Goal: Task Accomplishment & Management: Manage account settings

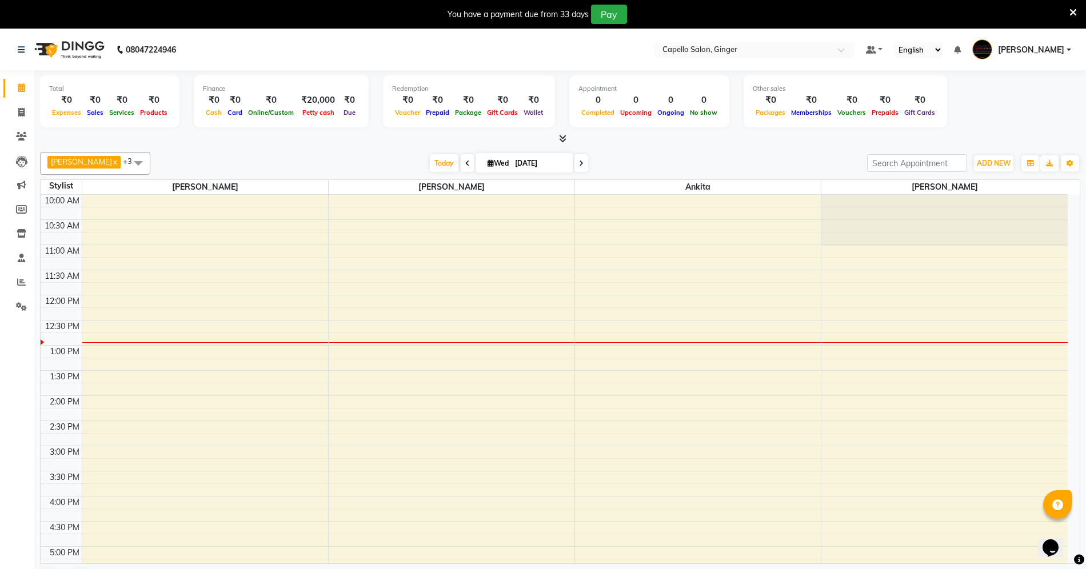
click at [664, 39] on nav "08047224946 Select Location × Capello Salon, Ginger Default Panel My Panel Engl…" at bounding box center [543, 49] width 1086 height 41
click at [563, 137] on icon at bounding box center [562, 138] width 7 height 9
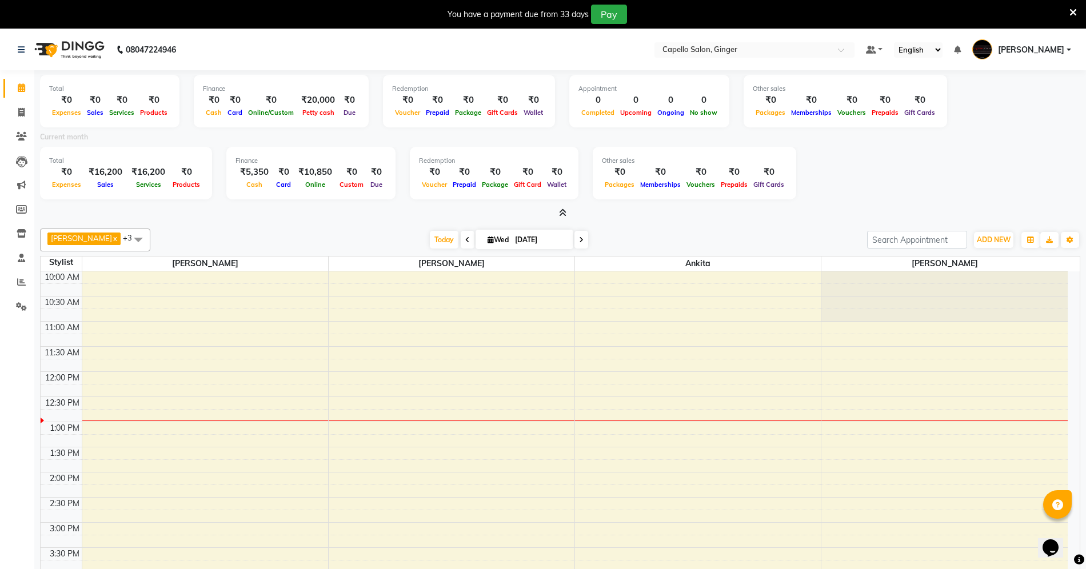
click at [561, 209] on icon at bounding box center [562, 213] width 7 height 9
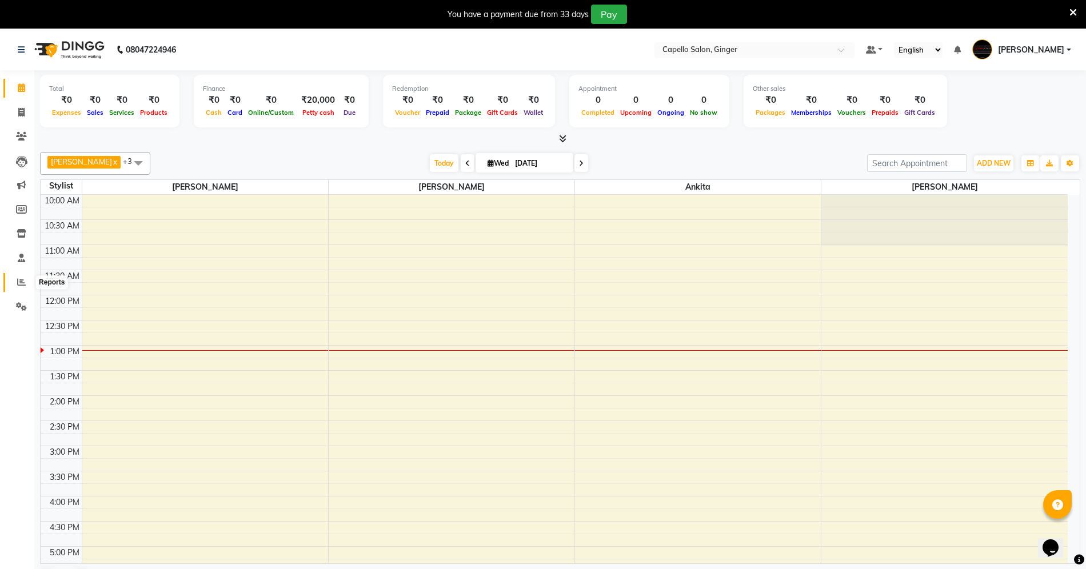
click at [19, 284] on icon at bounding box center [21, 282] width 9 height 9
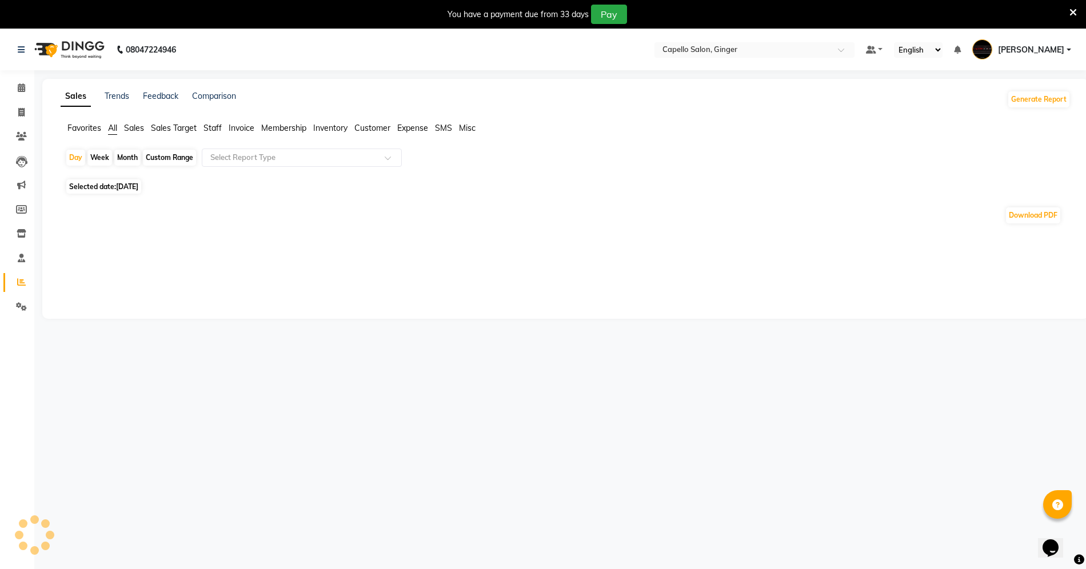
click at [131, 157] on div "Month" at bounding box center [127, 158] width 26 height 16
select select "9"
select select "2025"
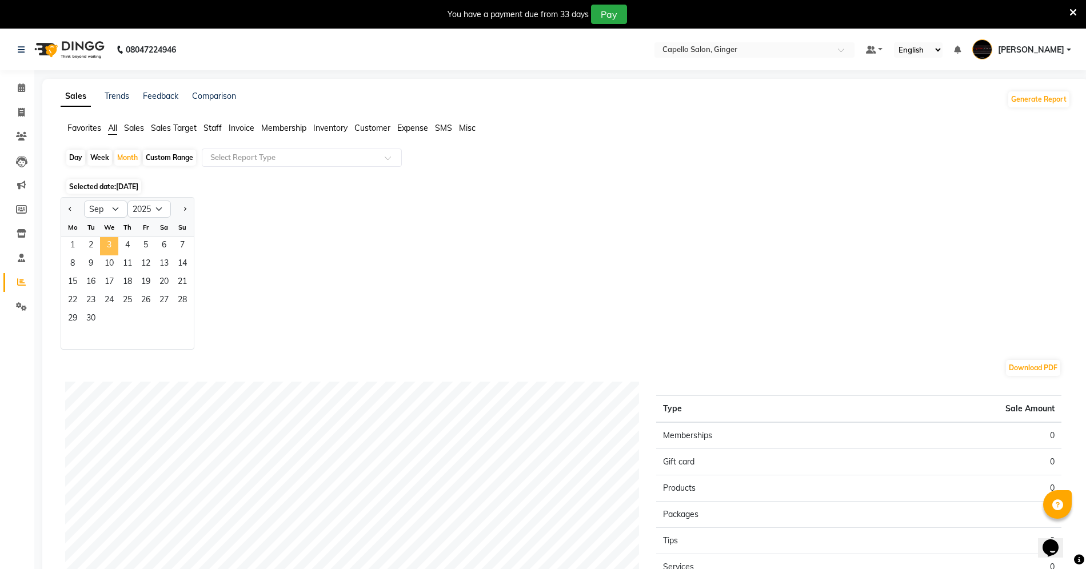
click at [117, 252] on span "3" at bounding box center [109, 246] width 18 height 18
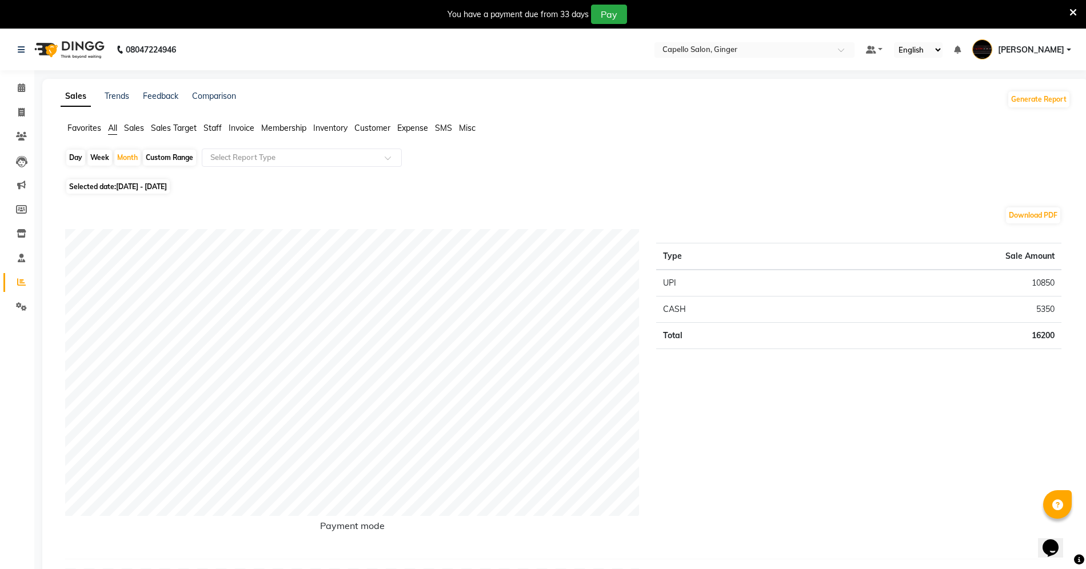
click at [209, 124] on span "Staff" at bounding box center [213, 128] width 18 height 10
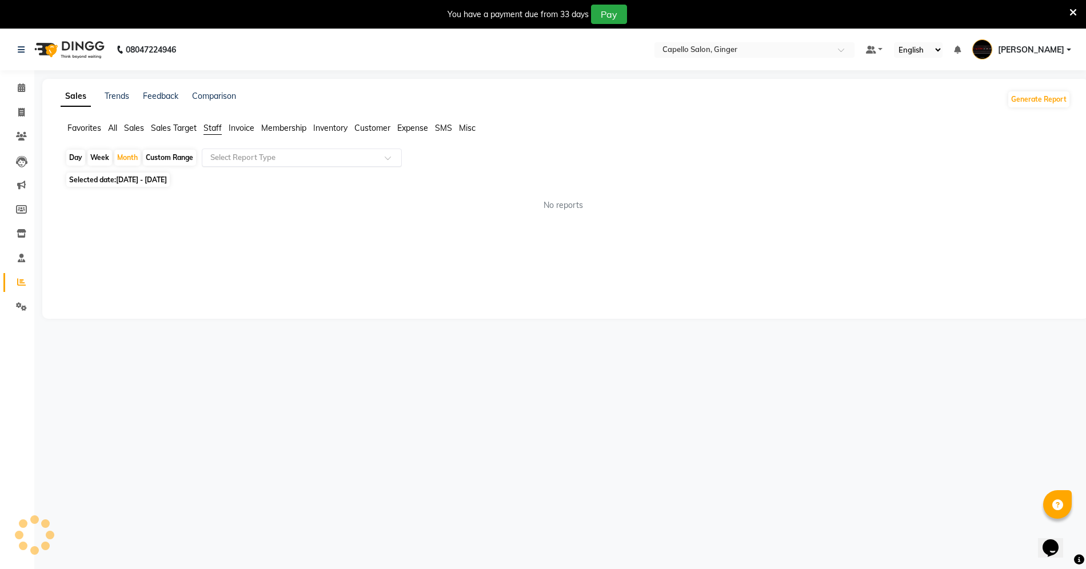
click at [241, 149] on div "Select Report Type" at bounding box center [302, 158] width 200 height 18
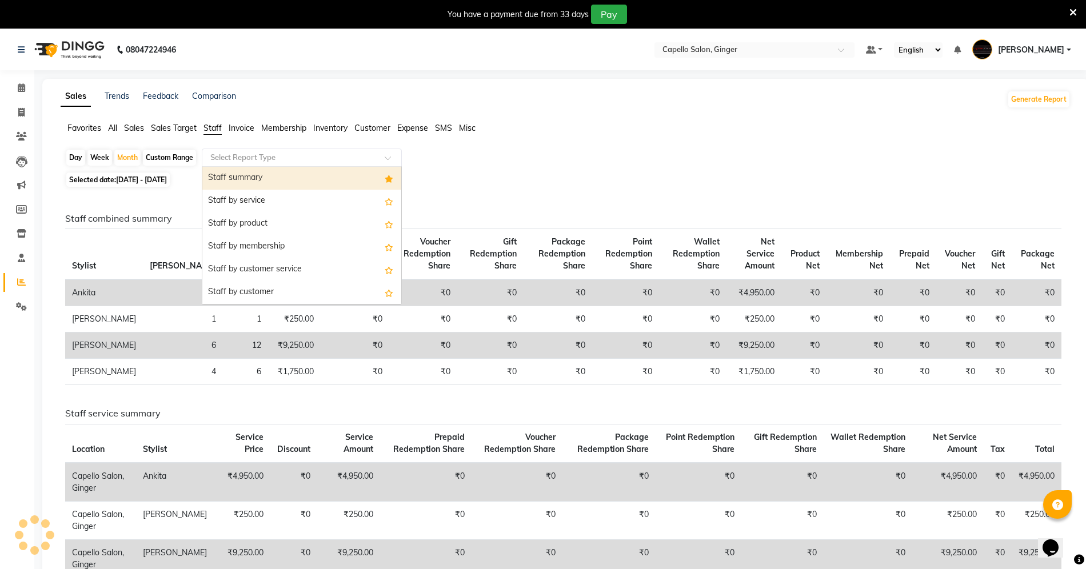
click at [247, 174] on div "Staff summary" at bounding box center [301, 178] width 199 height 23
select select "full_report"
select select "csv"
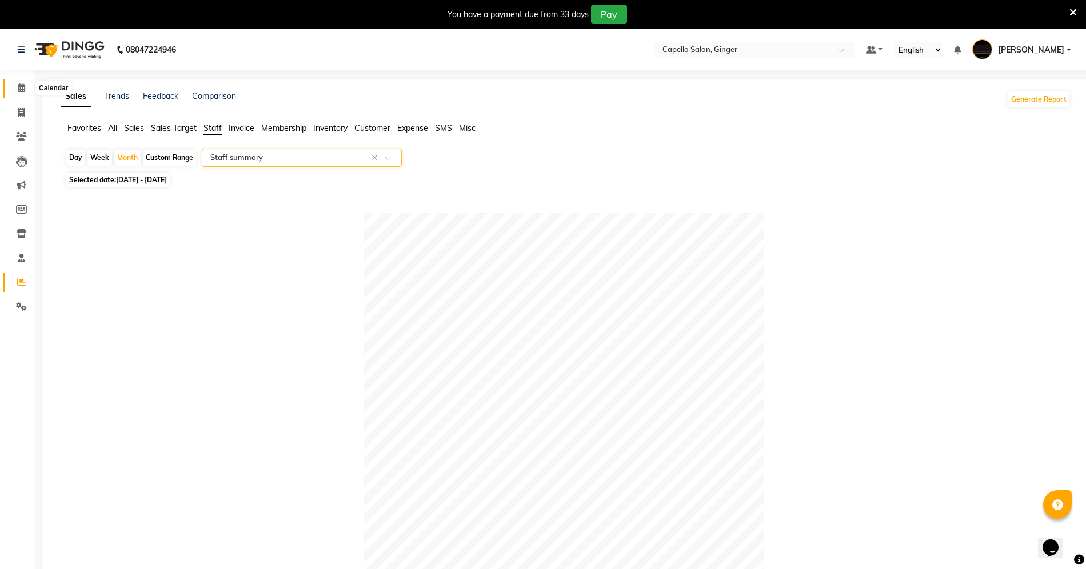
click at [21, 85] on icon at bounding box center [21, 87] width 7 height 9
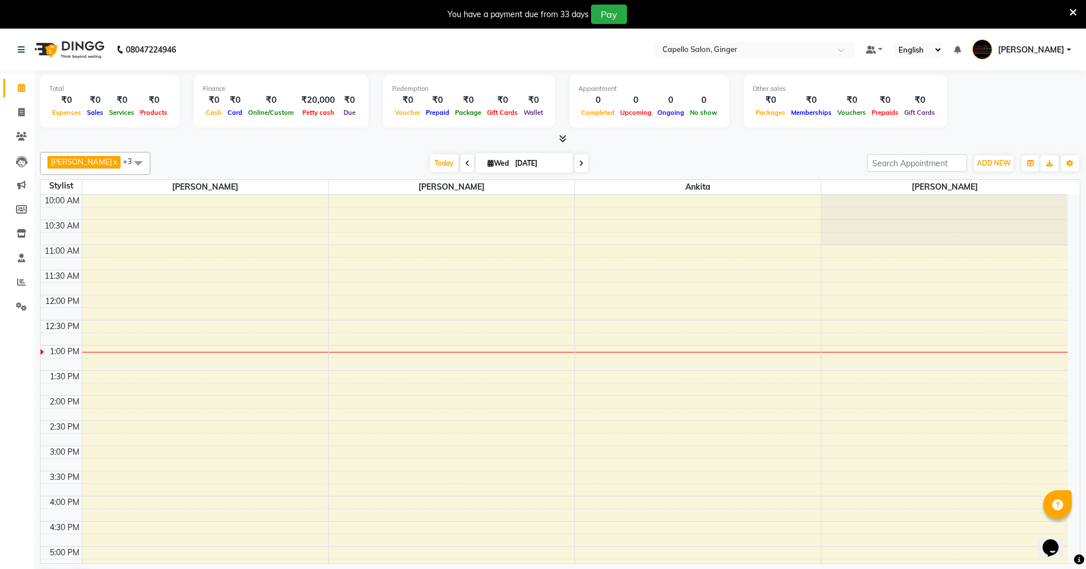
click at [599, 285] on div "10:00 AM 10:30 AM 11:00 AM 11:30 AM 12:00 PM 12:30 PM 1:00 PM 1:30 PM 2:00 PM 2…" at bounding box center [554, 496] width 1027 height 603
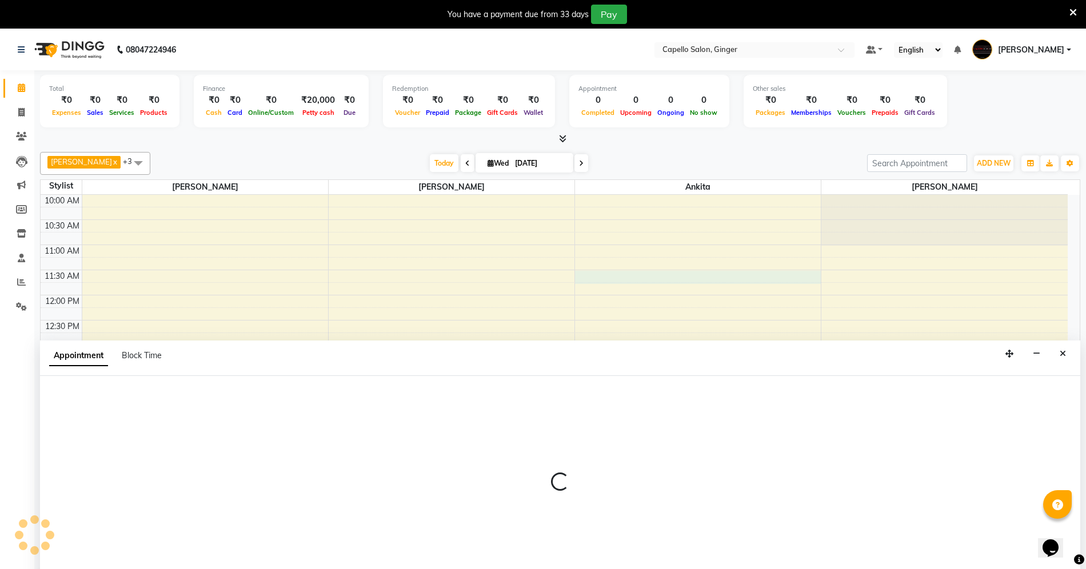
scroll to position [30, 0]
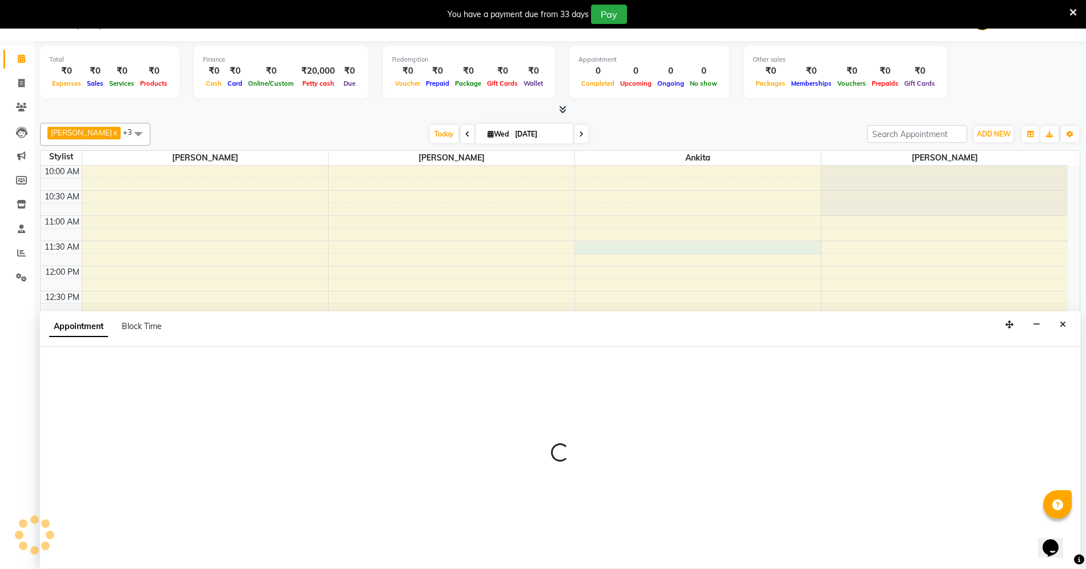
select select "41186"
select select "tentative"
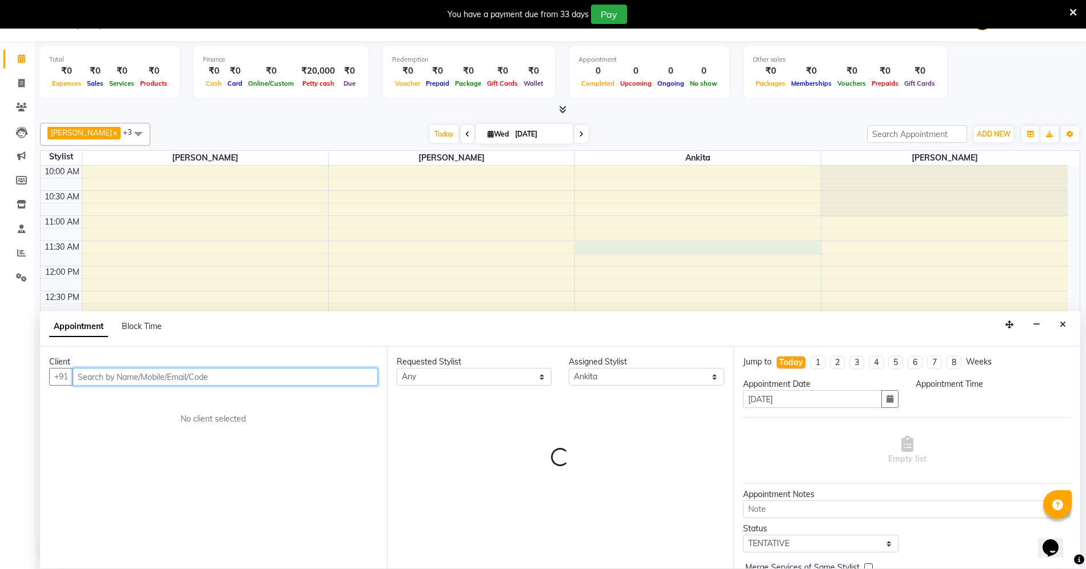
select select "690"
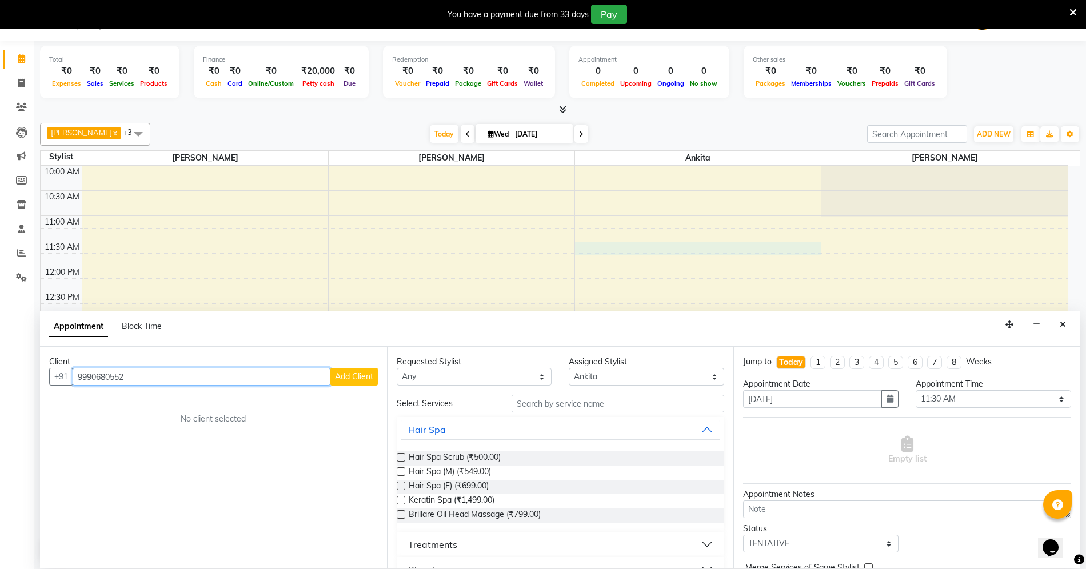
type input "9990680552"
click at [338, 377] on span "Add Client" at bounding box center [354, 377] width 38 height 10
select select "22"
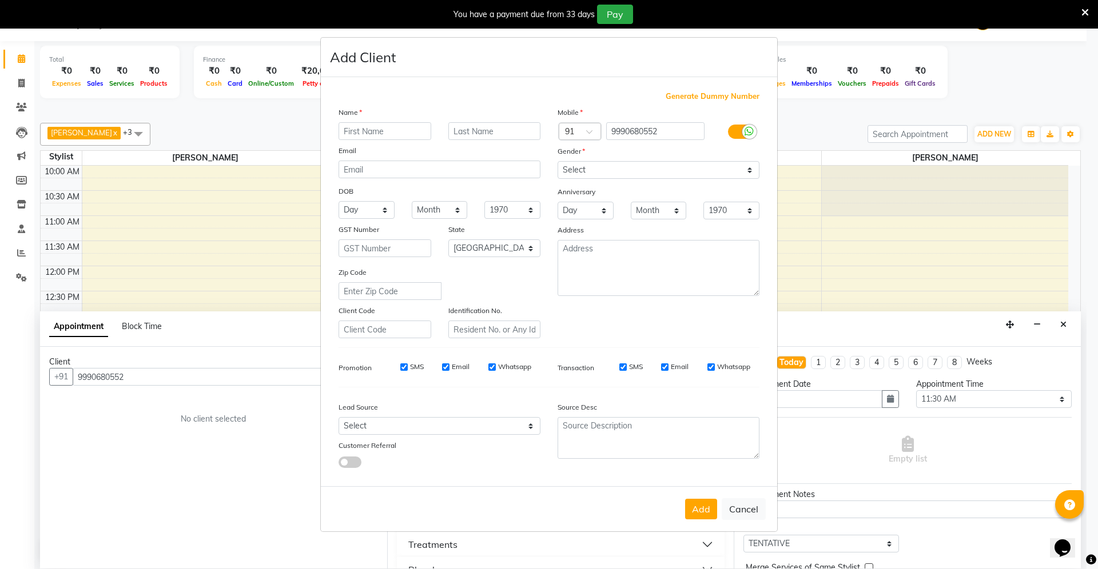
click at [352, 136] on input "text" at bounding box center [384, 131] width 93 height 18
click at [367, 134] on input "text" at bounding box center [384, 131] width 93 height 18
type input "rashmi"
click at [624, 168] on select "Select [DEMOGRAPHIC_DATA] [DEMOGRAPHIC_DATA] Other Prefer Not To Say" at bounding box center [658, 170] width 202 height 18
select select "[DEMOGRAPHIC_DATA]"
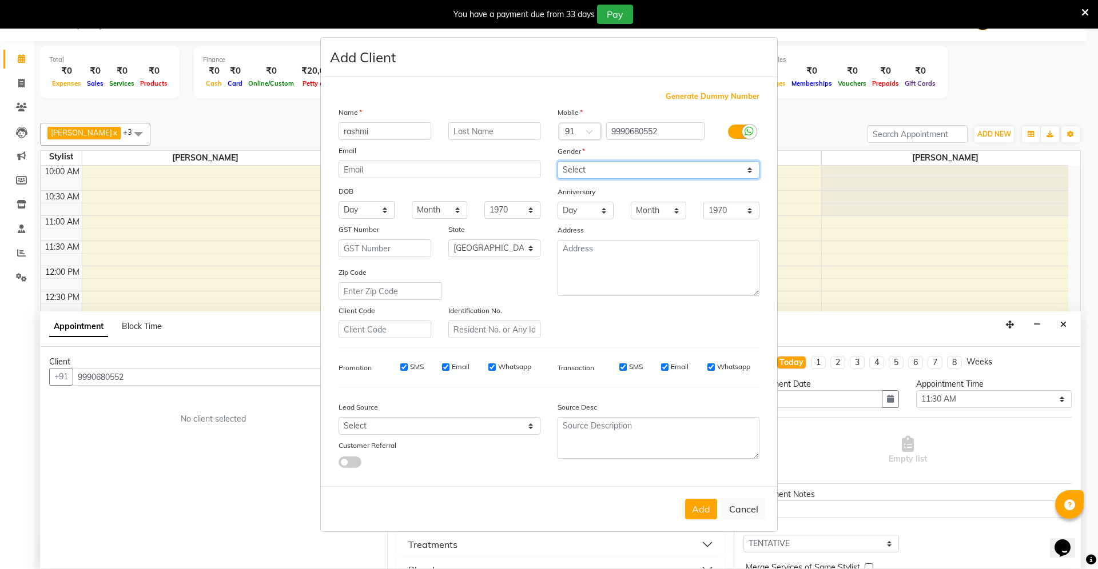
click at [557, 162] on select "Select [DEMOGRAPHIC_DATA] [DEMOGRAPHIC_DATA] Other Prefer Not To Say" at bounding box center [658, 170] width 202 height 18
click at [709, 505] on button "Add" at bounding box center [701, 509] width 32 height 21
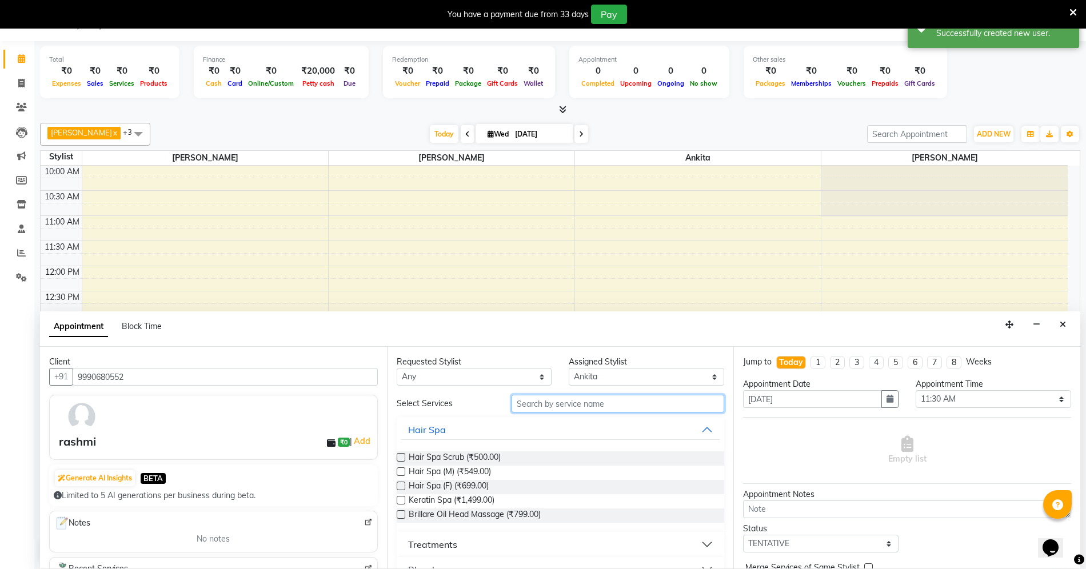
click at [595, 403] on input "text" at bounding box center [618, 404] width 213 height 18
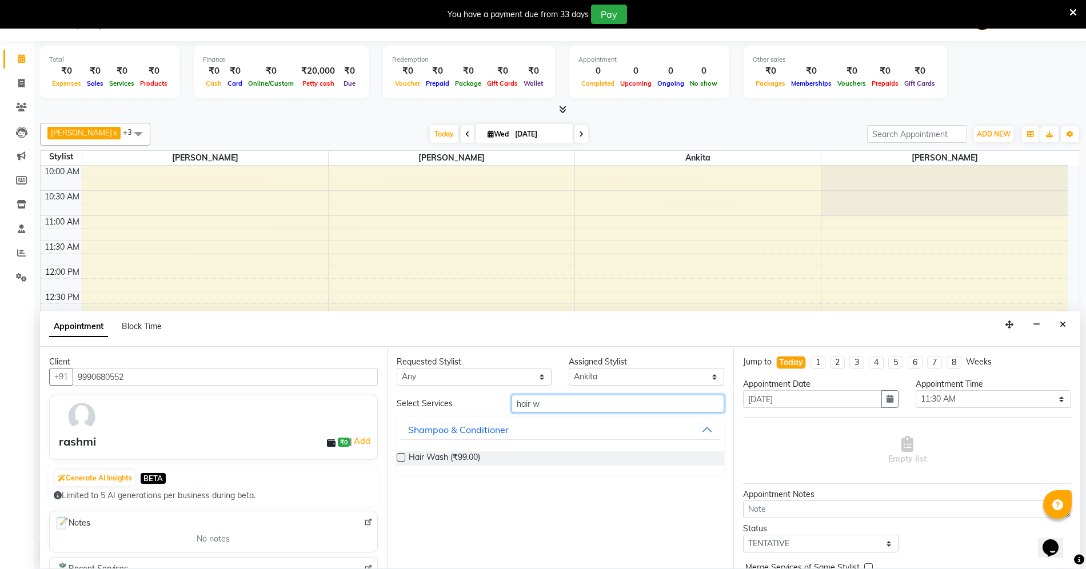
scroll to position [0, 0]
type input "hair was"
click at [1064, 321] on button "Close" at bounding box center [1063, 325] width 17 height 18
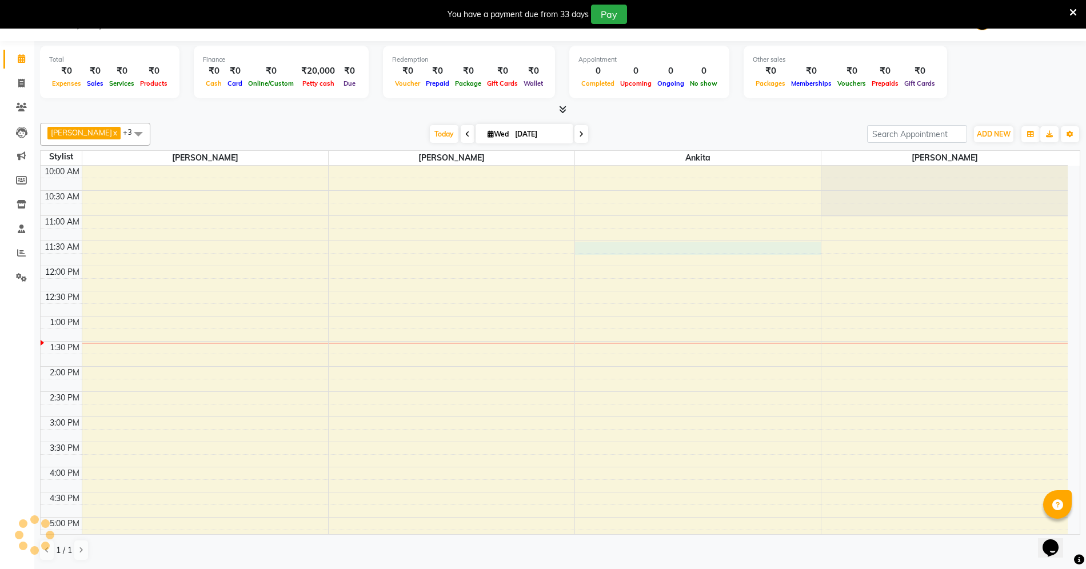
click at [598, 246] on div "10:00 AM 10:30 AM 11:00 AM 11:30 AM 12:00 PM 12:30 PM 1:00 PM 1:30 PM 2:00 PM 2…" at bounding box center [554, 467] width 1027 height 603
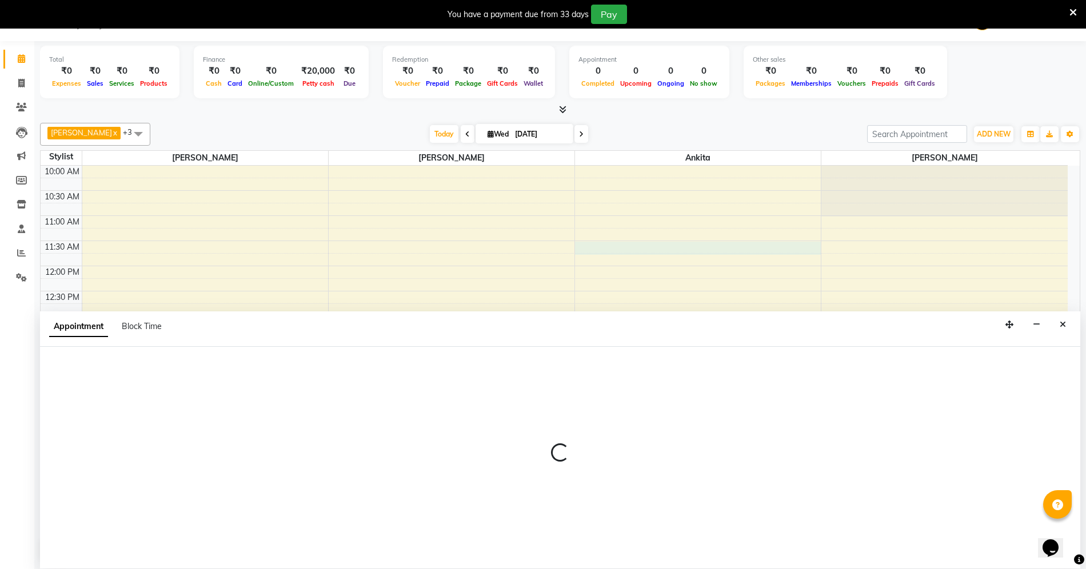
select select "41186"
select select "tentative"
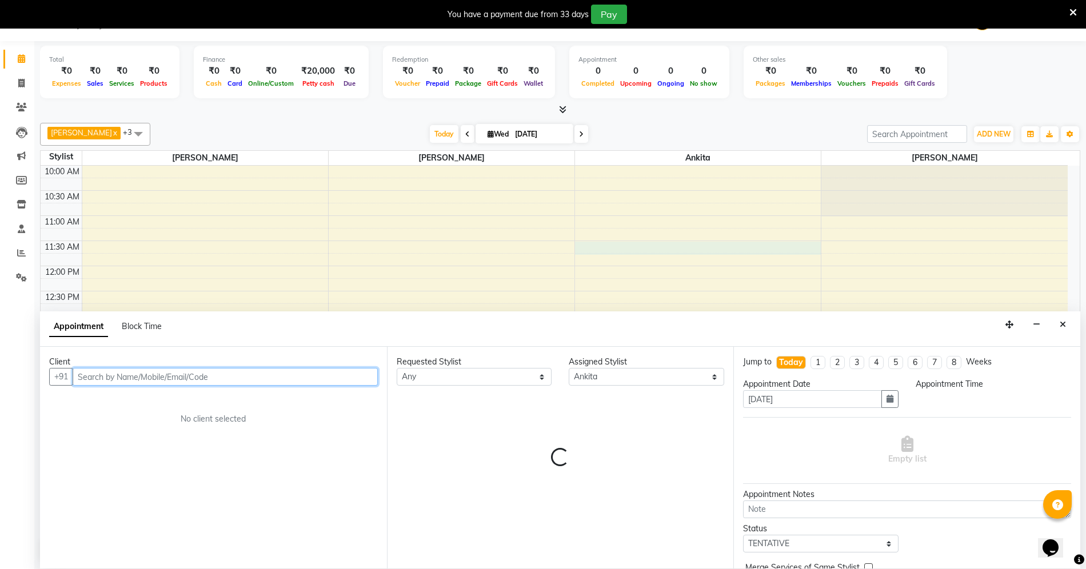
select select "690"
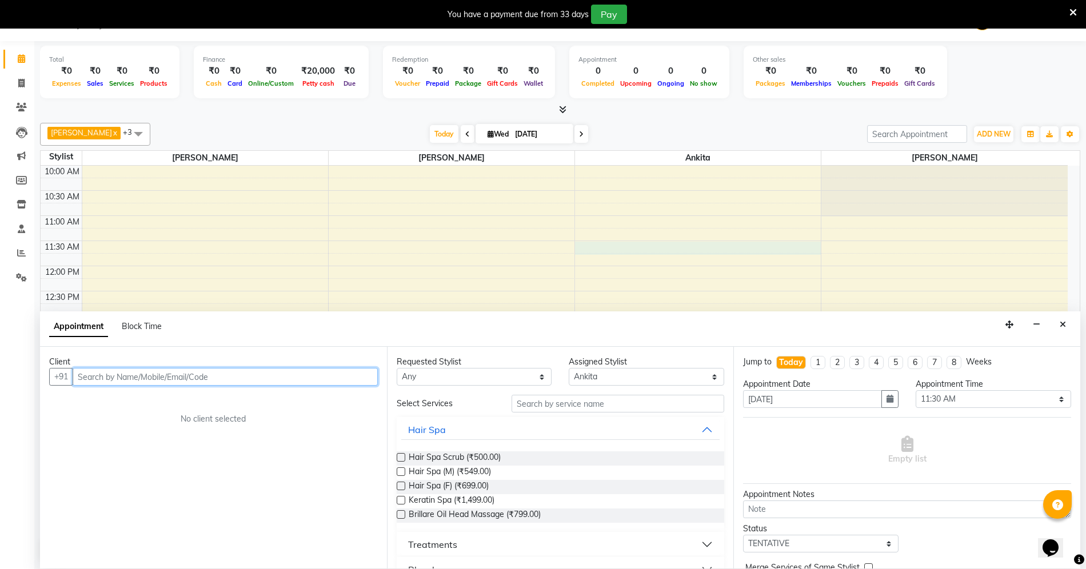
click at [149, 383] on input "text" at bounding box center [225, 377] width 305 height 18
click at [97, 377] on input "99960680552" at bounding box center [202, 377] width 258 height 18
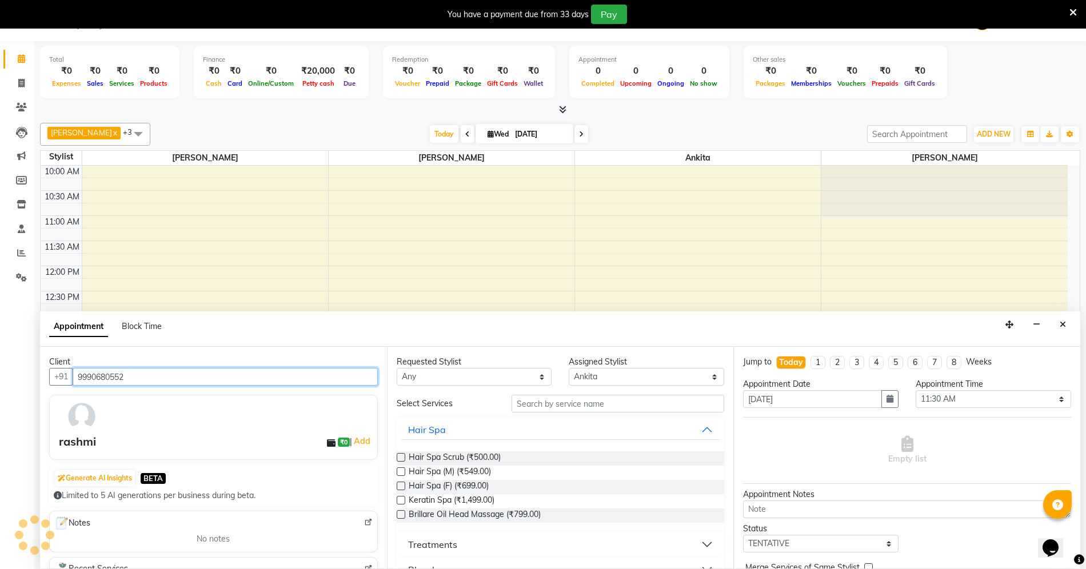
type input "9990680552"
click at [545, 403] on input "text" at bounding box center [618, 404] width 213 height 18
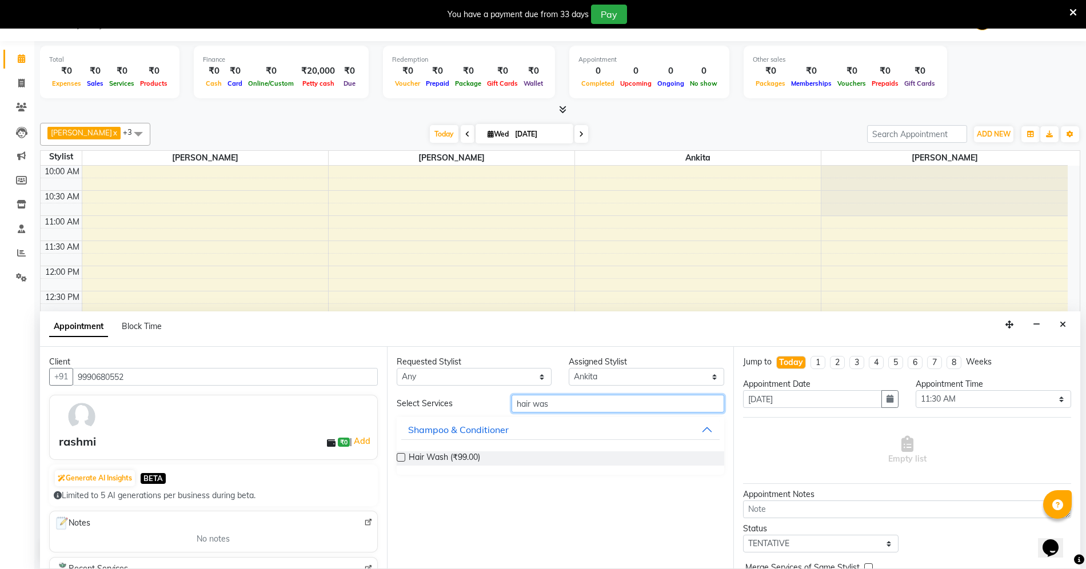
type input "hair was"
drag, startPoint x: 401, startPoint y: 459, endPoint x: 437, endPoint y: 449, distance: 37.2
click at [403, 458] on label at bounding box center [401, 457] width 9 height 9
click at [403, 458] on input "checkbox" at bounding box center [400, 458] width 7 height 7
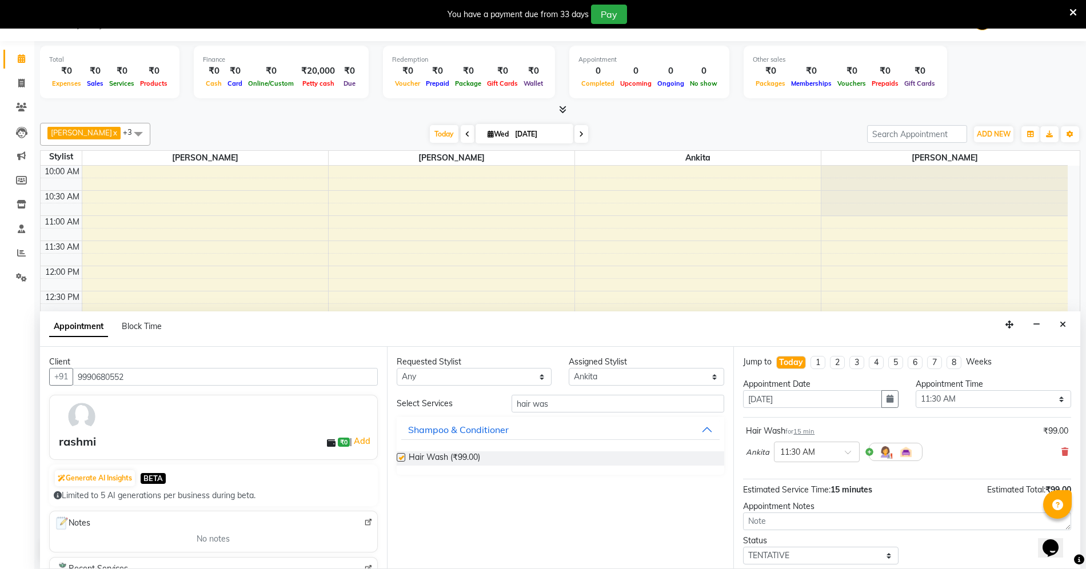
checkbox input "false"
click at [593, 399] on input "hair was" at bounding box center [618, 404] width 213 height 18
click at [579, 401] on input "hair was" at bounding box center [618, 404] width 213 height 18
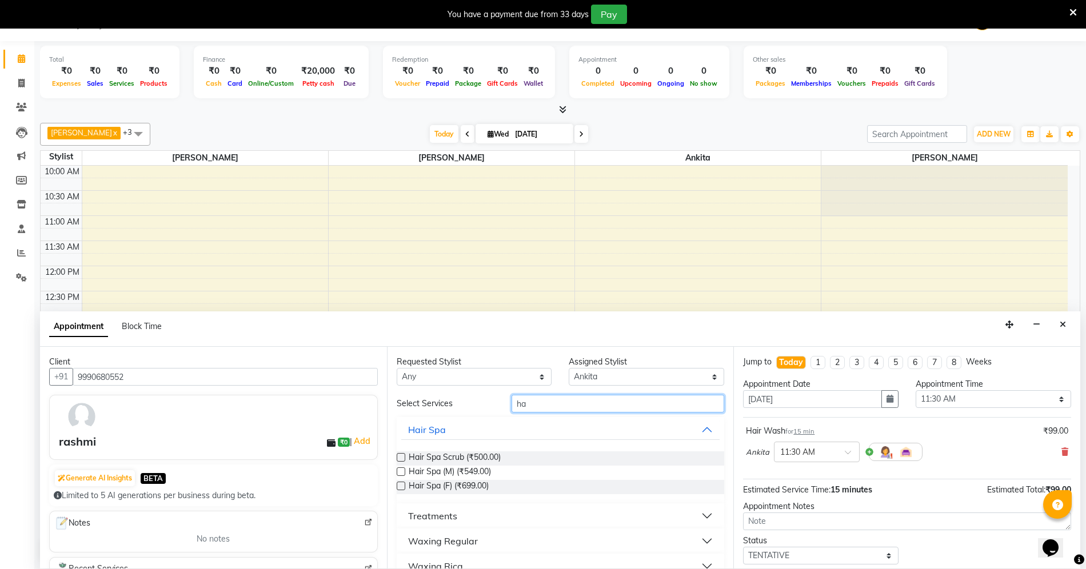
type input "h"
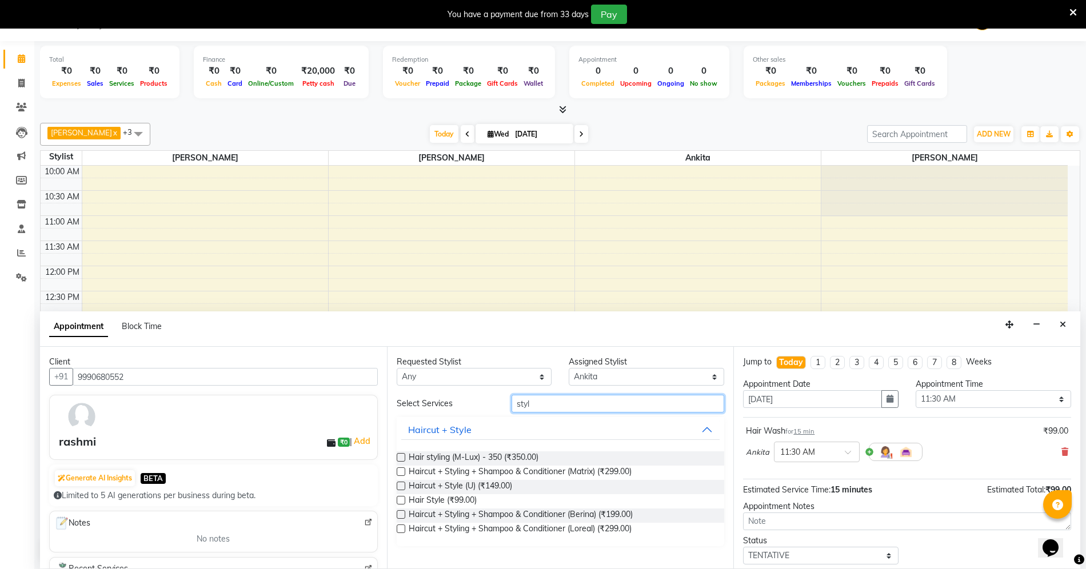
type input "styl"
click at [399, 499] on label at bounding box center [401, 500] width 9 height 9
click at [399, 499] on input "checkbox" at bounding box center [400, 501] width 7 height 7
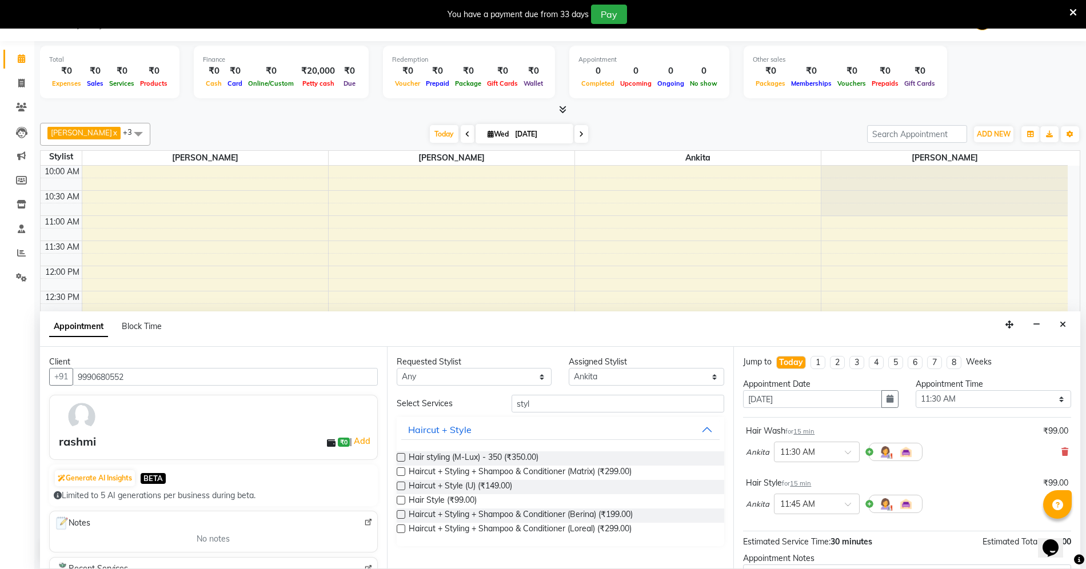
click at [401, 497] on label at bounding box center [401, 500] width 9 height 9
click at [401, 498] on input "checkbox" at bounding box center [400, 501] width 7 height 7
checkbox input "false"
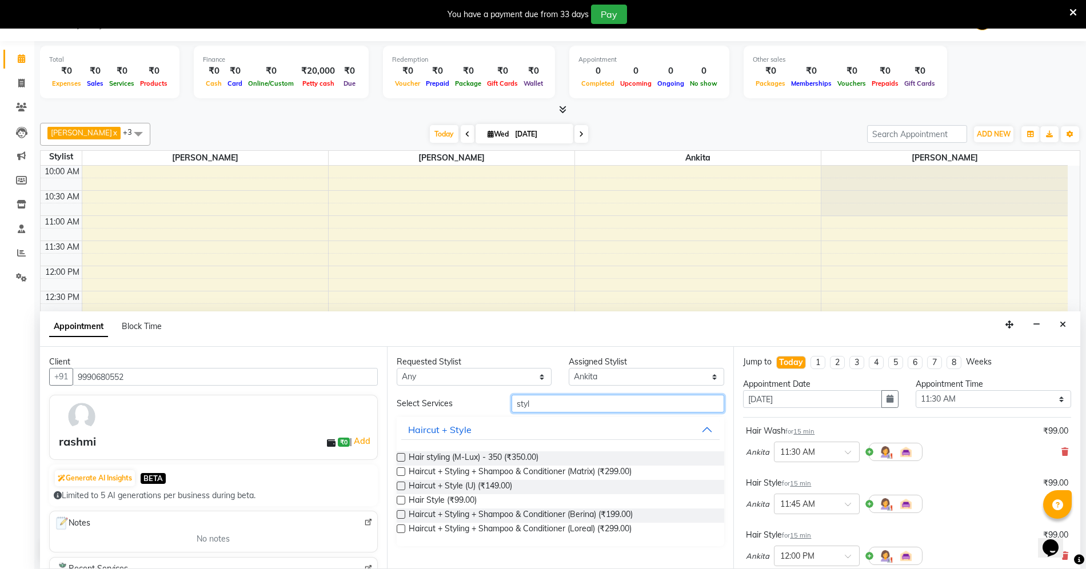
click at [555, 400] on input "styl" at bounding box center [618, 404] width 213 height 18
type input "s"
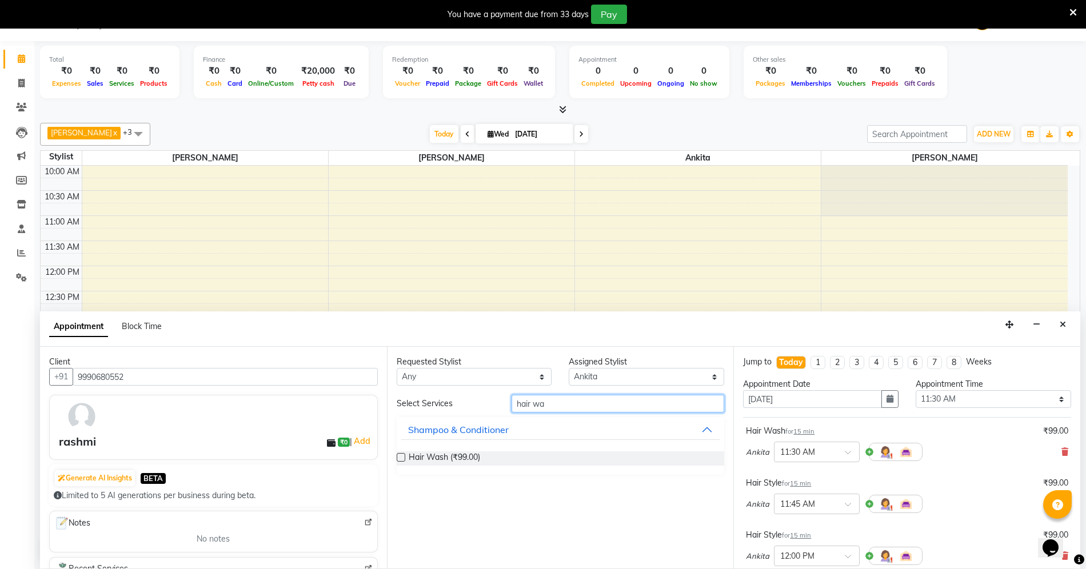
type input "hair wa"
click at [403, 460] on label at bounding box center [401, 457] width 9 height 9
click at [403, 460] on input "checkbox" at bounding box center [400, 458] width 7 height 7
checkbox input "false"
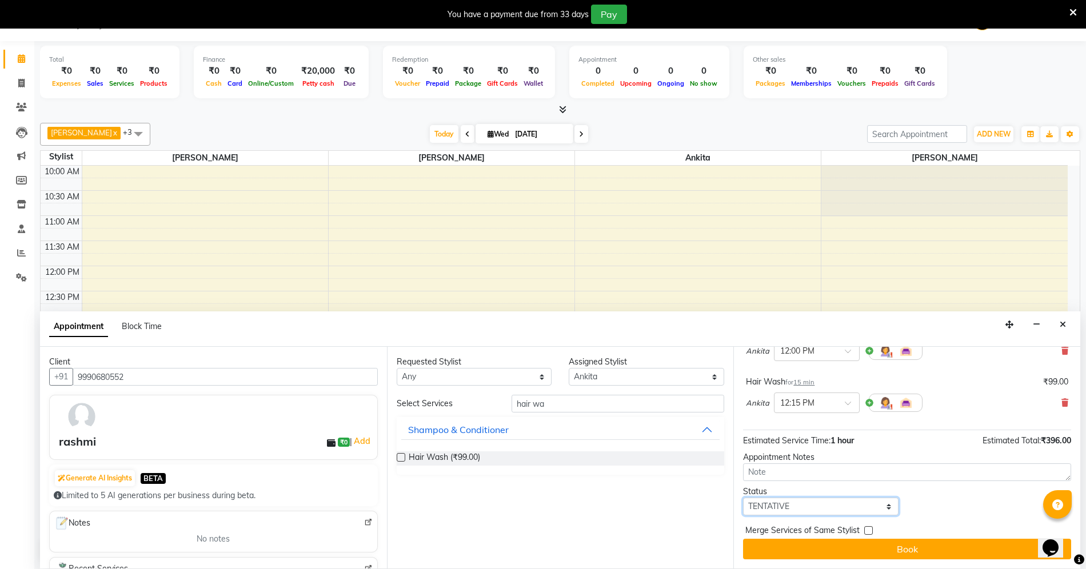
click at [831, 508] on select "Select TENTATIVE CONFIRM CHECK-IN UPCOMING" at bounding box center [821, 507] width 156 height 18
select select "confirm booking"
click at [743, 499] on select "Select TENTATIVE CONFIRM CHECK-IN UPCOMING" at bounding box center [821, 507] width 156 height 18
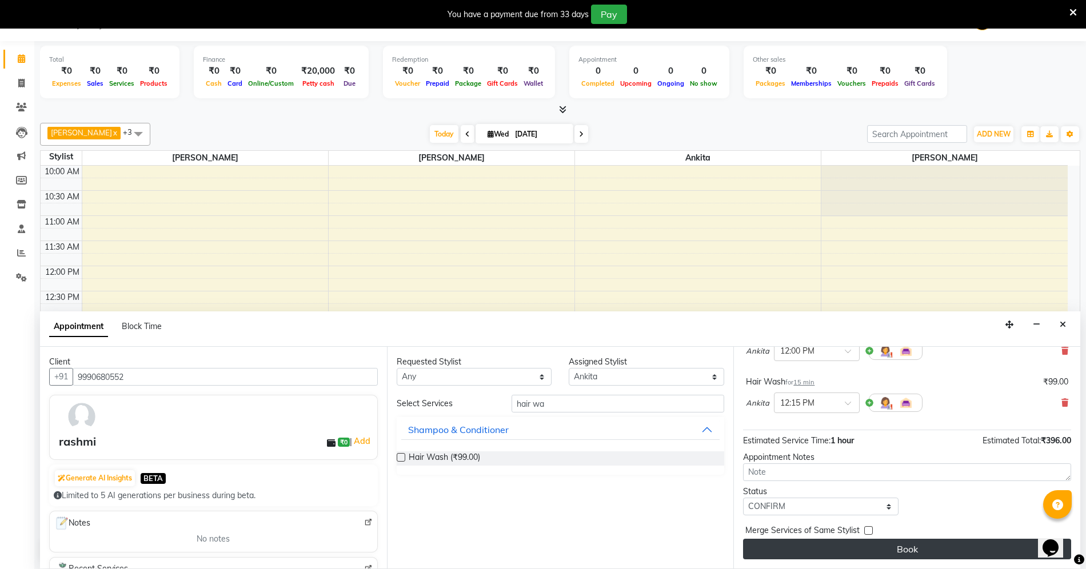
click at [805, 550] on button "Book" at bounding box center [907, 549] width 328 height 21
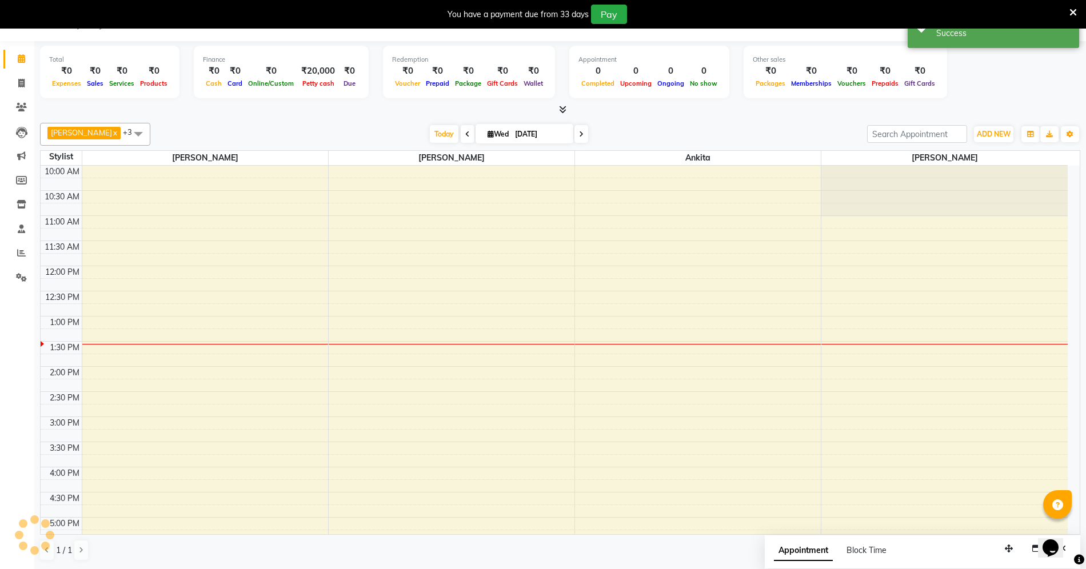
scroll to position [0, 0]
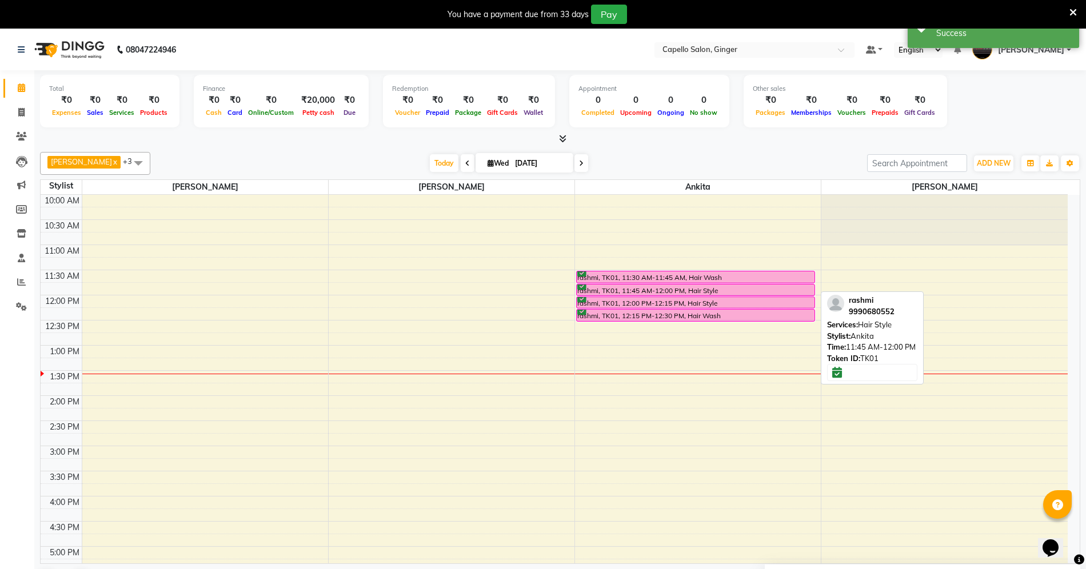
click at [603, 291] on div "rashmi, TK01, 11:45 AM-12:00 PM, Hair Style" at bounding box center [696, 290] width 238 height 11
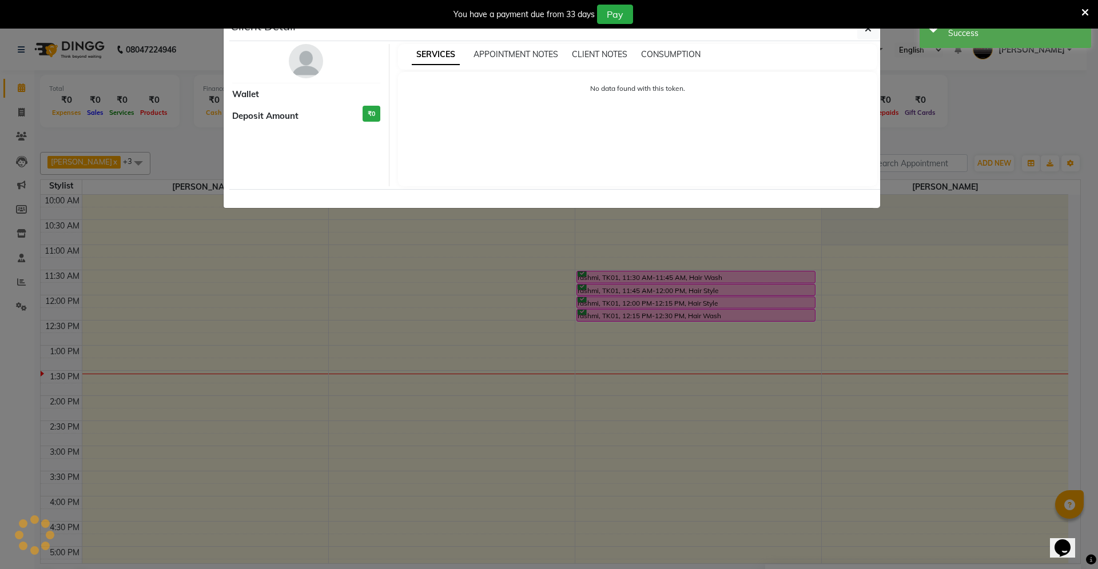
select select "6"
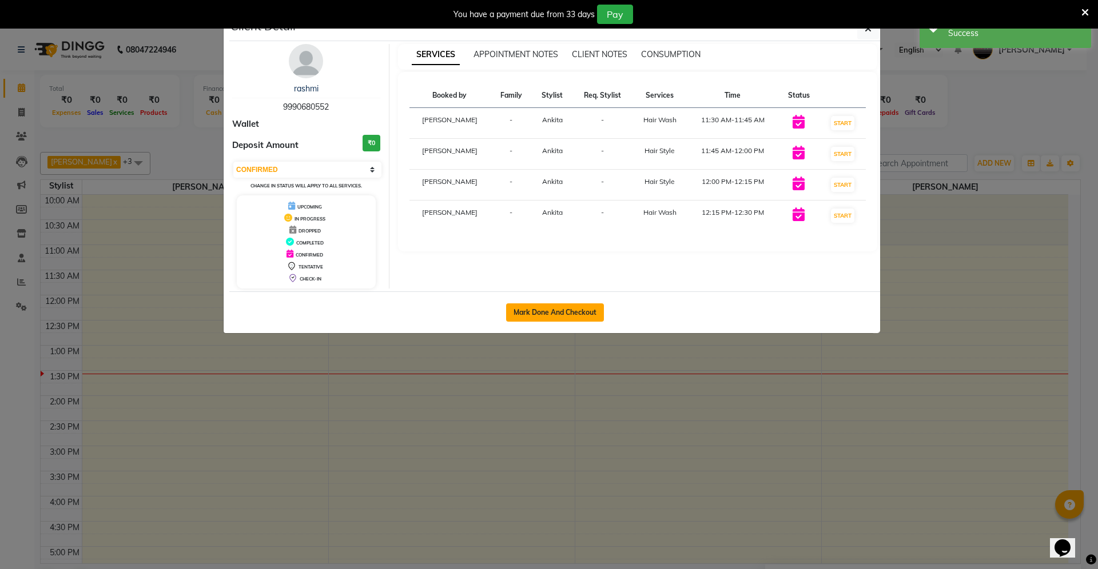
click at [531, 319] on button "Mark Done And Checkout" at bounding box center [555, 313] width 98 height 18
select select "service"
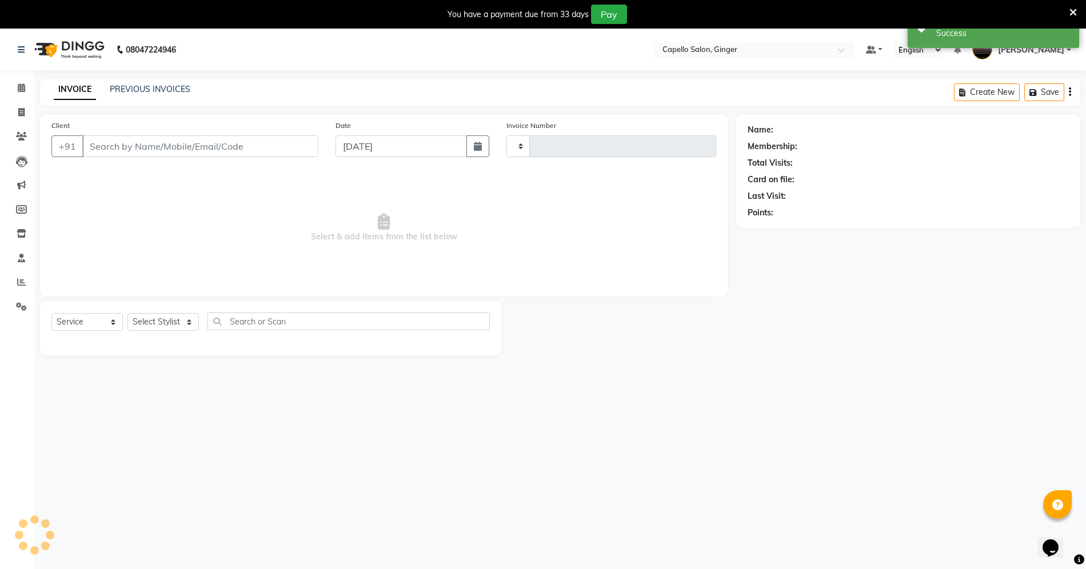
type input "1863"
select select "832"
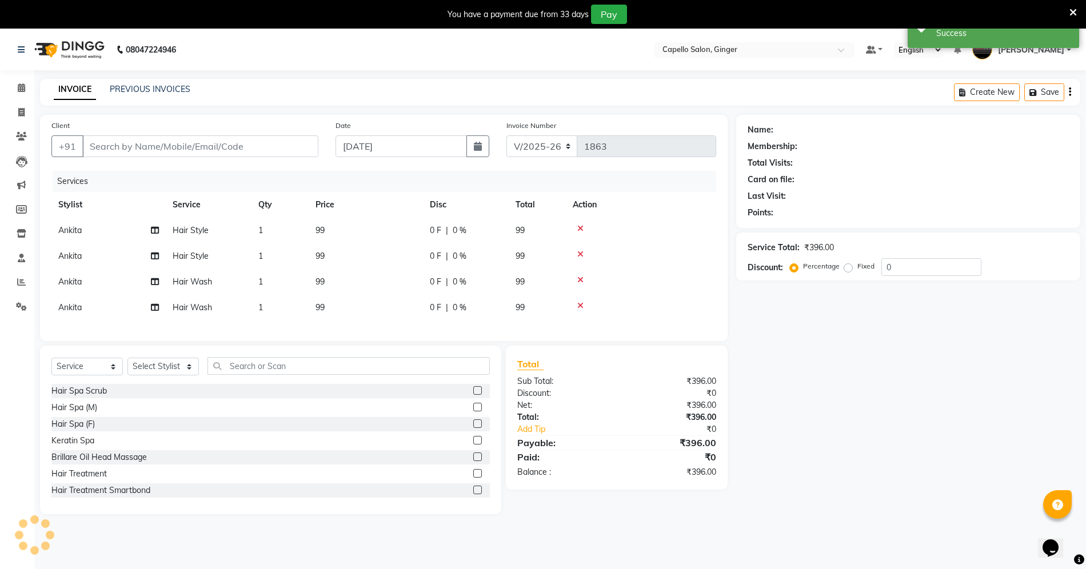
type input "9990680552"
select select "41186"
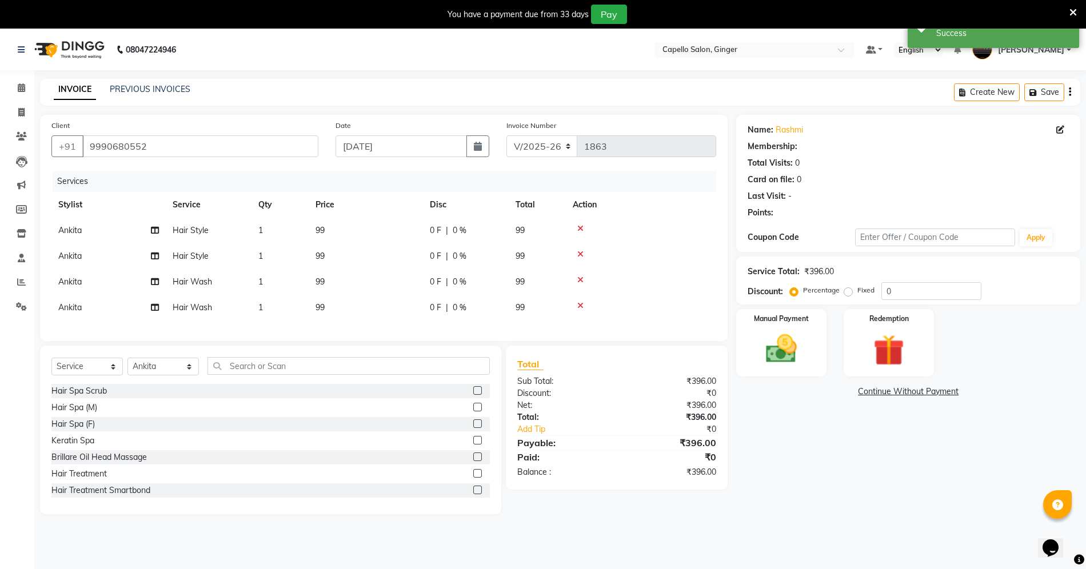
click at [337, 216] on th "Price" at bounding box center [366, 205] width 114 height 26
click at [339, 234] on td "99" at bounding box center [366, 231] width 114 height 26
select select "41186"
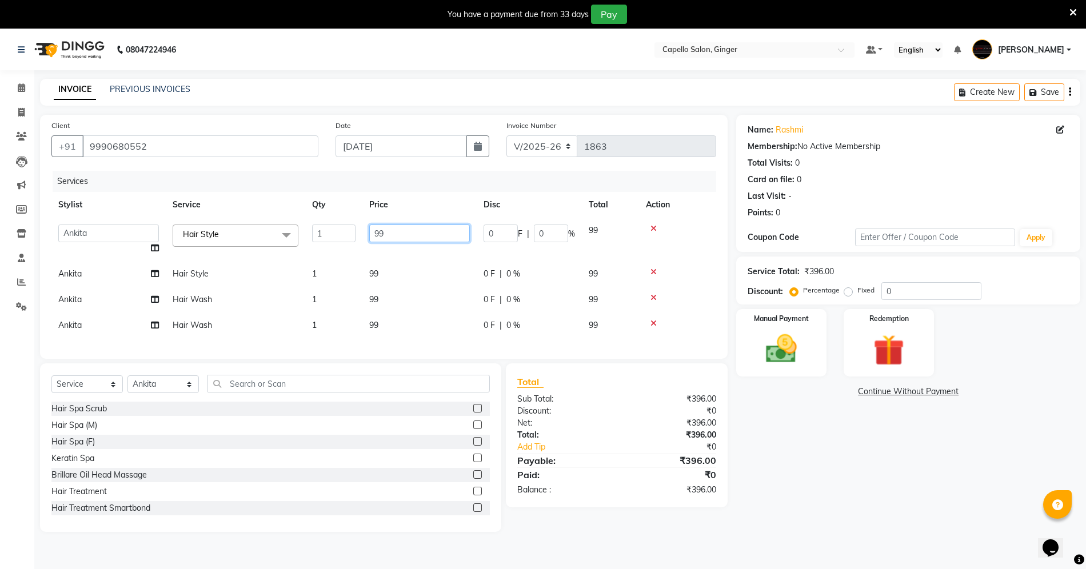
click at [399, 231] on input "99" at bounding box center [419, 234] width 101 height 18
type input "9"
type input "200"
click at [390, 277] on tbody "Admin [PERSON_NAME] [PERSON_NAME] [PERSON_NAME] [PERSON_NAME] [PERSON_NAME] [PE…" at bounding box center [383, 278] width 665 height 121
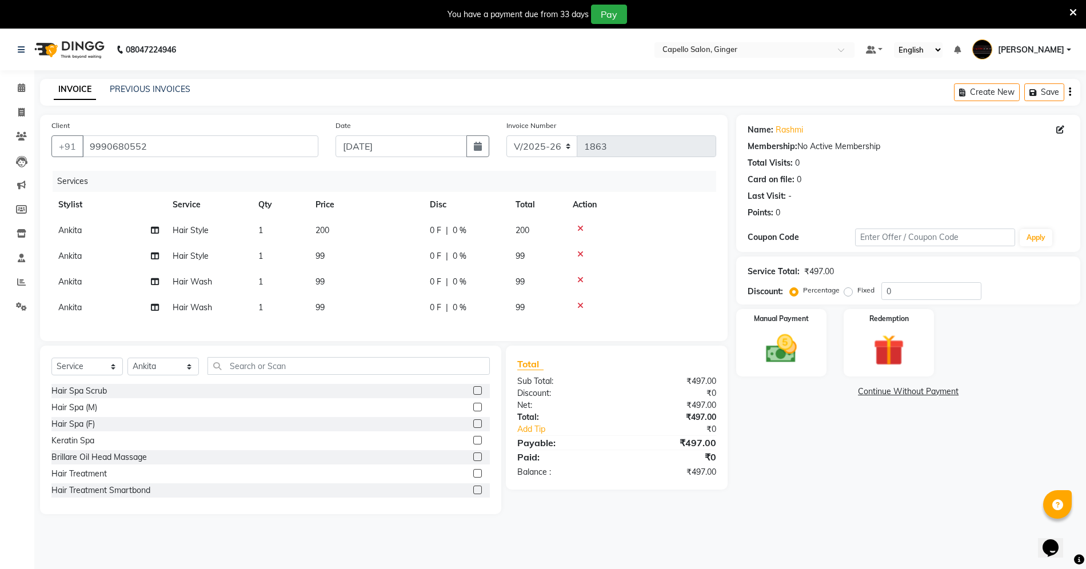
click at [338, 260] on td "99" at bounding box center [366, 257] width 114 height 26
select select "41186"
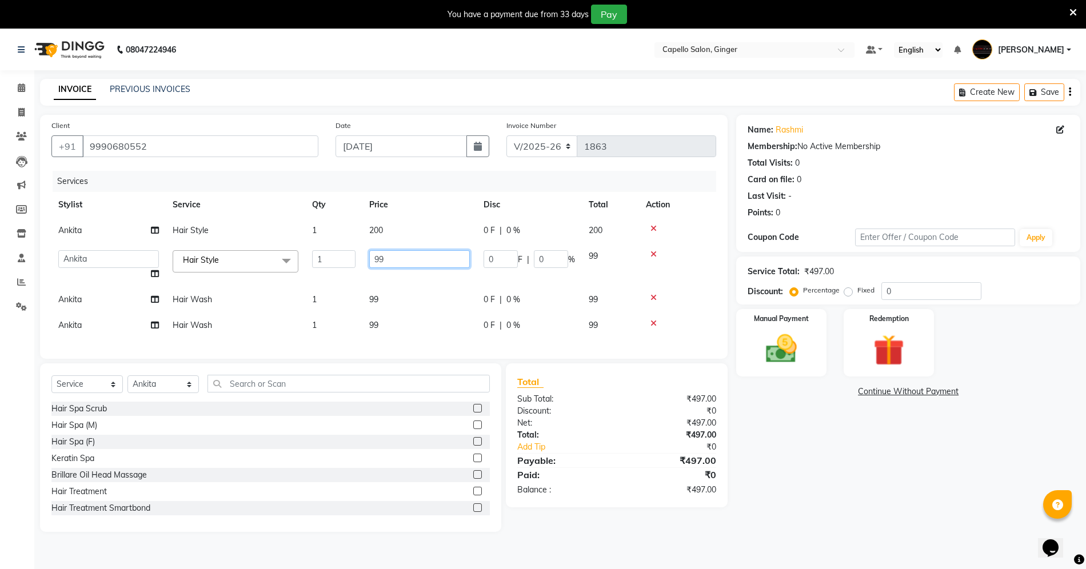
click at [396, 264] on input "99" at bounding box center [419, 259] width 101 height 18
type input "9"
type input "1"
type input "0"
type input "200"
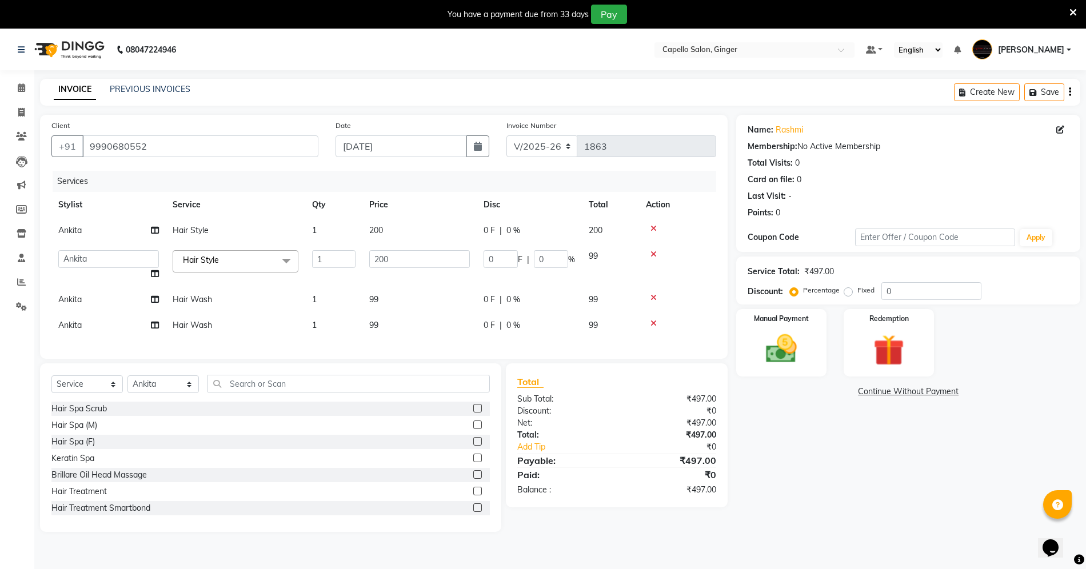
click at [388, 296] on tbody "[PERSON_NAME] Hair Style 1 200 0 F | 0 % 200 Admin [PERSON_NAME] [PERSON_NAME] …" at bounding box center [383, 278] width 665 height 121
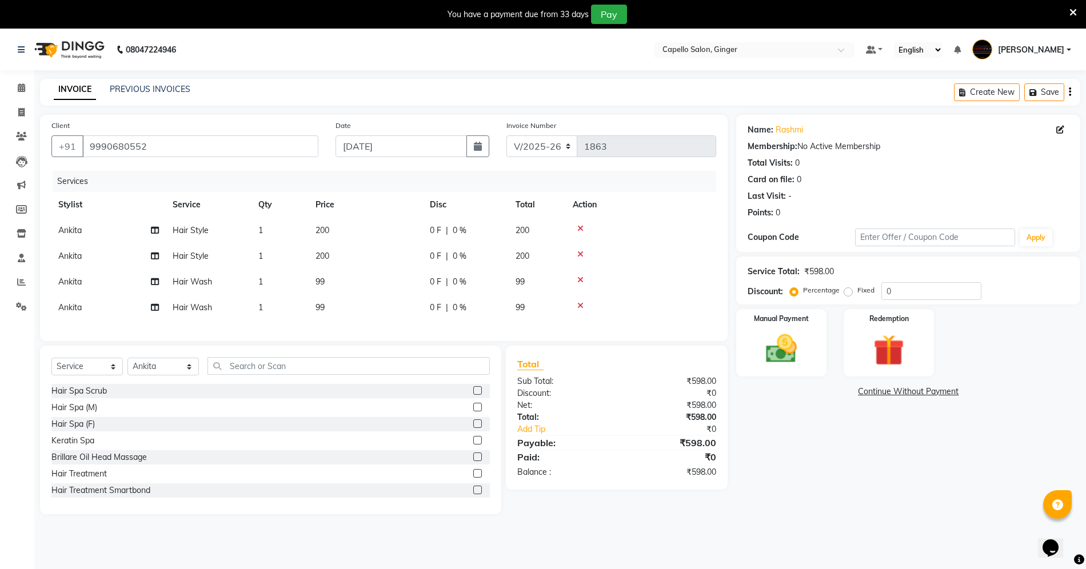
click at [344, 309] on td "99" at bounding box center [366, 308] width 114 height 26
select select "41186"
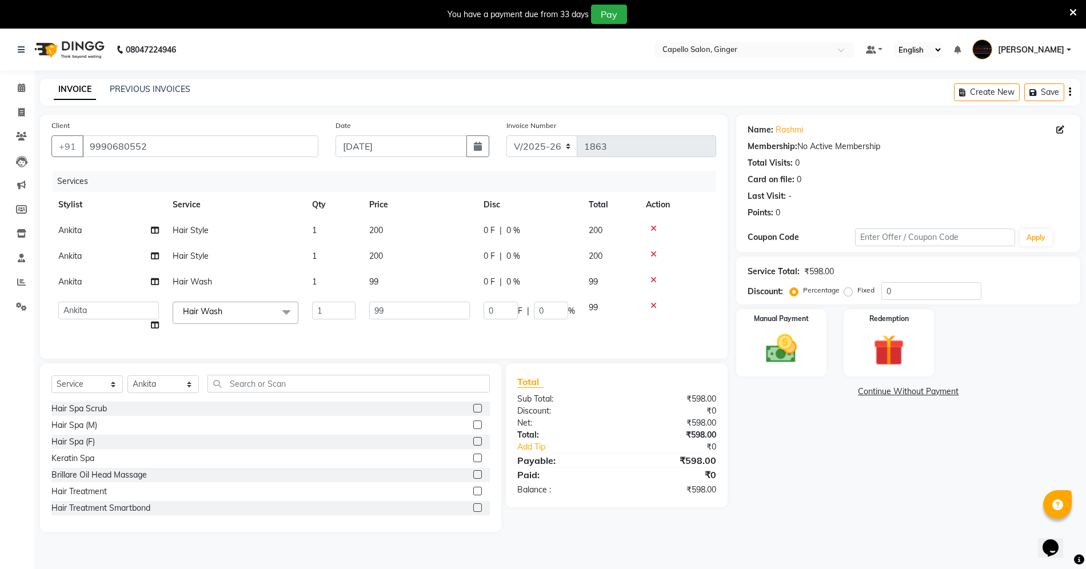
click at [387, 273] on td "99" at bounding box center [420, 282] width 114 height 26
select select "41186"
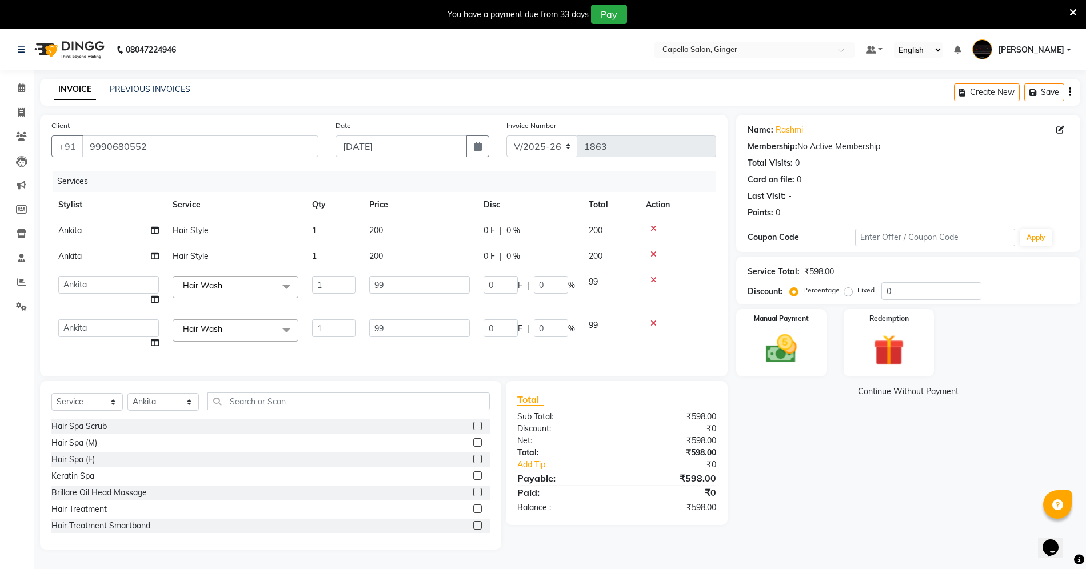
click at [387, 273] on td "99" at bounding box center [420, 290] width 114 height 43
click at [393, 280] on input "99" at bounding box center [419, 285] width 101 height 18
type input "9"
type input "200"
click at [406, 327] on td "99" at bounding box center [420, 334] width 114 height 43
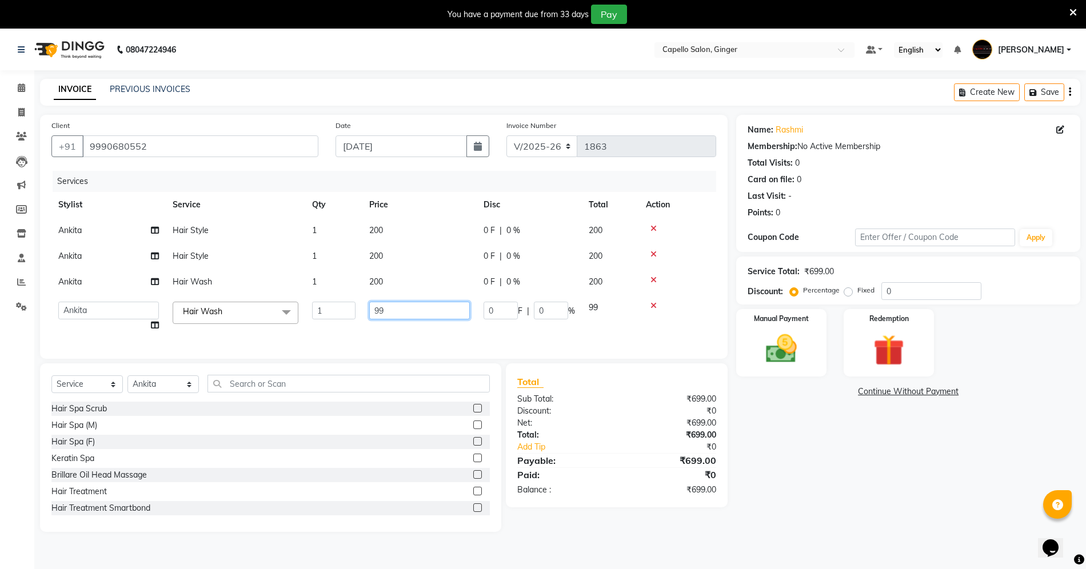
type input "9"
type input "200"
click at [774, 345] on img at bounding box center [781, 348] width 53 height 37
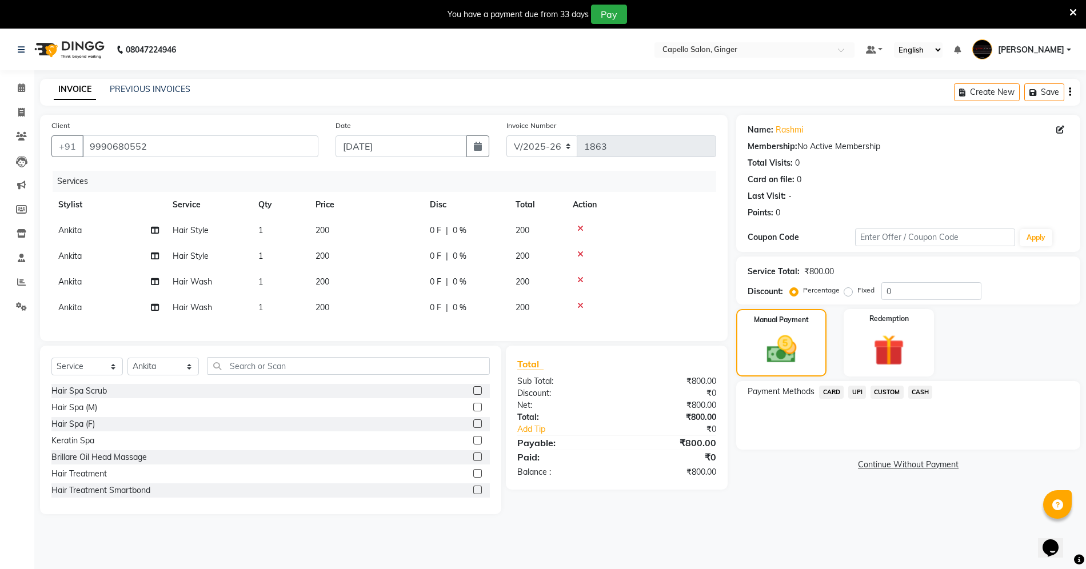
click at [865, 390] on span "UPI" at bounding box center [858, 392] width 18 height 13
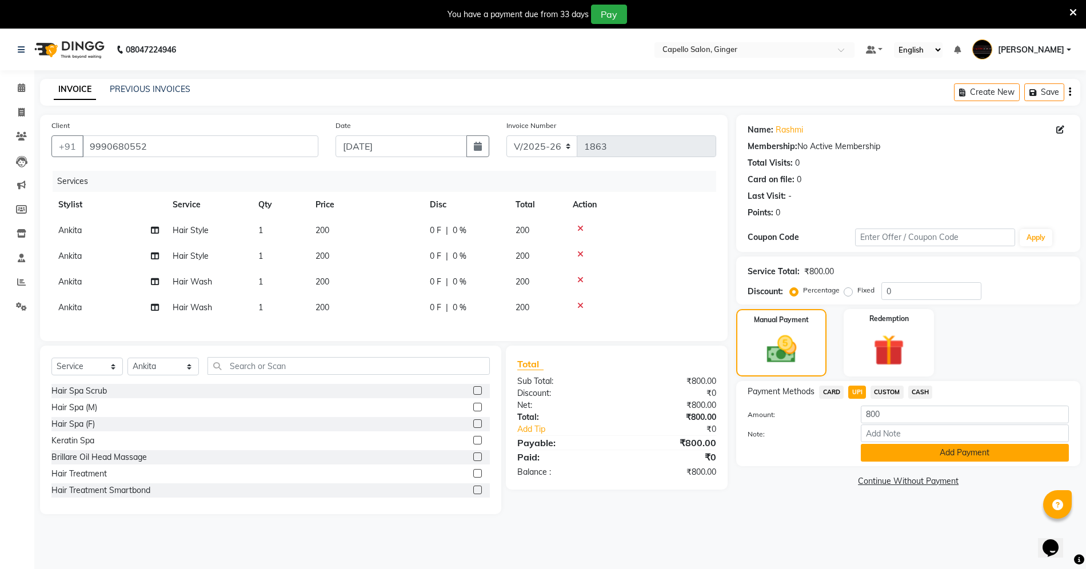
click at [882, 451] on button "Add Payment" at bounding box center [965, 453] width 208 height 18
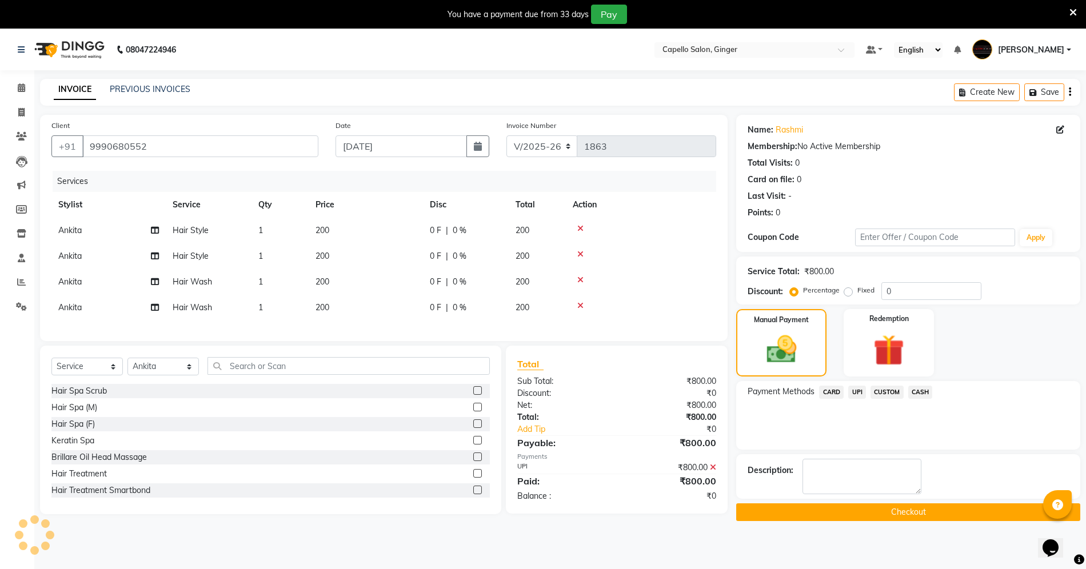
click at [831, 509] on button "Checkout" at bounding box center [908, 513] width 344 height 18
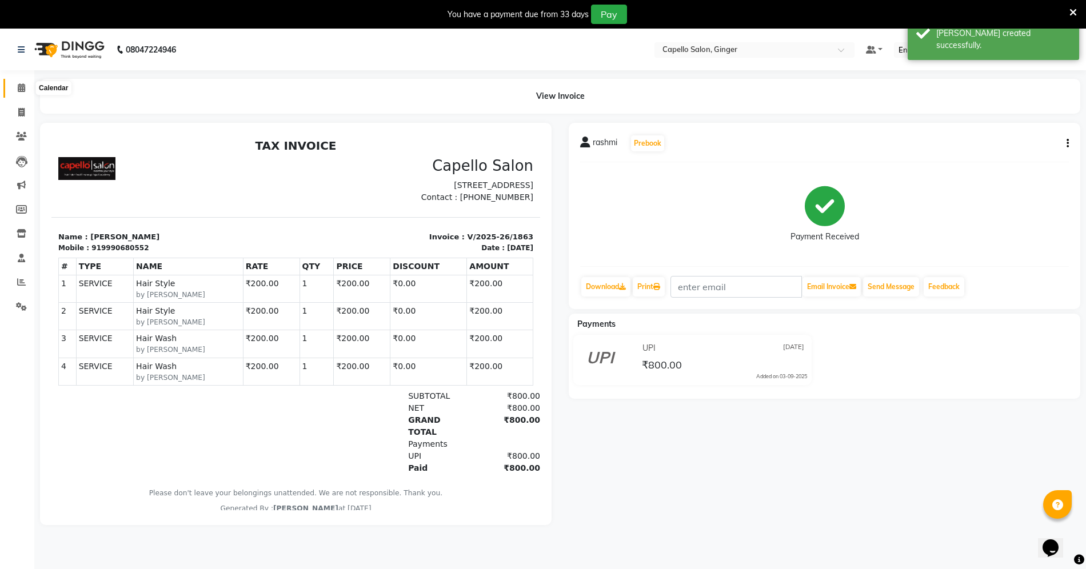
click at [24, 82] on span at bounding box center [21, 88] width 20 height 13
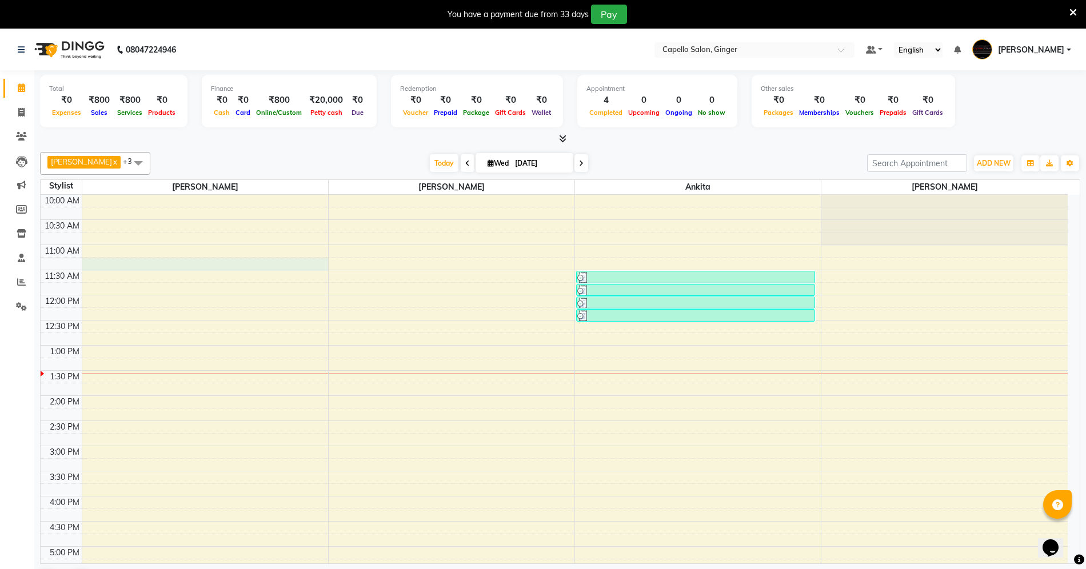
click at [136, 266] on div "10:00 AM 10:30 AM 11:00 AM 11:30 AM 12:00 PM 12:30 PM 1:00 PM 1:30 PM 2:00 PM 2…" at bounding box center [554, 496] width 1027 height 603
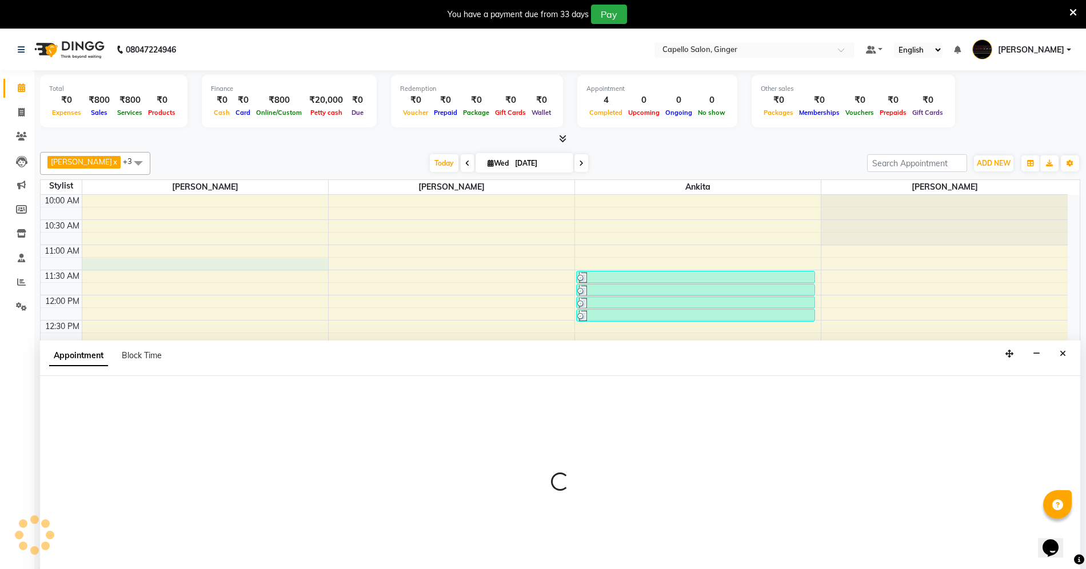
scroll to position [30, 0]
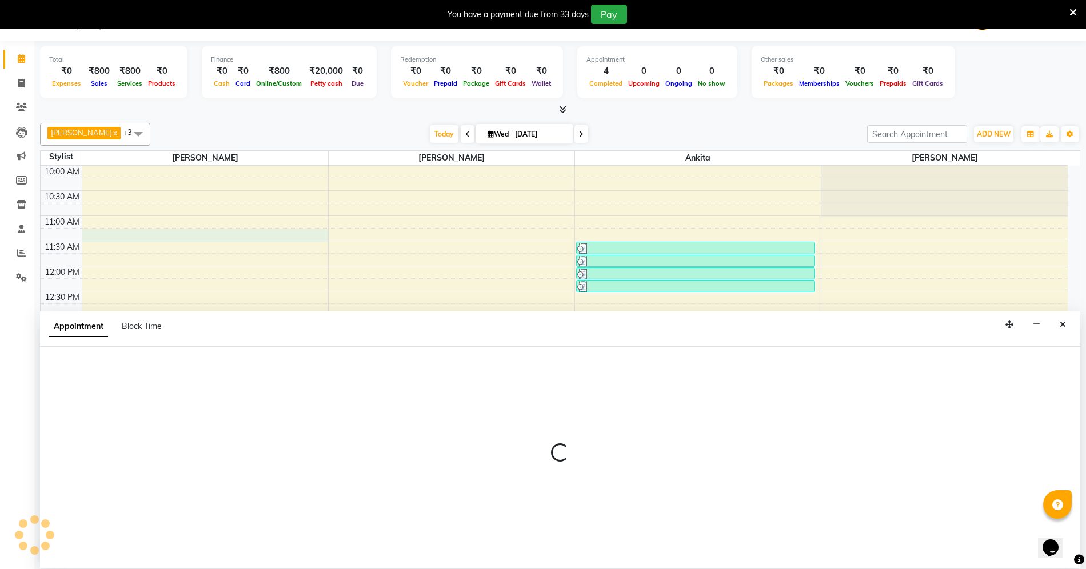
select select "23806"
select select "675"
select select "tentative"
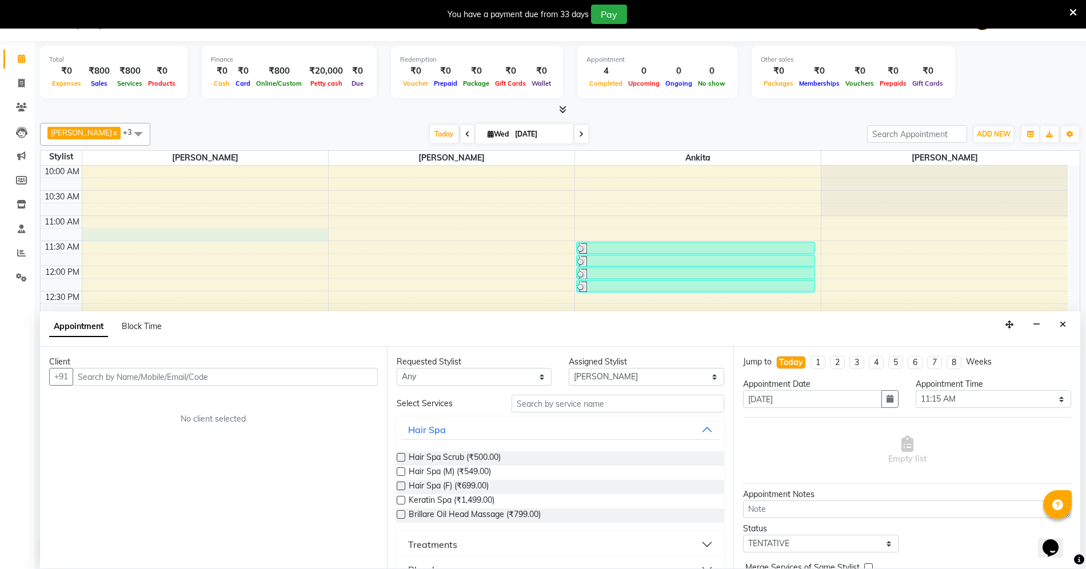
click at [119, 381] on input "text" at bounding box center [225, 377] width 305 height 18
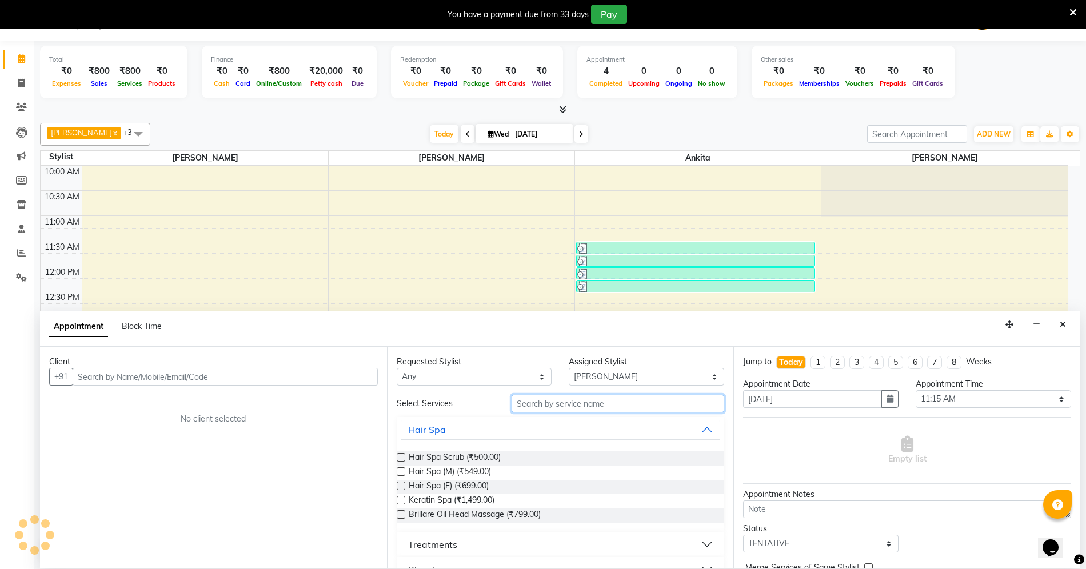
click at [533, 403] on input "text" at bounding box center [618, 404] width 213 height 18
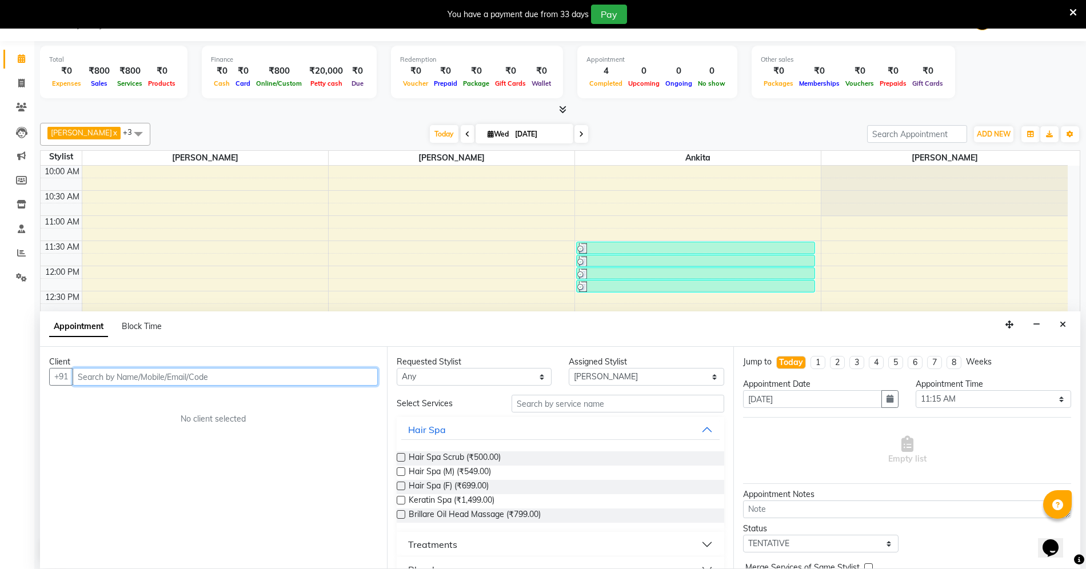
click at [332, 371] on input "text" at bounding box center [225, 377] width 305 height 18
click at [94, 379] on input "999906805" at bounding box center [202, 377] width 258 height 18
click at [122, 406] on ngb-highlight "99906805 52" at bounding box center [151, 401] width 59 height 11
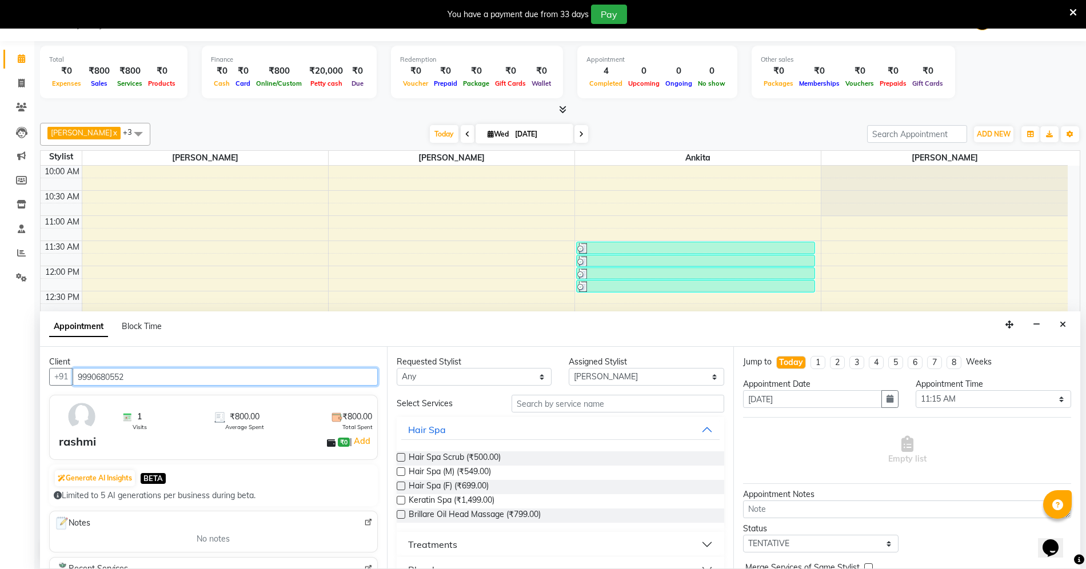
type input "9990680552"
click at [536, 405] on input "text" at bounding box center [618, 404] width 213 height 18
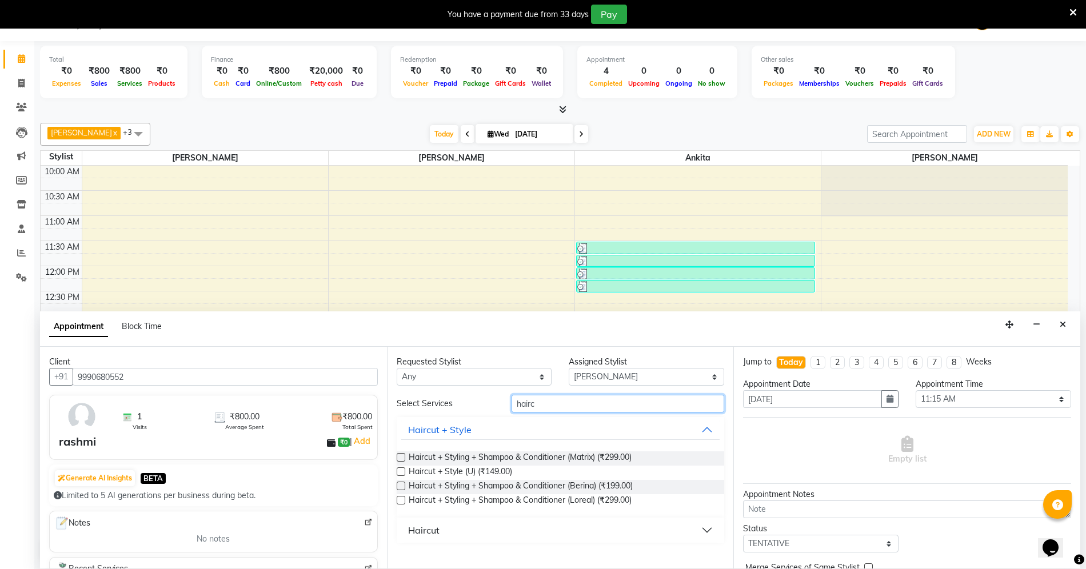
type input "hairc"
click at [401, 499] on label at bounding box center [401, 500] width 9 height 9
click at [401, 499] on input "checkbox" at bounding box center [400, 501] width 7 height 7
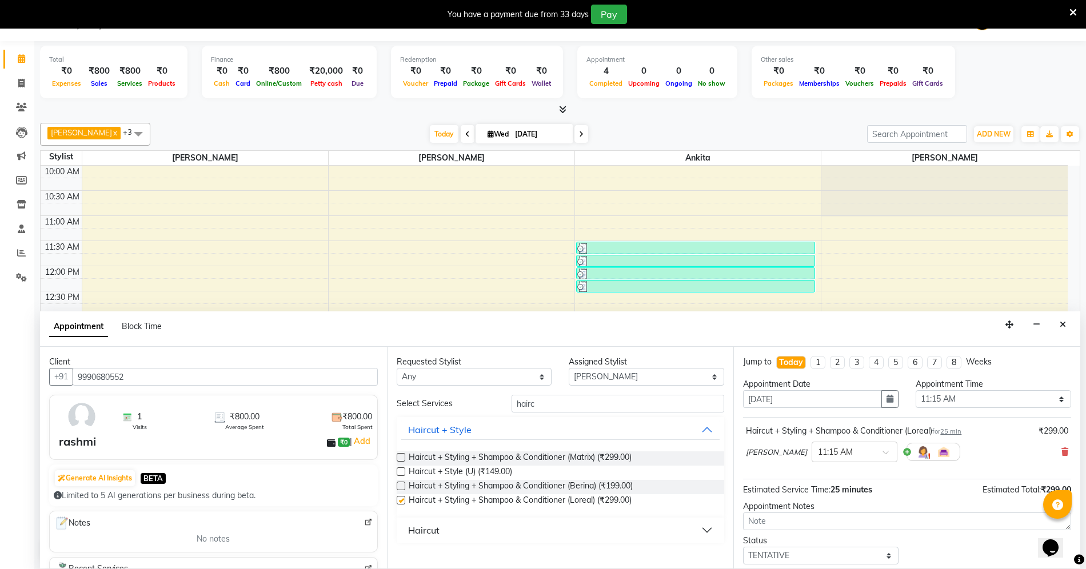
checkbox input "false"
click at [539, 403] on input "hairc" at bounding box center [618, 404] width 213 height 18
click at [461, 531] on button "Haircut" at bounding box center [560, 530] width 319 height 21
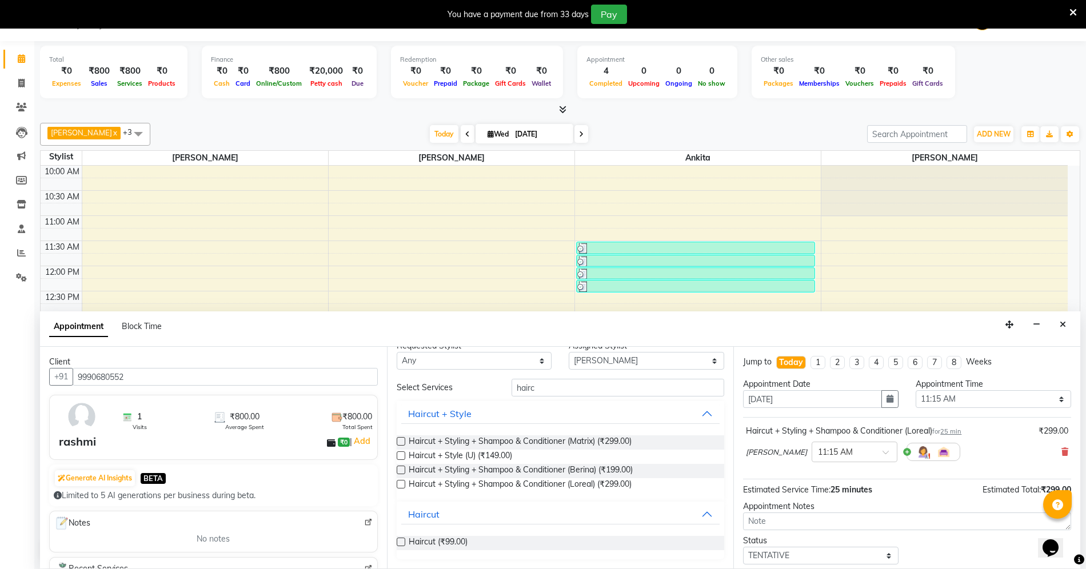
click at [400, 543] on label at bounding box center [401, 542] width 9 height 9
click at [400, 543] on input "checkbox" at bounding box center [400, 543] width 7 height 7
checkbox input "false"
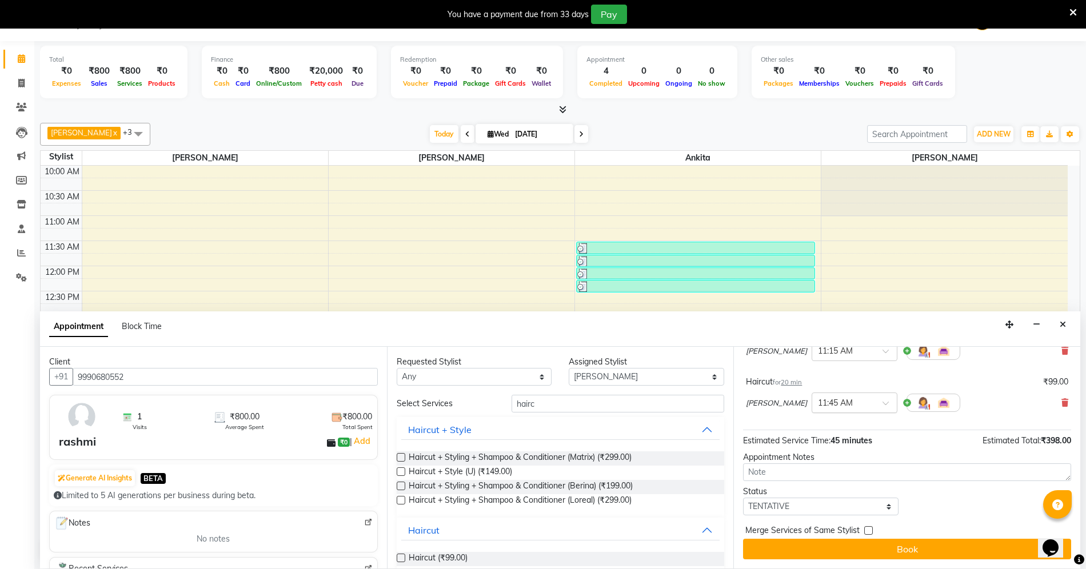
scroll to position [26, 0]
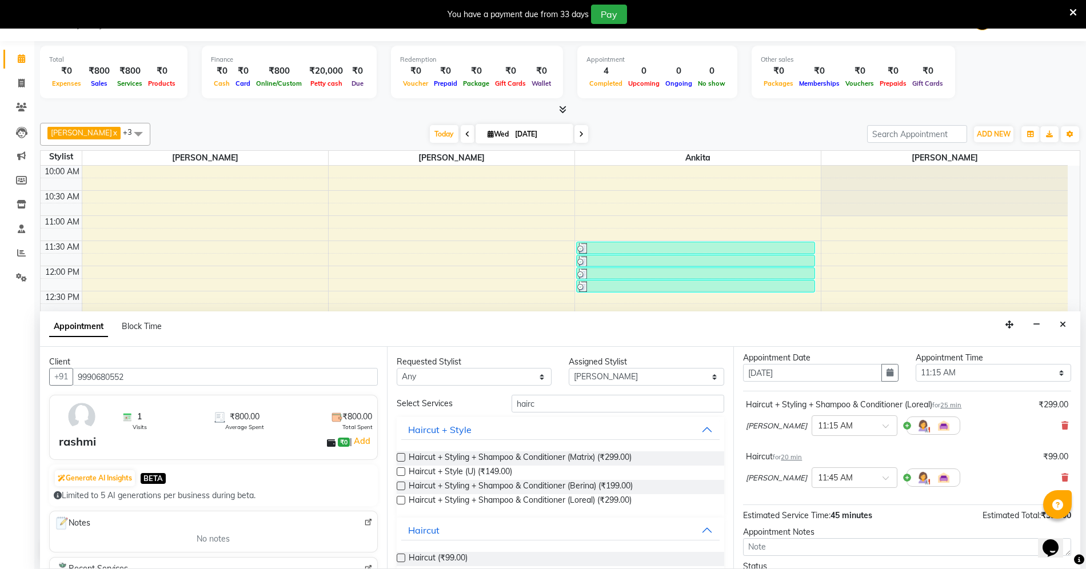
click at [1049, 475] on div "[PERSON_NAME] × 11:45 AM" at bounding box center [907, 478] width 322 height 30
click at [1062, 475] on icon at bounding box center [1065, 478] width 7 height 8
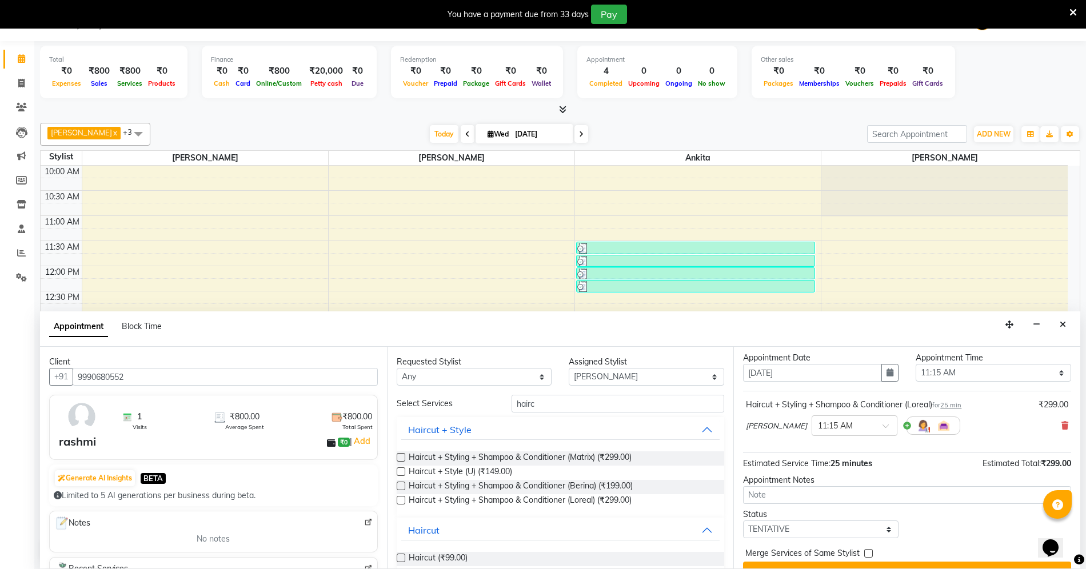
scroll to position [51, 0]
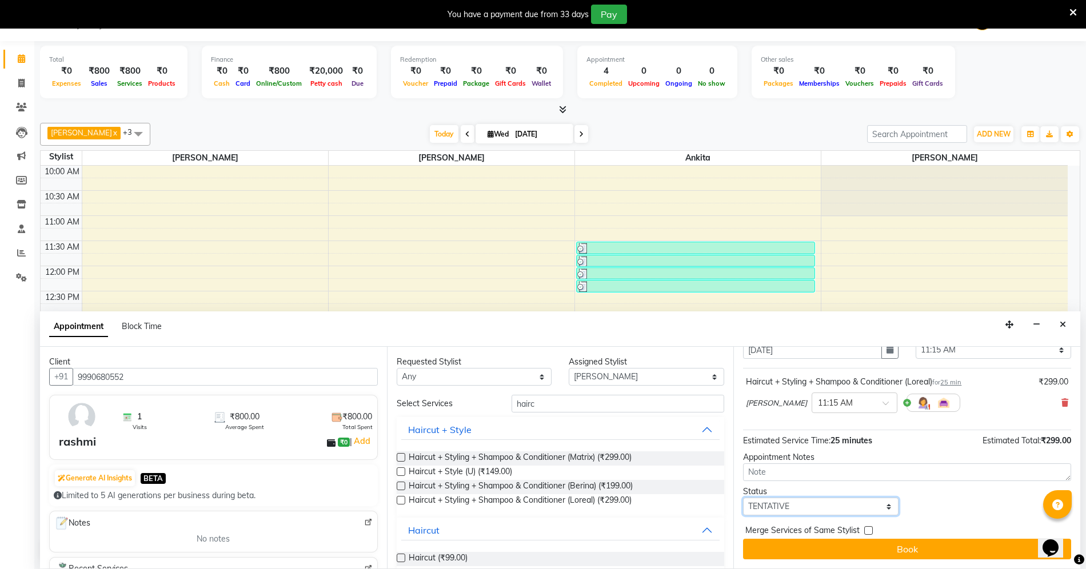
click at [817, 499] on select "Select TENTATIVE CONFIRM CHECK-IN UPCOMING" at bounding box center [821, 507] width 156 height 18
select select "confirm booking"
click at [743, 498] on select "Select TENTATIVE CONFIRM CHECK-IN UPCOMING" at bounding box center [821, 507] width 156 height 18
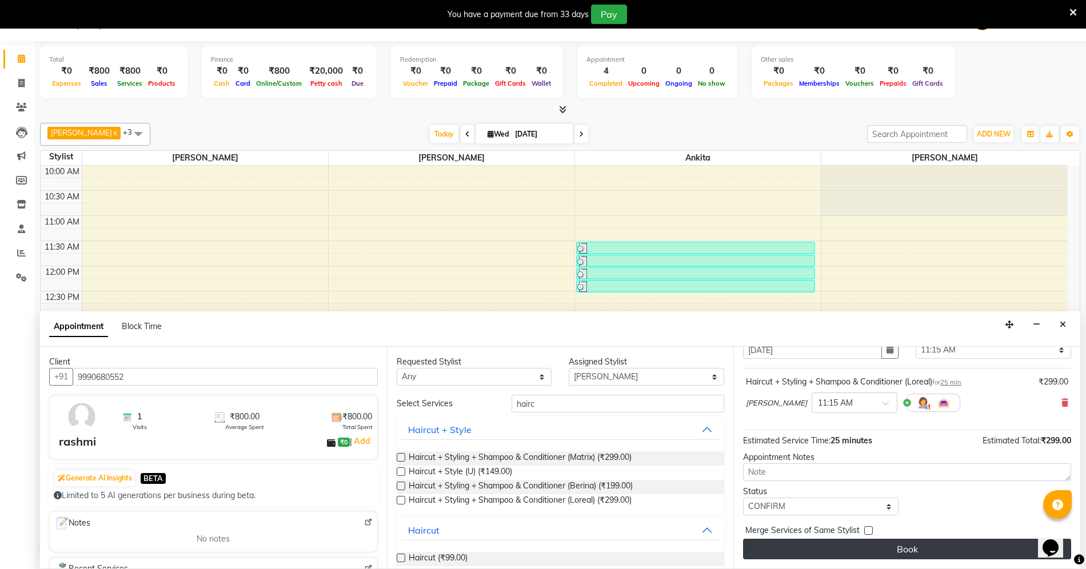
click at [806, 556] on button "Book" at bounding box center [907, 549] width 328 height 21
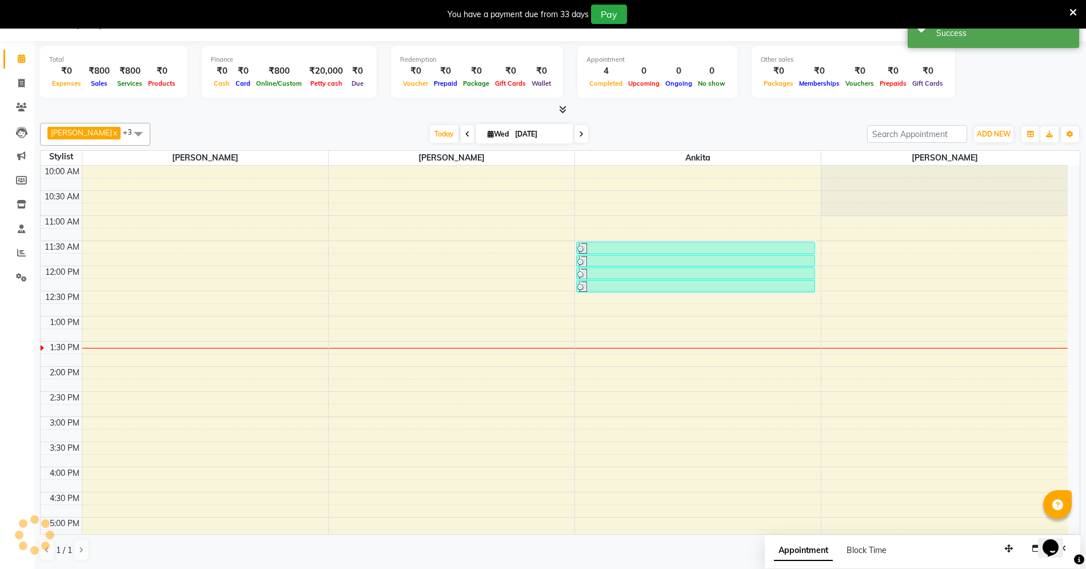
scroll to position [0, 0]
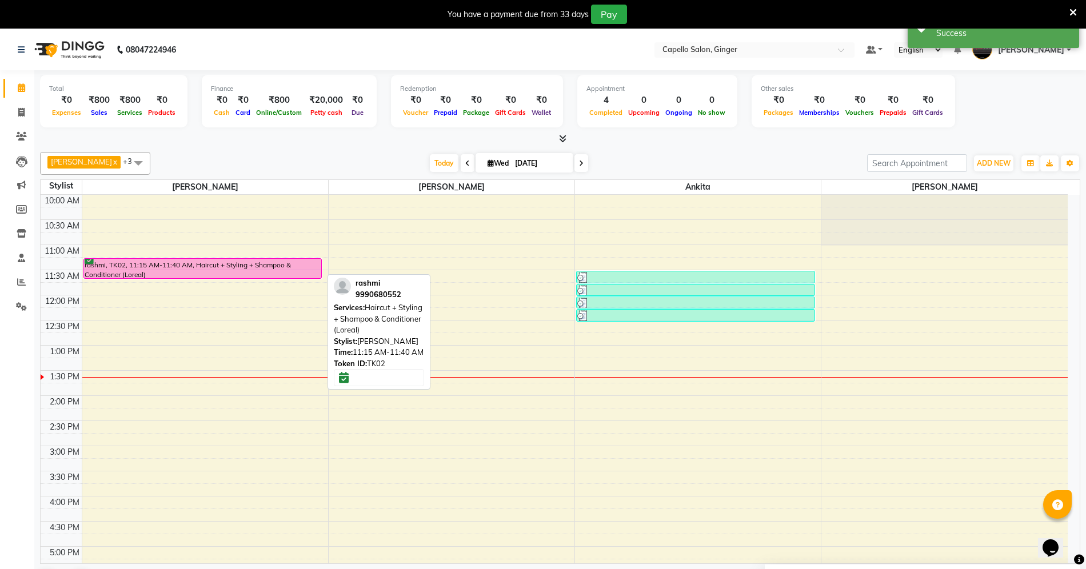
click at [190, 261] on div "rashmi, TK02, 11:15 AM-11:40 AM, Haircut + Styling + Shampoo & Conditioner (Lor…" at bounding box center [203, 268] width 238 height 19
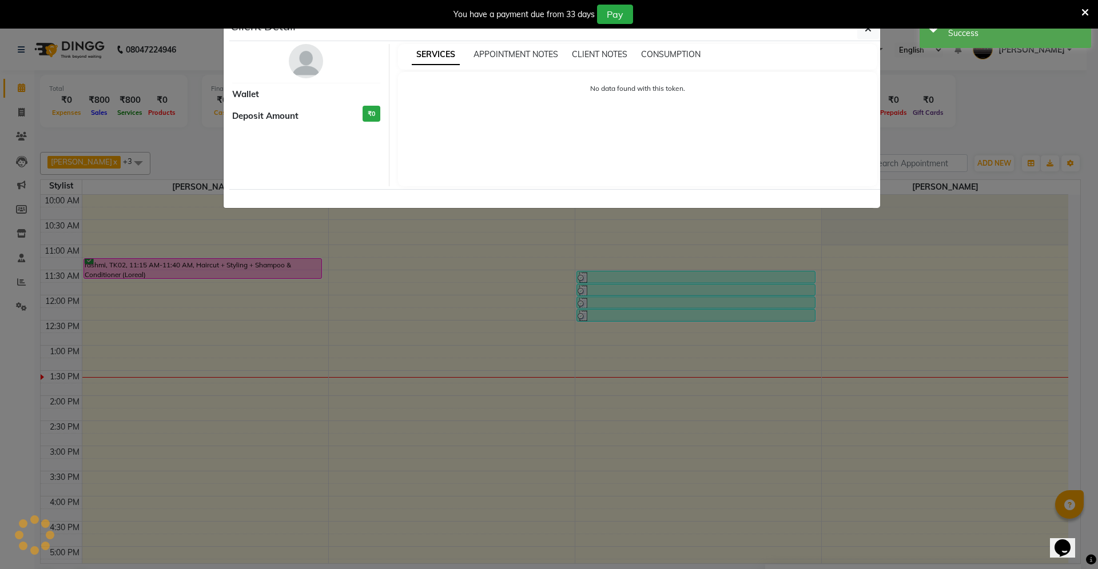
select select "6"
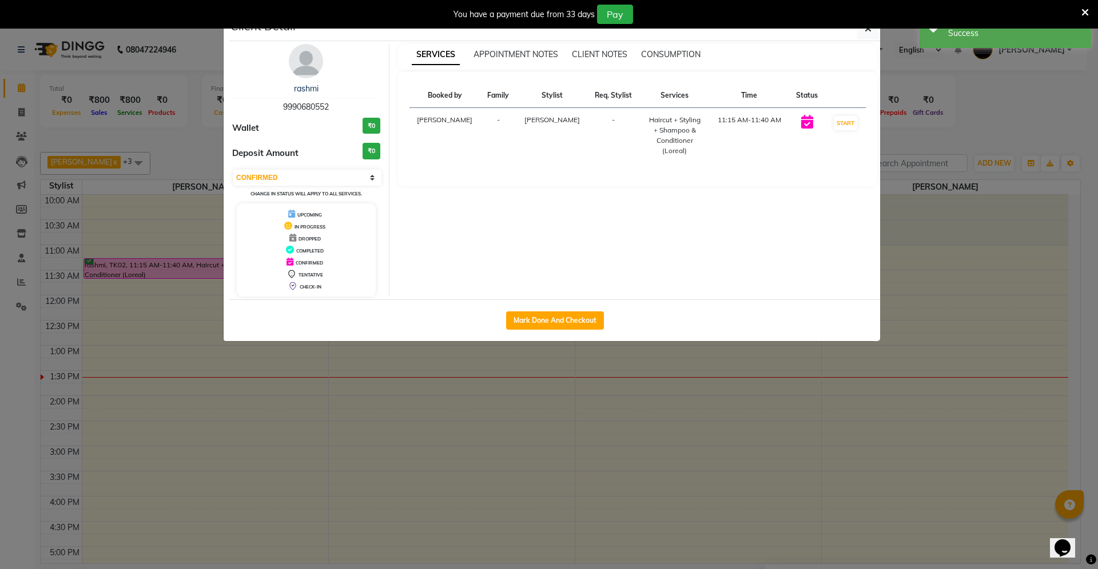
click at [517, 311] on div "Mark Done And Checkout" at bounding box center [554, 321] width 651 height 42
click at [547, 317] on button "Mark Done And Checkout" at bounding box center [555, 321] width 98 height 18
select select "service"
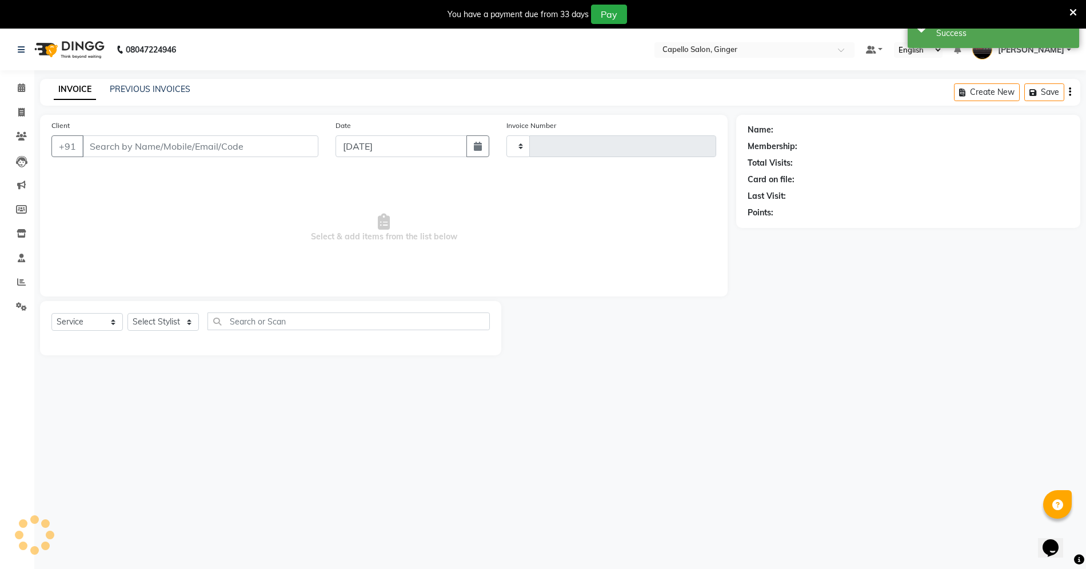
type input "1864"
select select "832"
type input "9990680552"
select select "23806"
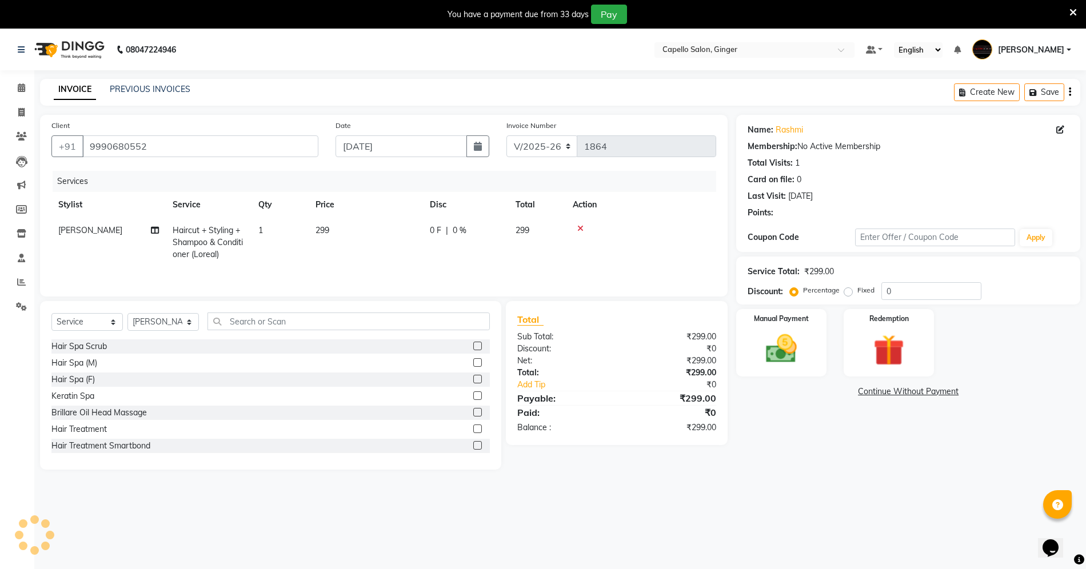
click at [328, 232] on span "299" at bounding box center [323, 230] width 14 height 10
select select "23806"
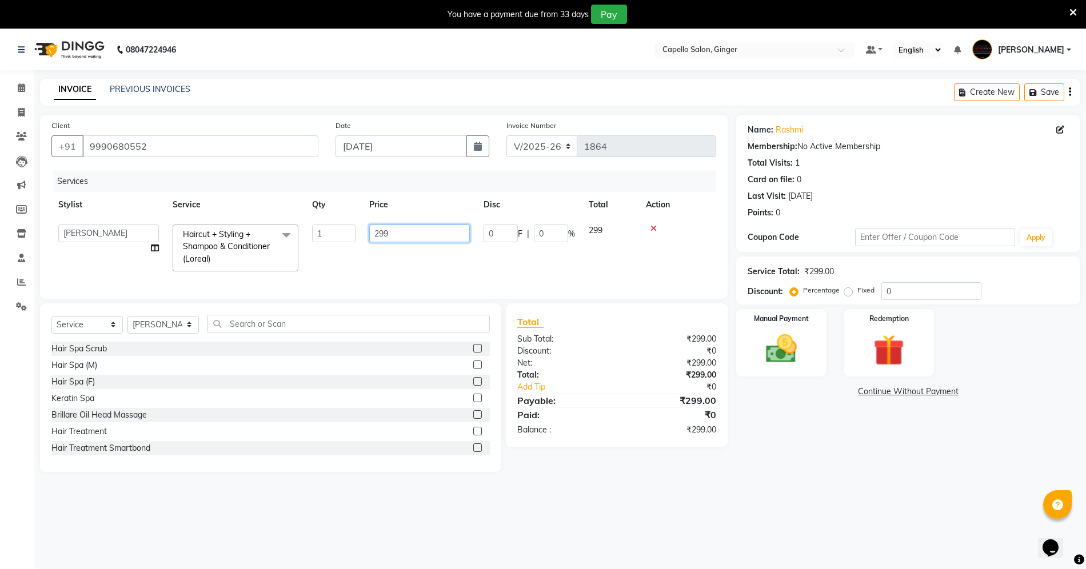
click at [389, 228] on input "299" at bounding box center [419, 234] width 101 height 18
type input "2"
type input "400"
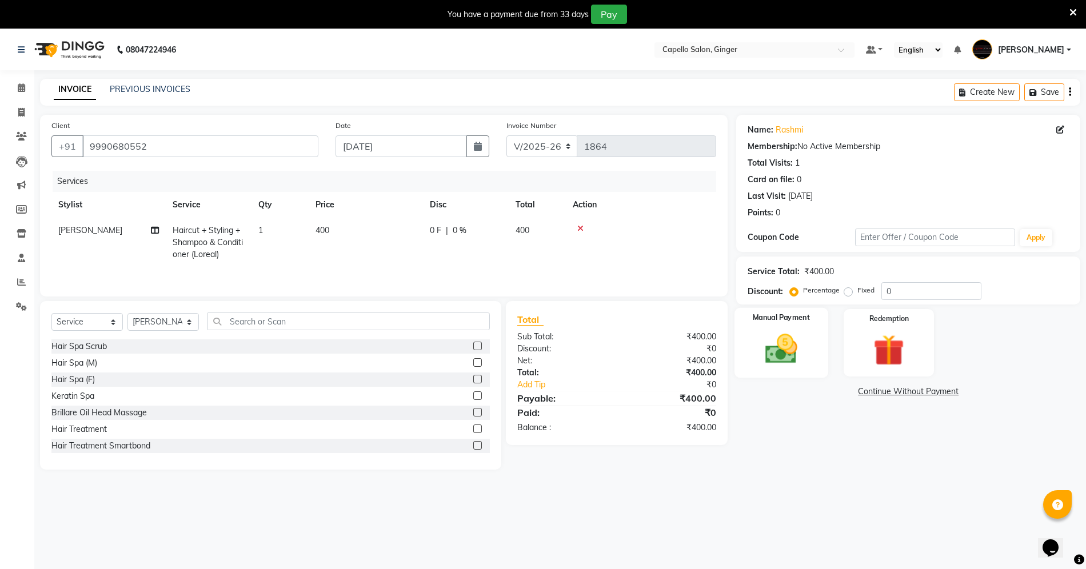
click at [778, 336] on img at bounding box center [781, 348] width 53 height 37
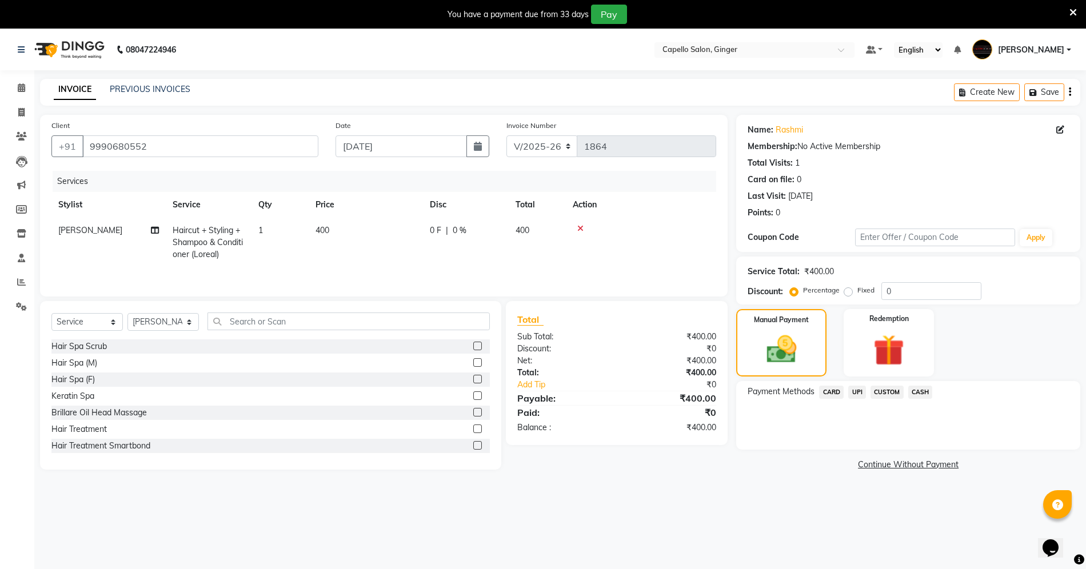
click at [855, 387] on span "UPI" at bounding box center [858, 392] width 18 height 13
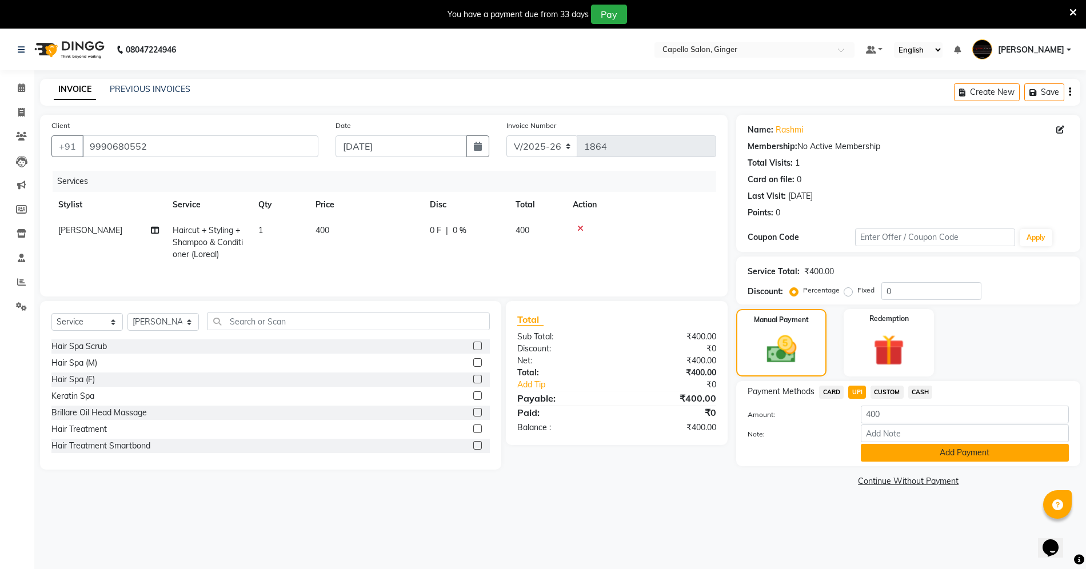
click at [884, 461] on button "Add Payment" at bounding box center [965, 453] width 208 height 18
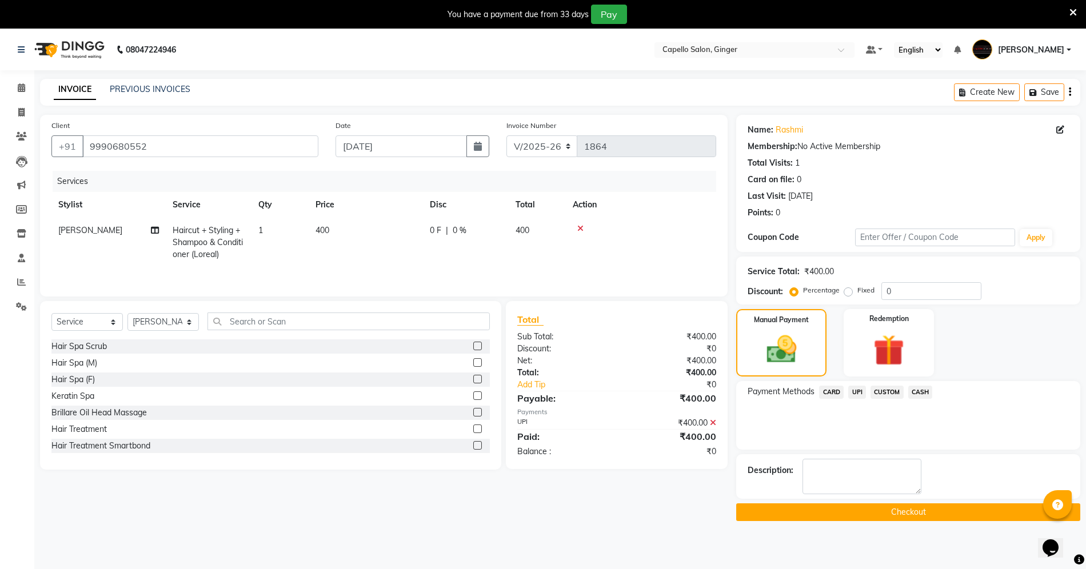
click at [835, 510] on button "Checkout" at bounding box center [908, 513] width 344 height 18
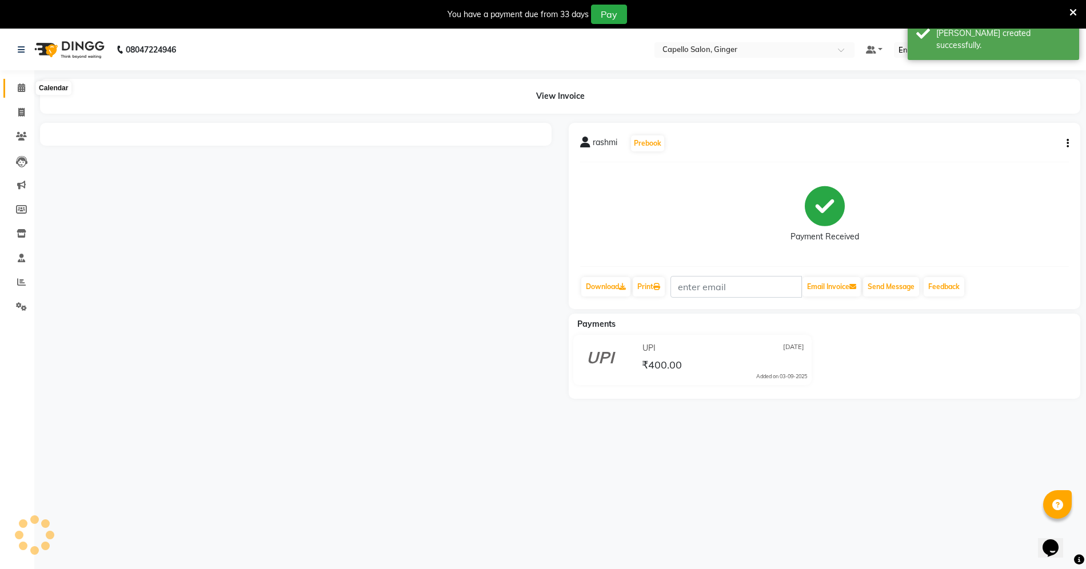
click at [21, 90] on icon at bounding box center [21, 87] width 7 height 9
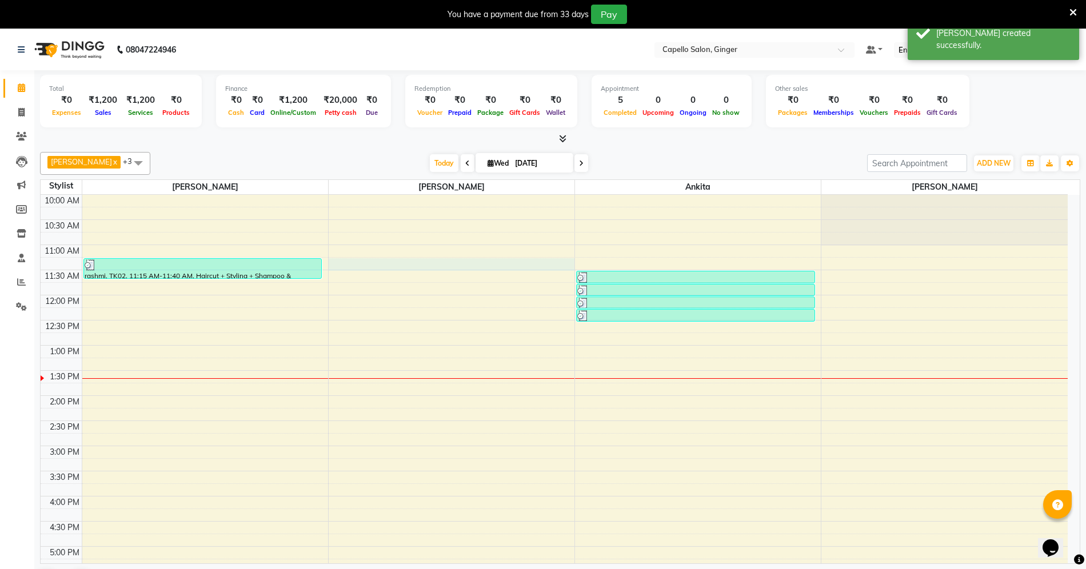
click at [378, 262] on div "10:00 AM 10:30 AM 11:00 AM 11:30 AM 12:00 PM 12:30 PM 1:00 PM 1:30 PM 2:00 PM 2…" at bounding box center [554, 496] width 1027 height 603
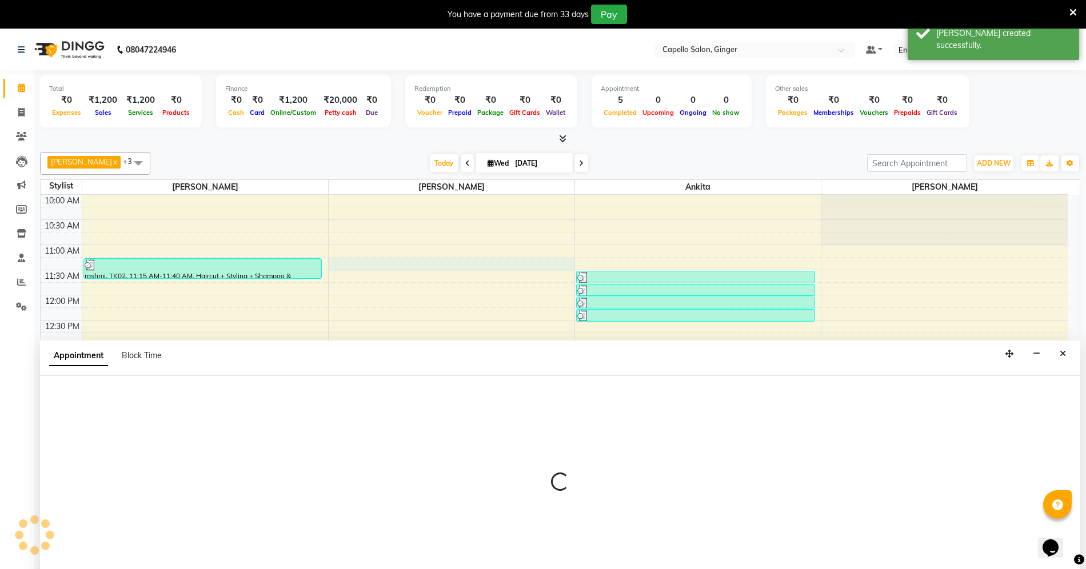
scroll to position [30, 0]
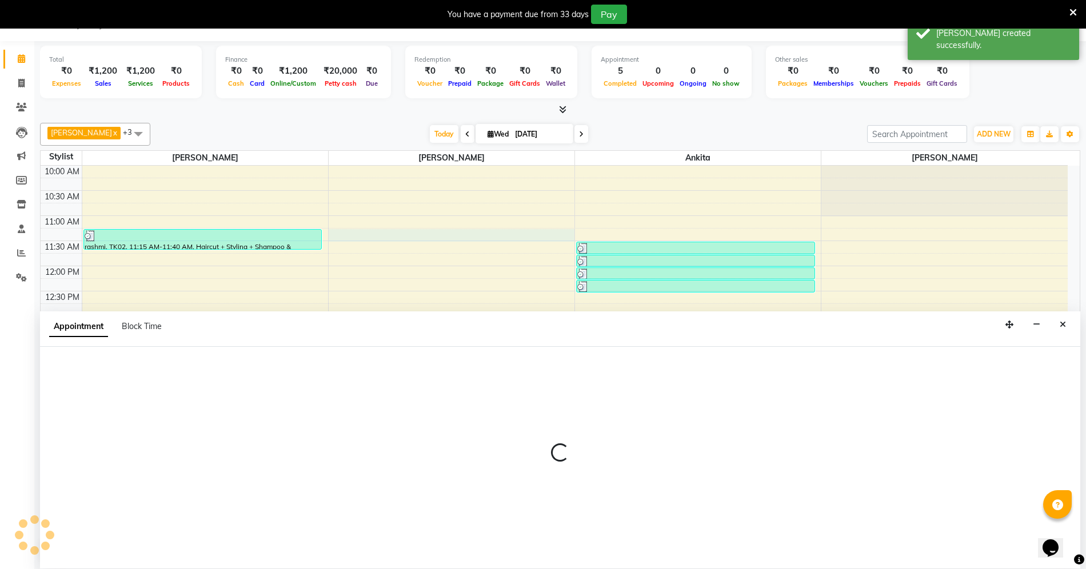
select select "35234"
select select "tentative"
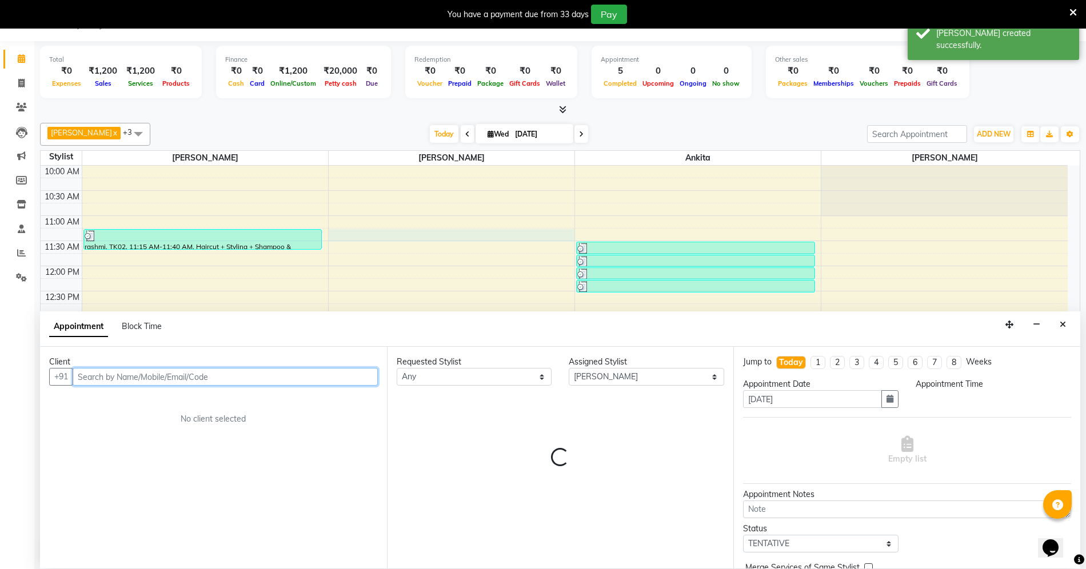
select select "675"
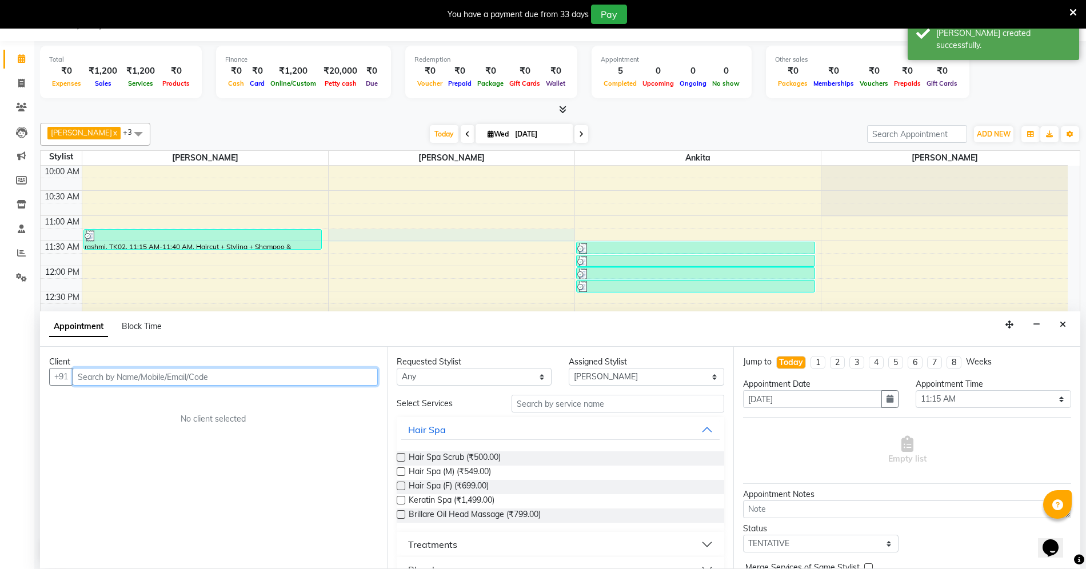
click at [222, 373] on input "text" at bounding box center [225, 377] width 305 height 18
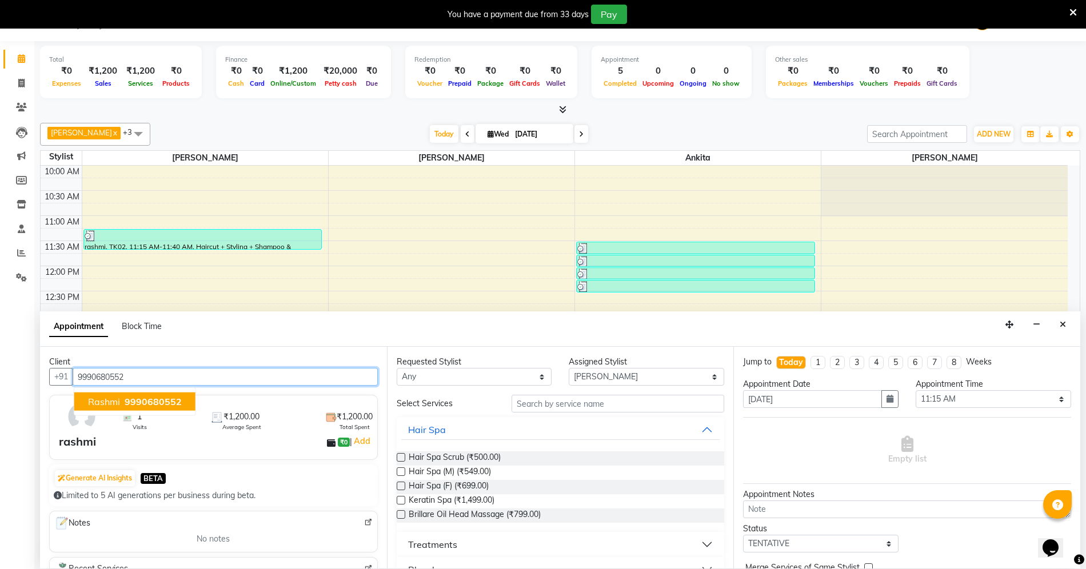
type input "9990680552"
click at [536, 403] on input "text" at bounding box center [618, 404] width 213 height 18
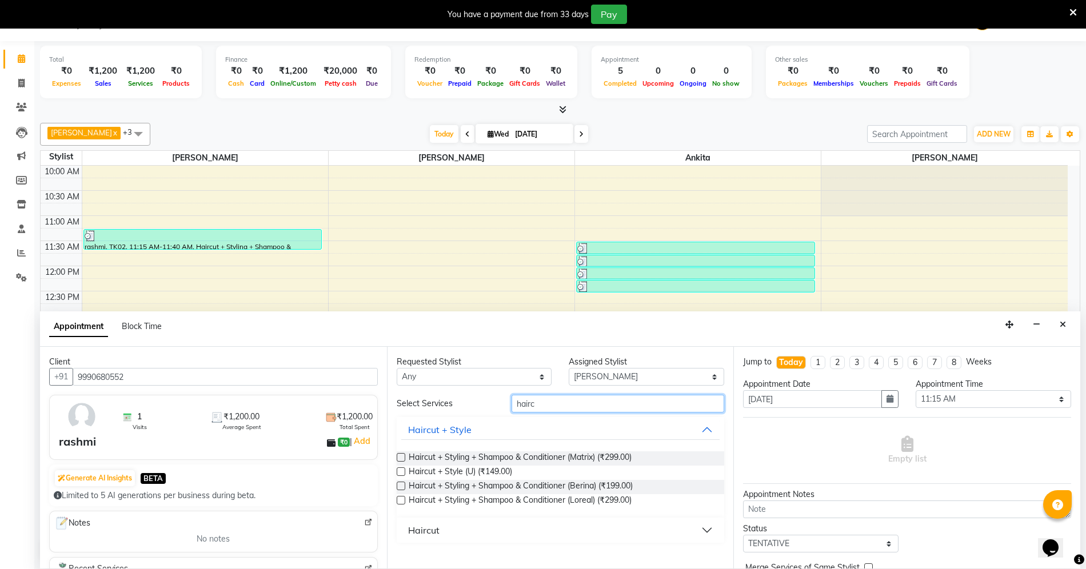
type input "hairc"
click at [401, 499] on label at bounding box center [401, 500] width 9 height 9
click at [401, 499] on input "checkbox" at bounding box center [400, 501] width 7 height 7
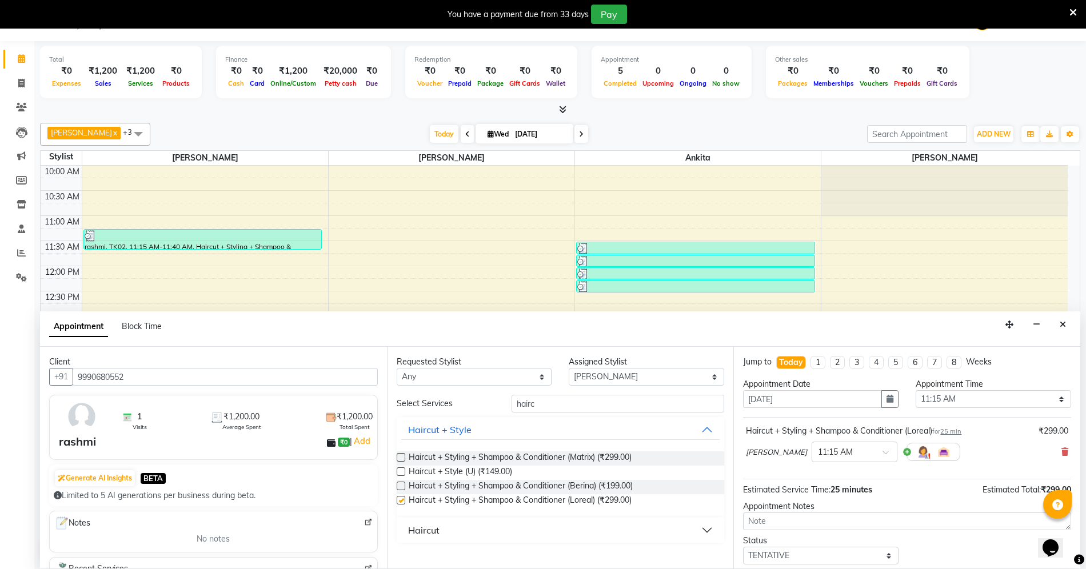
checkbox input "false"
click at [429, 536] on div "Haircut" at bounding box center [423, 531] width 31 height 14
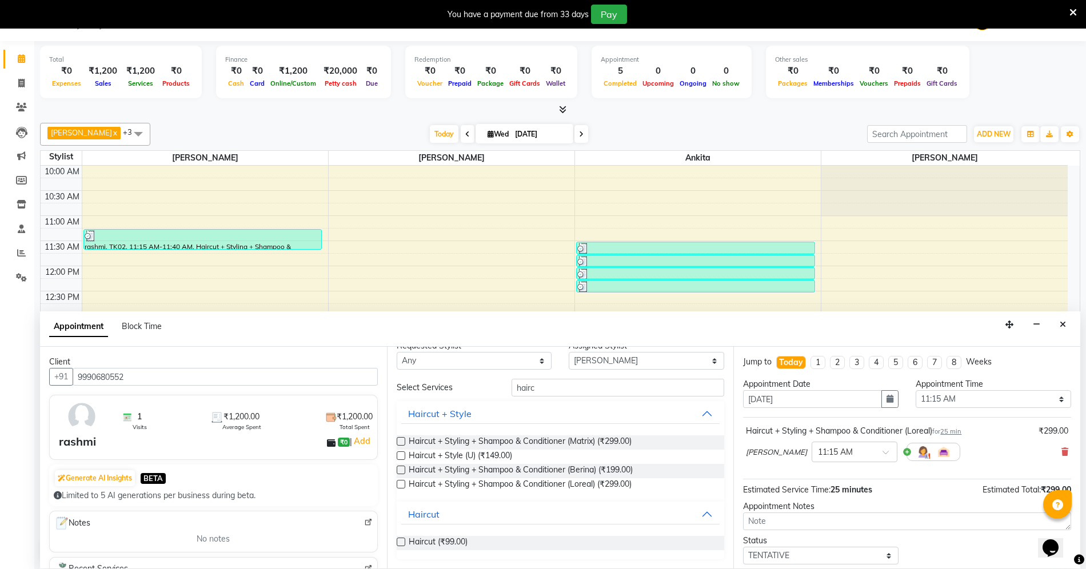
click at [400, 547] on div at bounding box center [400, 545] width 7 height 12
click at [399, 541] on label at bounding box center [401, 542] width 9 height 9
click at [399, 541] on input "checkbox" at bounding box center [400, 543] width 7 height 7
checkbox input "false"
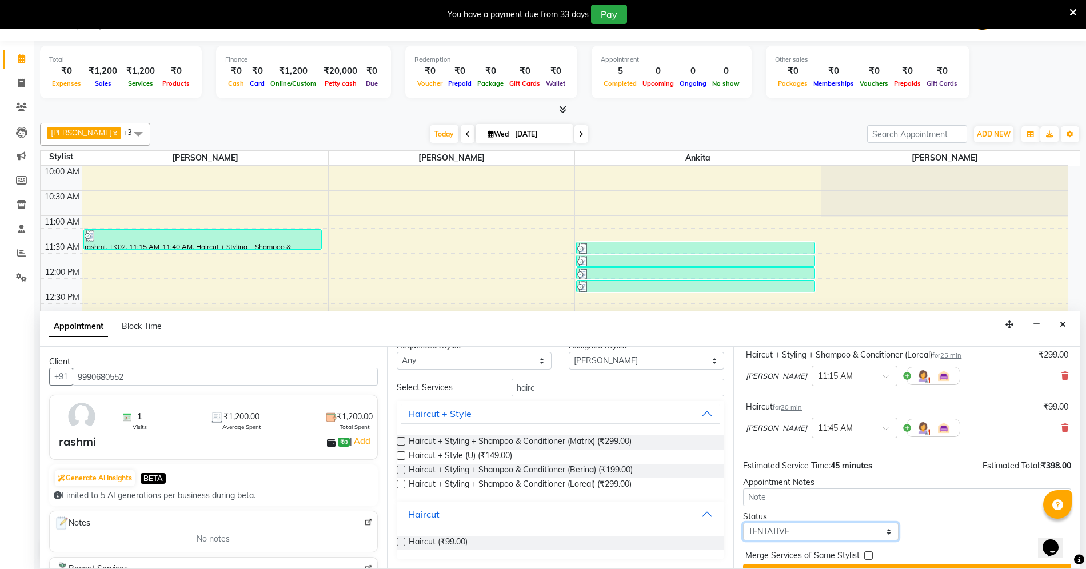
click at [823, 535] on select "Select TENTATIVE CONFIRM CHECK-IN UPCOMING" at bounding box center [821, 532] width 156 height 18
select select "confirm booking"
click at [743, 525] on select "Select TENTATIVE CONFIRM CHECK-IN UPCOMING" at bounding box center [821, 532] width 156 height 18
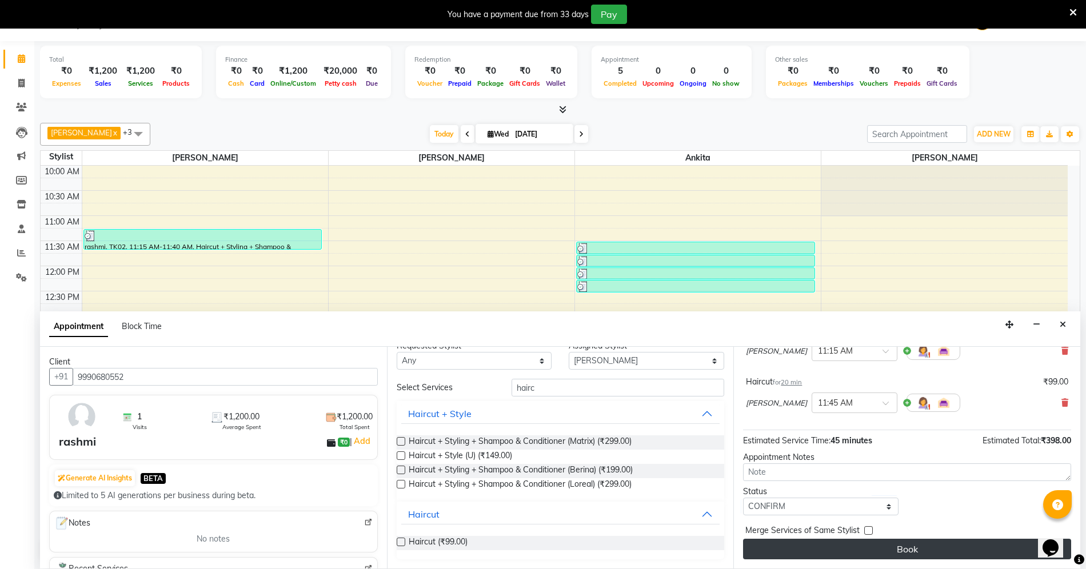
click at [822, 549] on button "Book" at bounding box center [907, 549] width 328 height 21
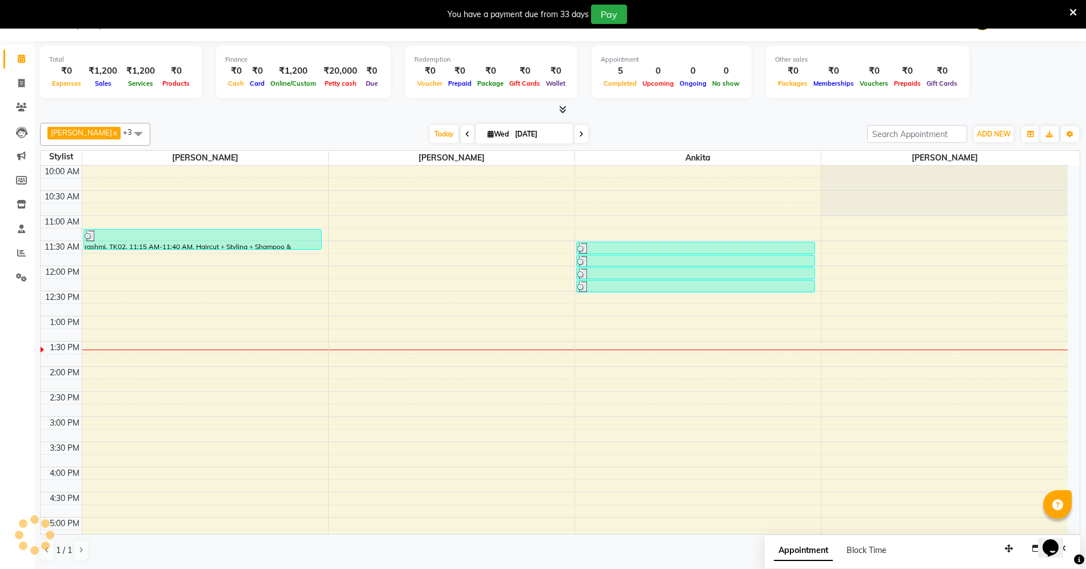
scroll to position [0, 0]
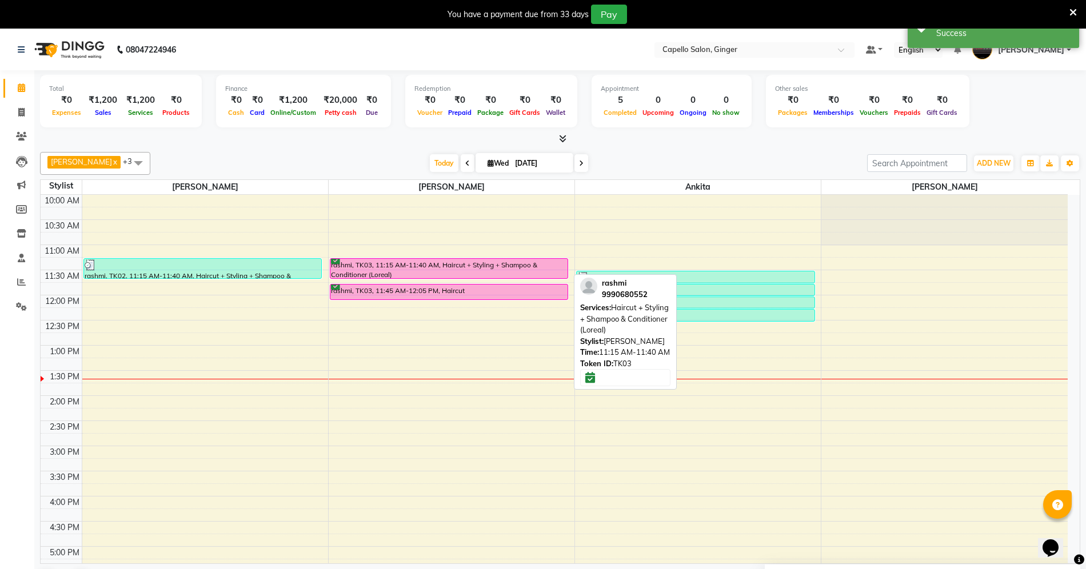
click at [368, 278] on div at bounding box center [449, 278] width 238 height 5
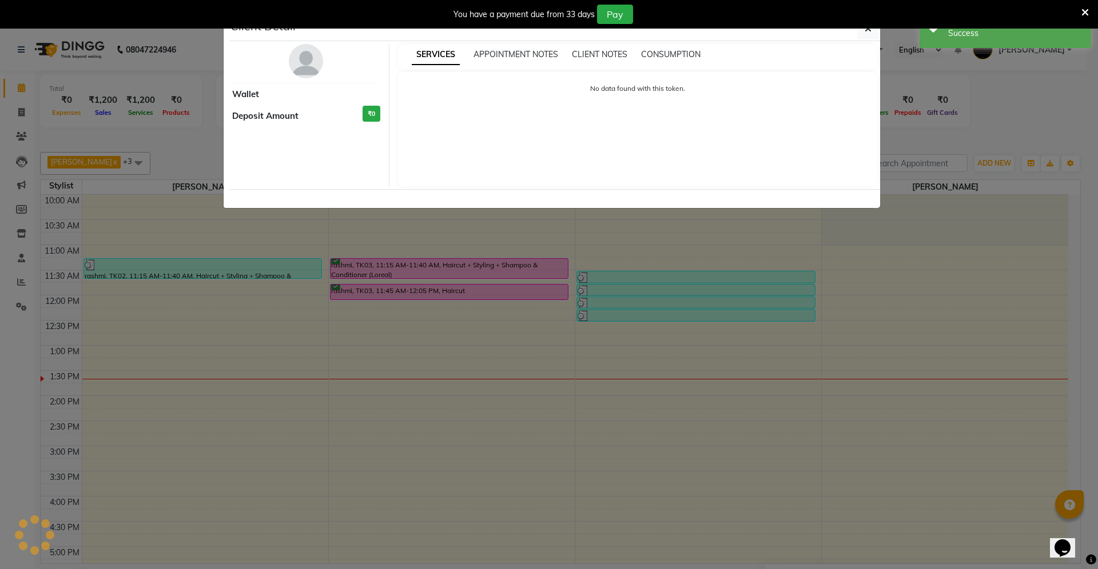
select select "6"
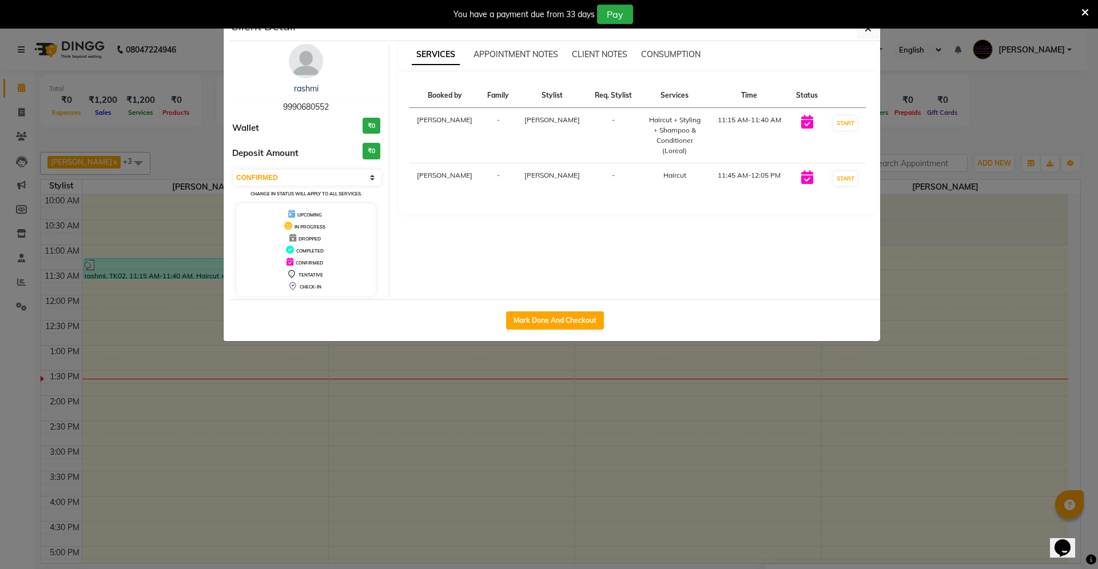
click at [540, 309] on div "Mark Done And Checkout" at bounding box center [554, 321] width 651 height 42
click at [563, 319] on button "Mark Done And Checkout" at bounding box center [555, 321] width 98 height 18
select select "service"
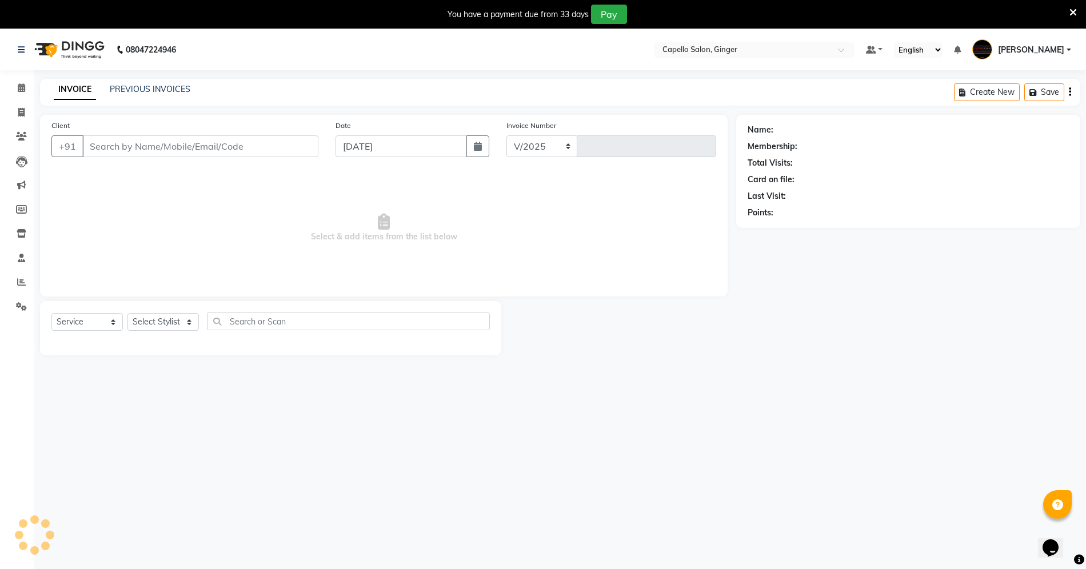
select select "832"
type input "1865"
type input "9990680552"
select select "35234"
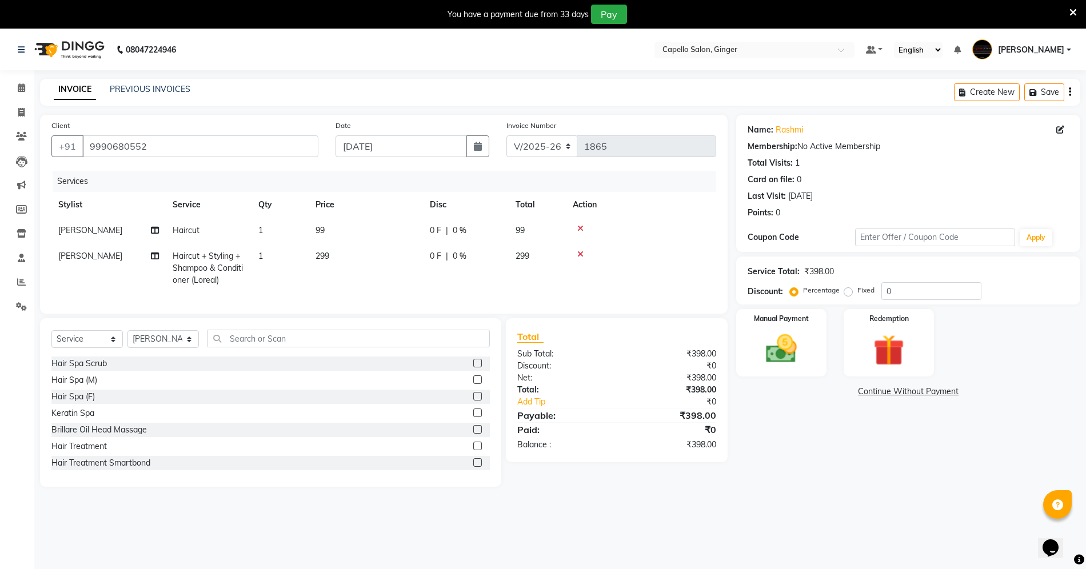
click at [353, 228] on td "99" at bounding box center [366, 231] width 114 height 26
select select "35234"
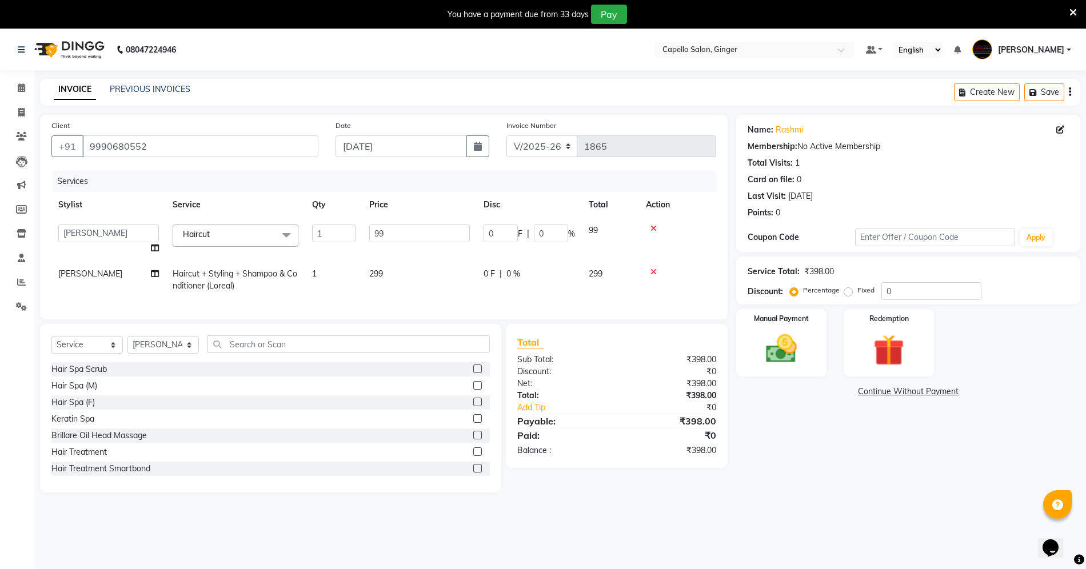
click at [401, 221] on td "99" at bounding box center [420, 239] width 114 height 43
click at [396, 227] on input "99" at bounding box center [419, 234] width 101 height 18
type input "9"
type input "200"
click at [383, 270] on td "299" at bounding box center [420, 280] width 114 height 38
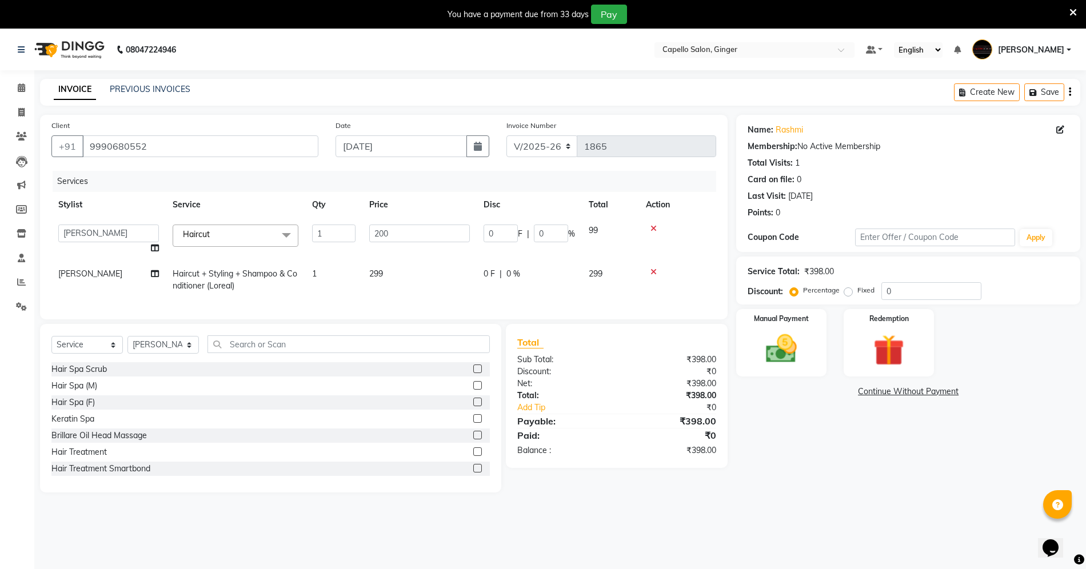
select select "35234"
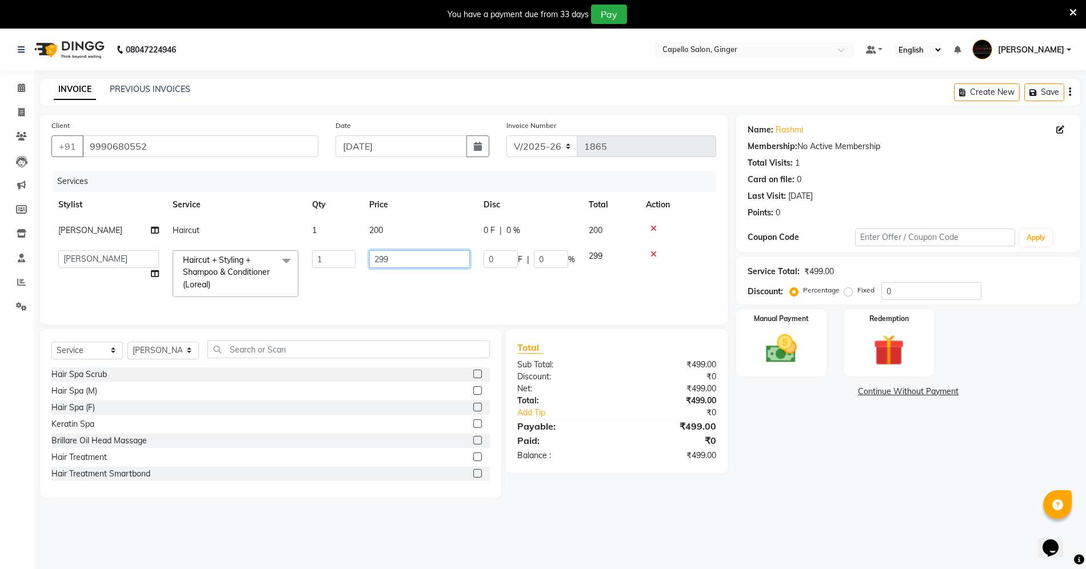
click at [391, 258] on input "299" at bounding box center [419, 259] width 101 height 18
type input "2"
type input "400"
click at [794, 346] on img at bounding box center [781, 348] width 53 height 37
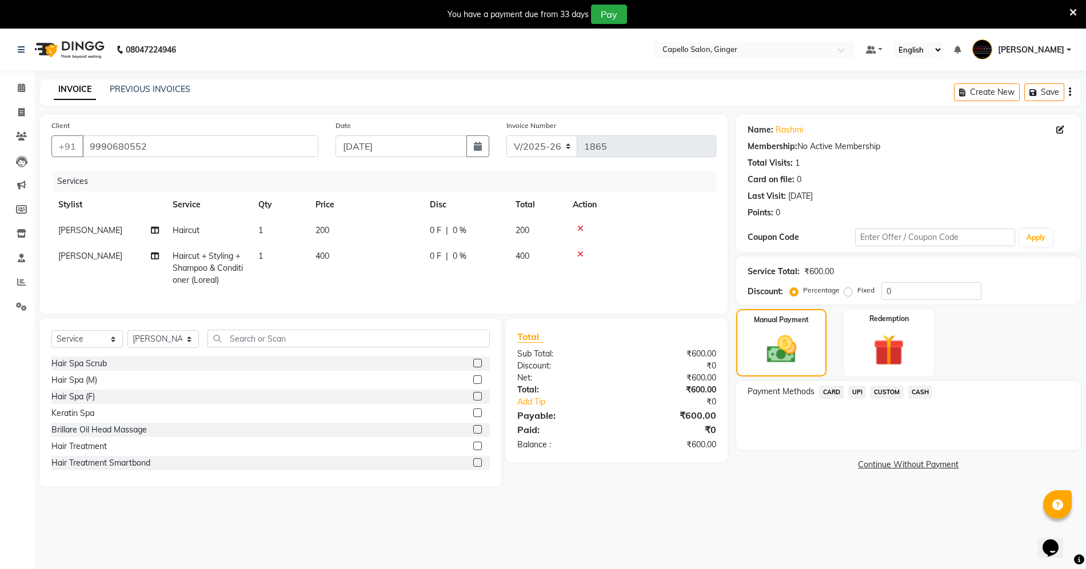
click at [854, 390] on span "UPI" at bounding box center [858, 392] width 18 height 13
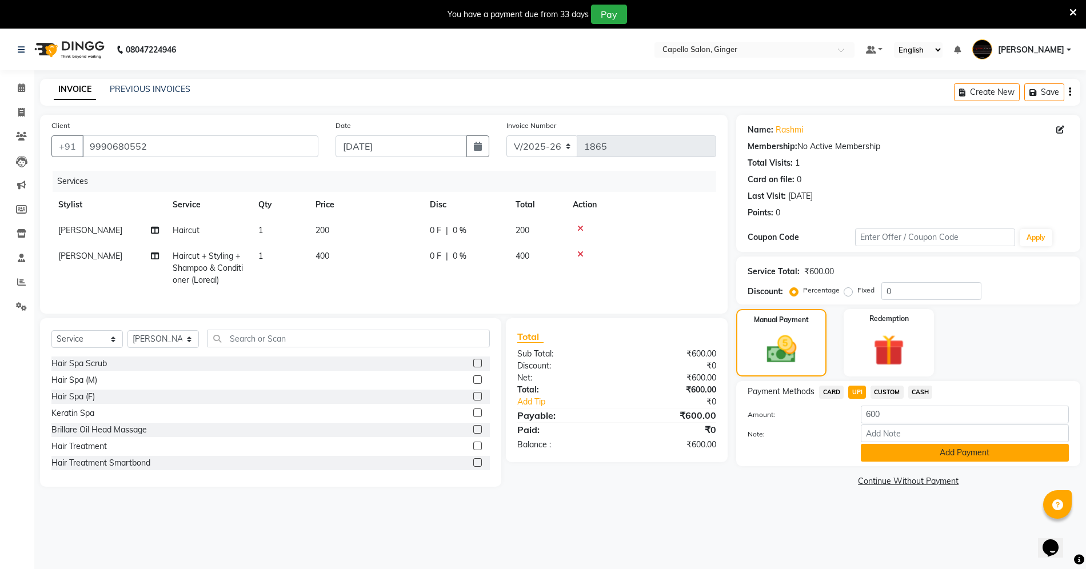
click at [902, 461] on button "Add Payment" at bounding box center [965, 453] width 208 height 18
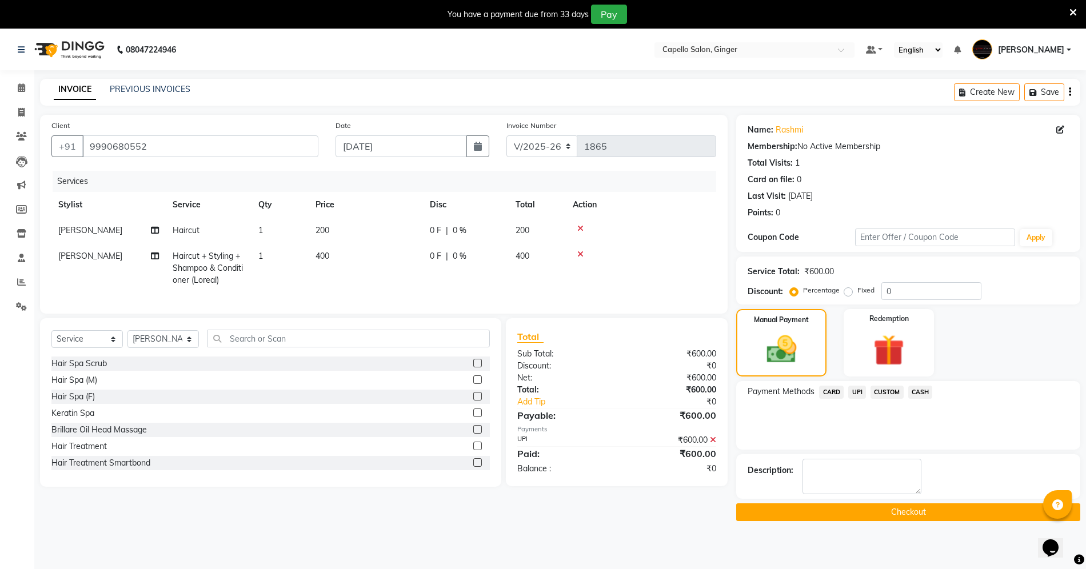
click at [860, 515] on button "Checkout" at bounding box center [908, 513] width 344 height 18
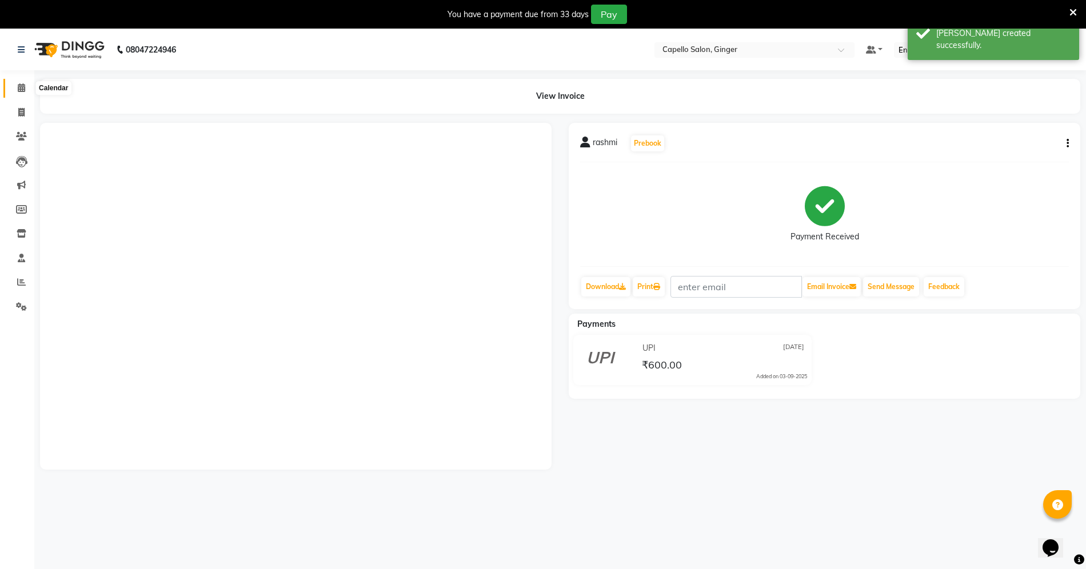
click at [21, 89] on icon at bounding box center [21, 87] width 7 height 9
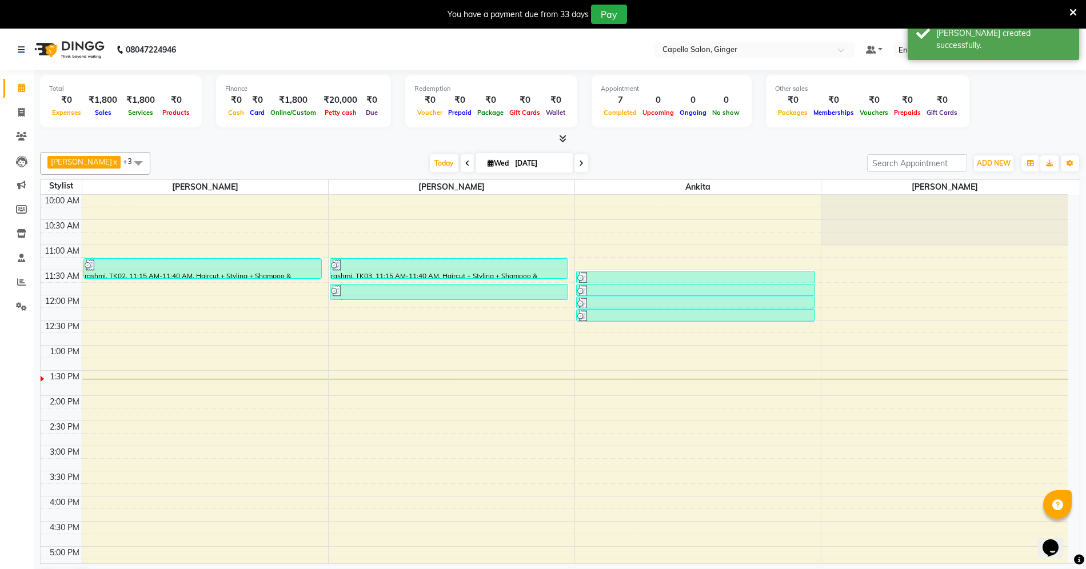
click at [113, 317] on div "10:00 AM 10:30 AM 11:00 AM 11:30 AM 12:00 PM 12:30 PM 1:00 PM 1:30 PM 2:00 PM 2…" at bounding box center [554, 496] width 1027 height 603
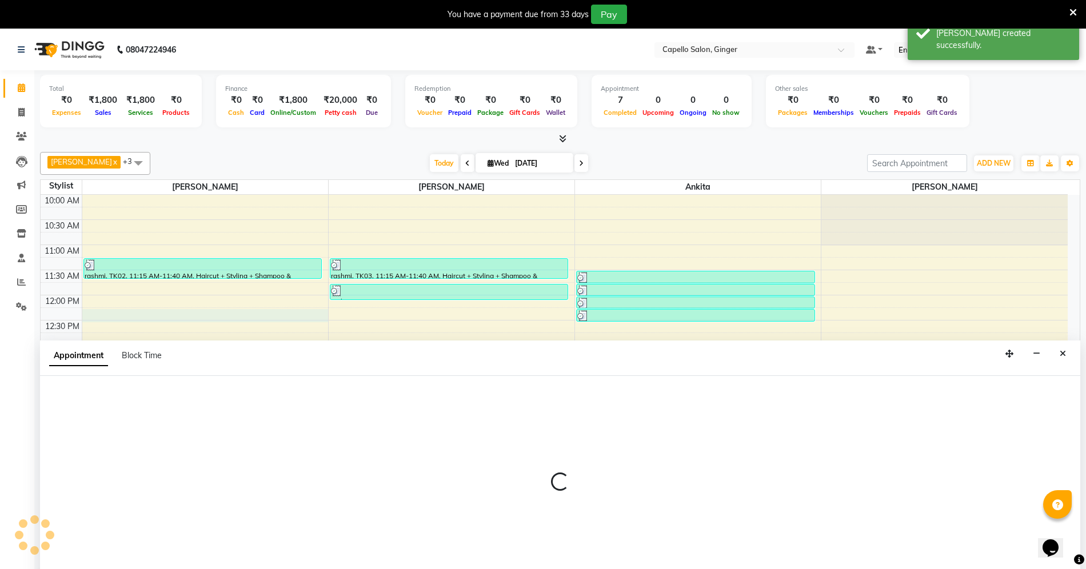
scroll to position [30, 0]
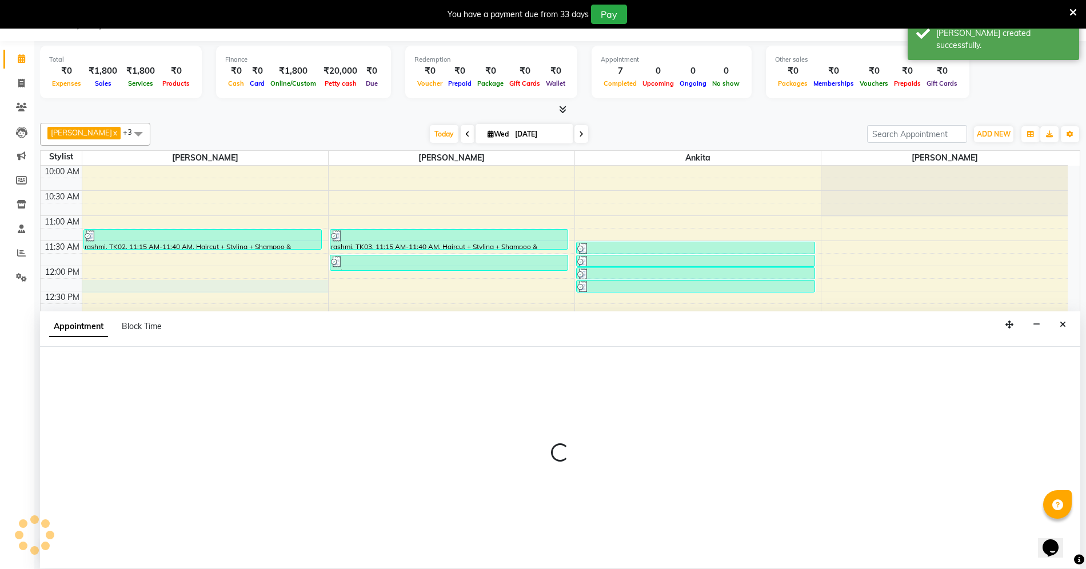
select select "23806"
select select "735"
select select "tentative"
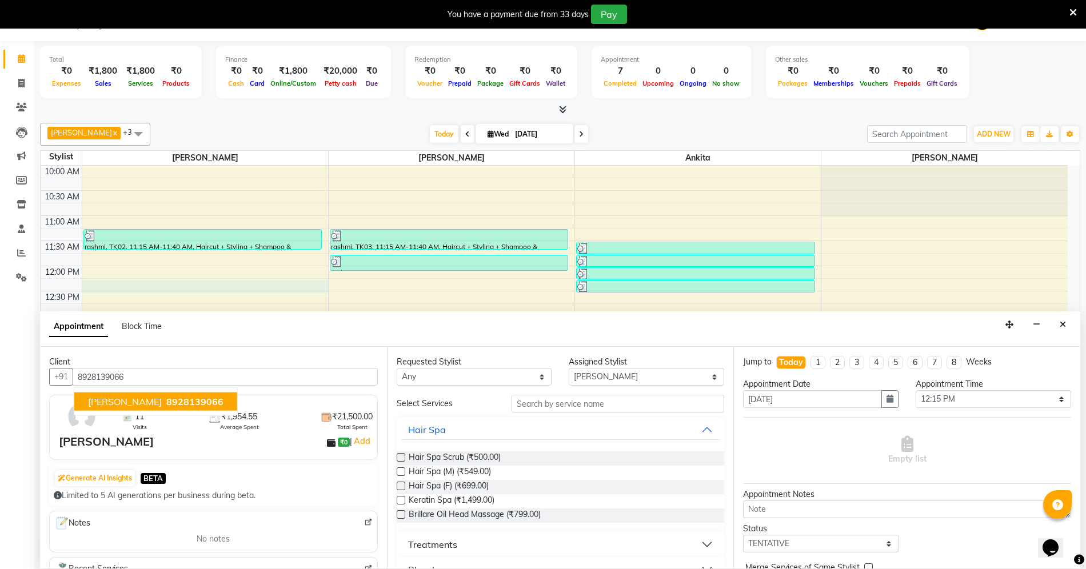
click at [190, 401] on span "8928139066" at bounding box center [194, 401] width 57 height 11
type input "8928139066"
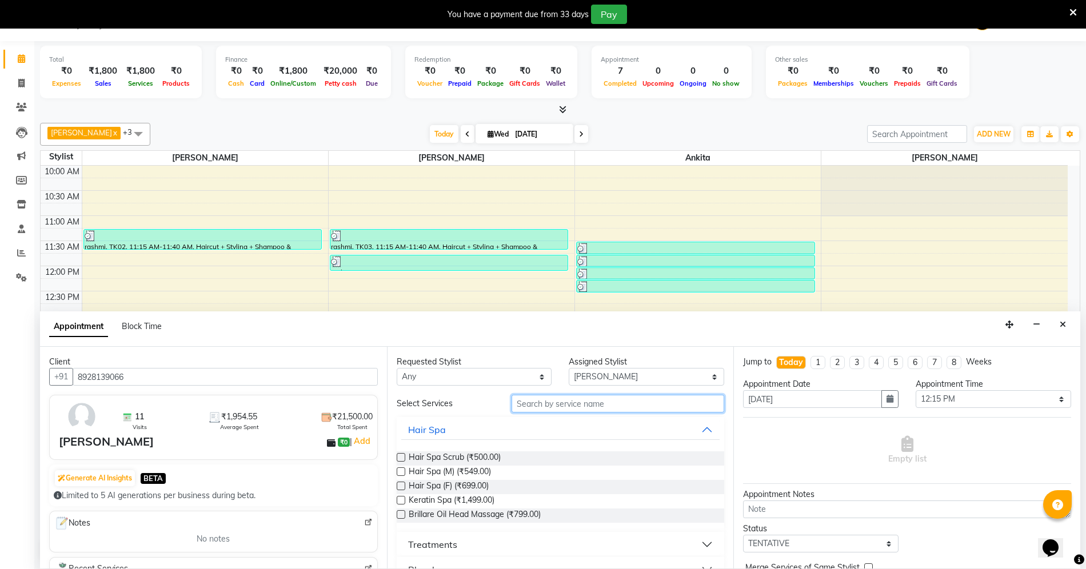
click at [542, 406] on input "text" at bounding box center [618, 404] width 213 height 18
click at [570, 403] on input "text" at bounding box center [618, 404] width 213 height 18
click at [401, 484] on label at bounding box center [401, 486] width 9 height 9
click at [401, 484] on input "checkbox" at bounding box center [400, 487] width 7 height 7
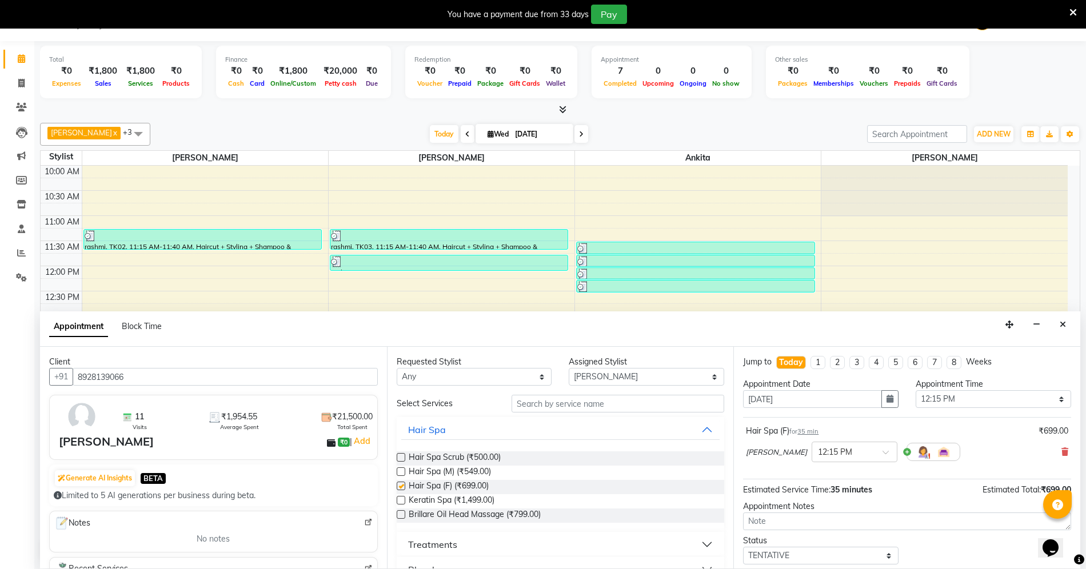
checkbox input "false"
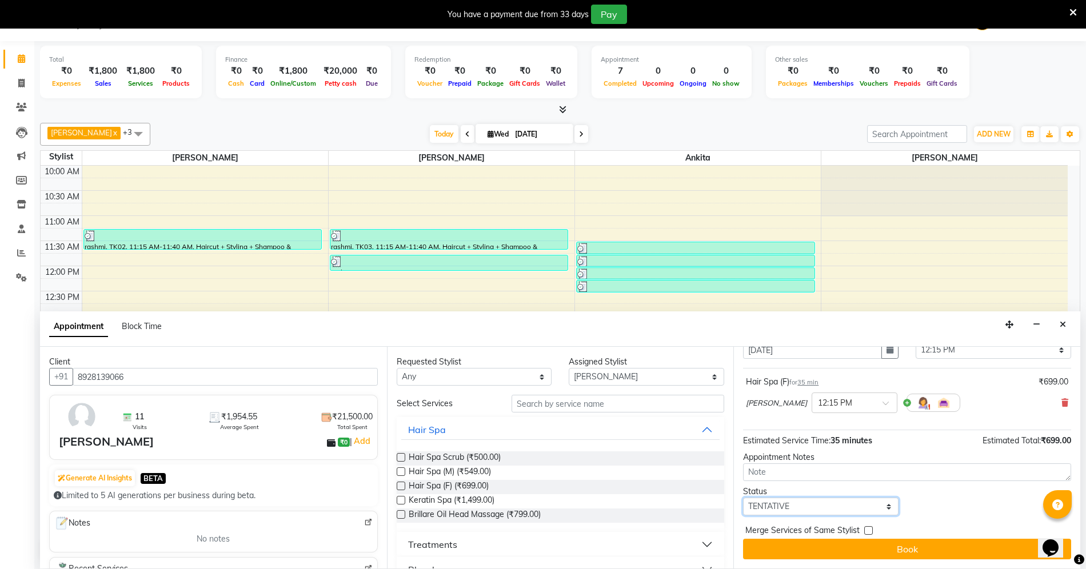
click at [828, 499] on select "Select TENTATIVE CONFIRM CHECK-IN UPCOMING" at bounding box center [821, 507] width 156 height 18
select select "confirm booking"
click at [743, 498] on select "Select TENTATIVE CONFIRM CHECK-IN UPCOMING" at bounding box center [821, 507] width 156 height 18
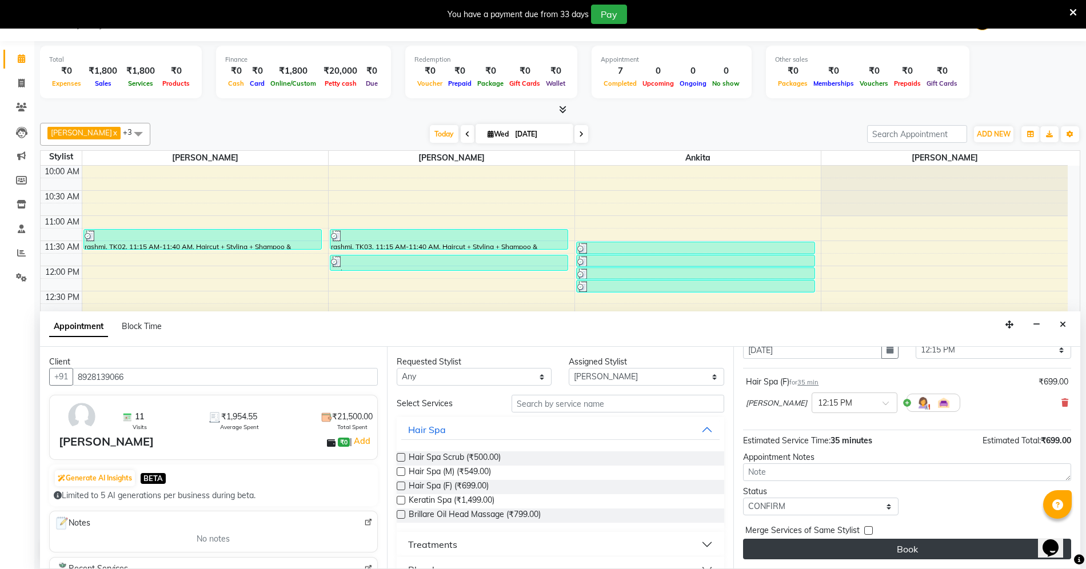
click at [812, 549] on button "Book" at bounding box center [907, 549] width 328 height 21
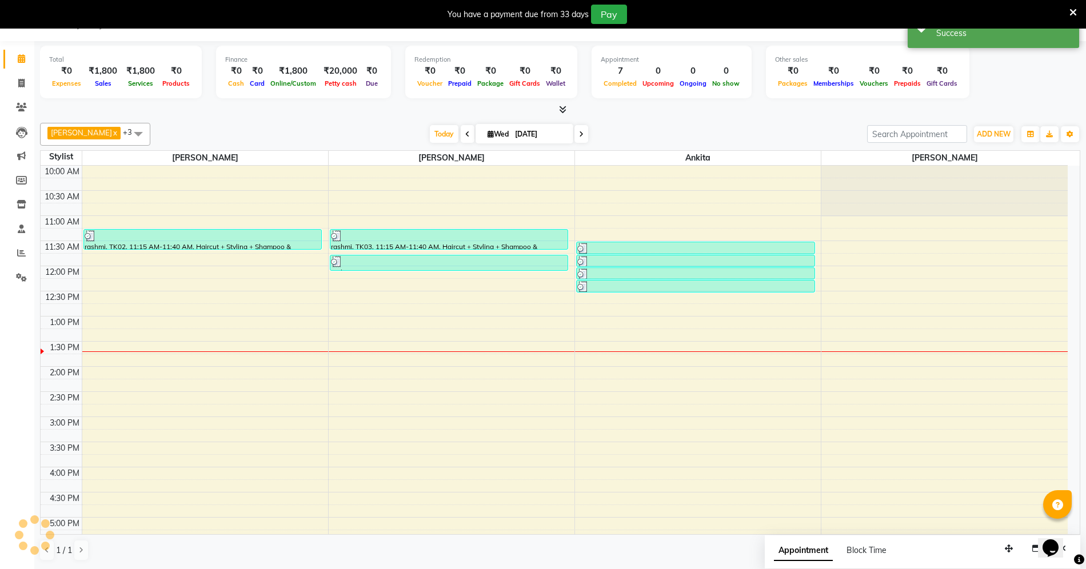
scroll to position [0, 0]
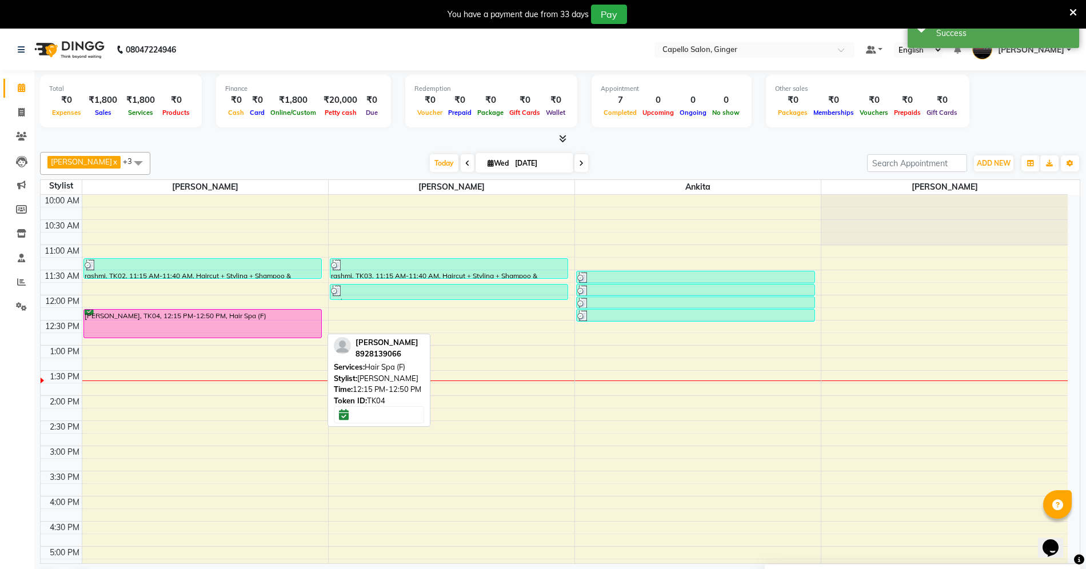
click at [243, 332] on div "[PERSON_NAME], TK04, 12:15 PM-12:50 PM, Hair Spa (F)" at bounding box center [203, 324] width 238 height 28
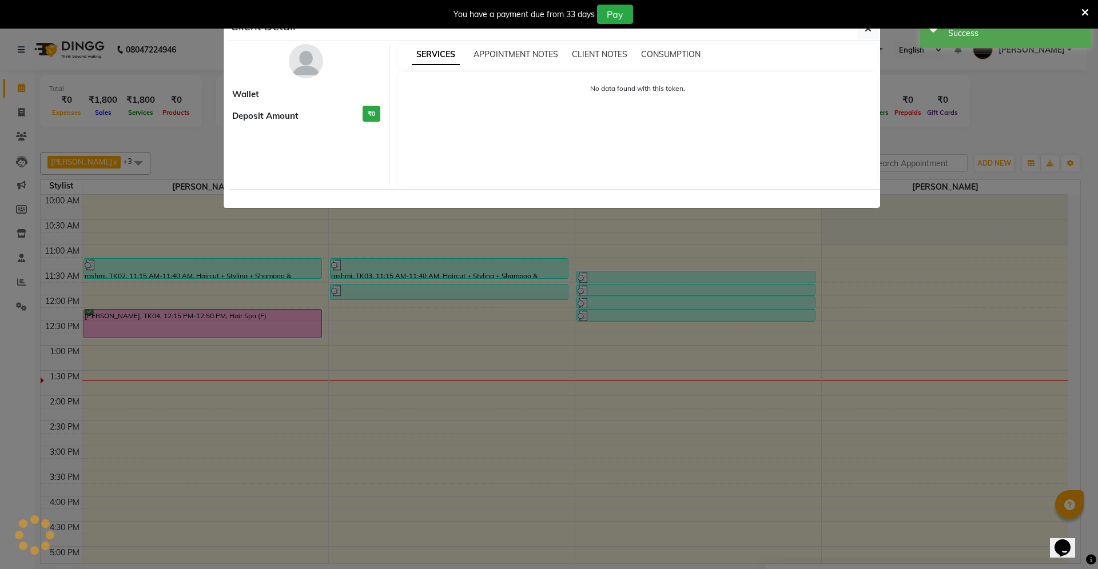
select select "6"
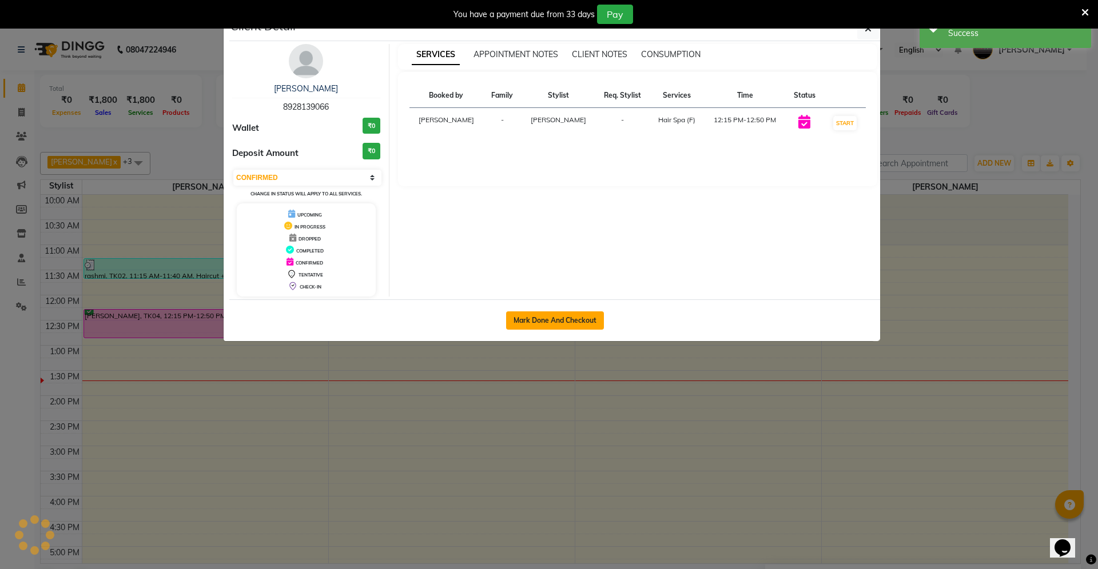
click at [565, 325] on button "Mark Done And Checkout" at bounding box center [555, 321] width 98 height 18
select select "service"
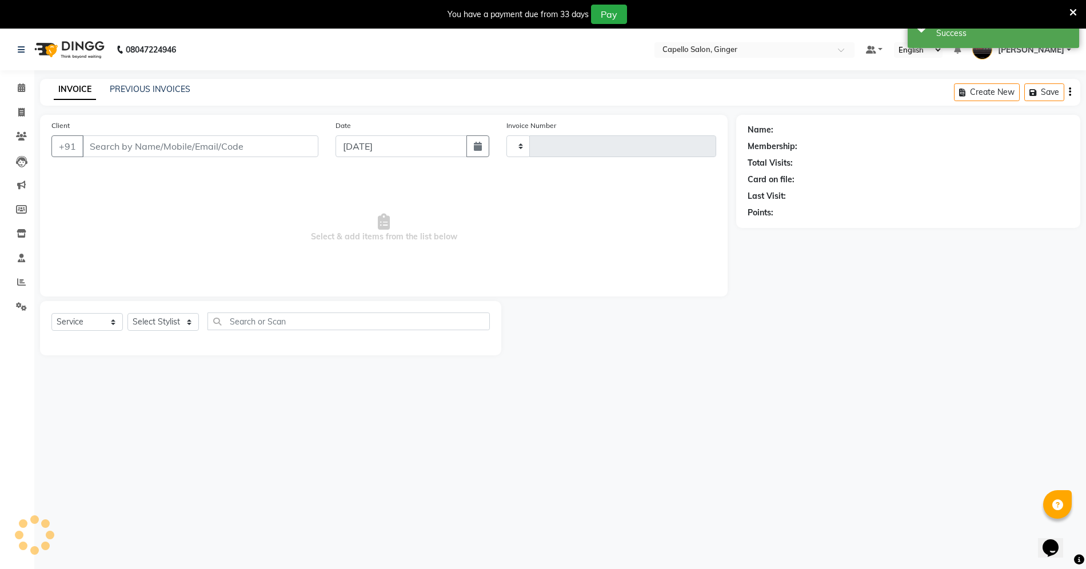
type input "1866"
select select "832"
type input "8928139066"
select select "23806"
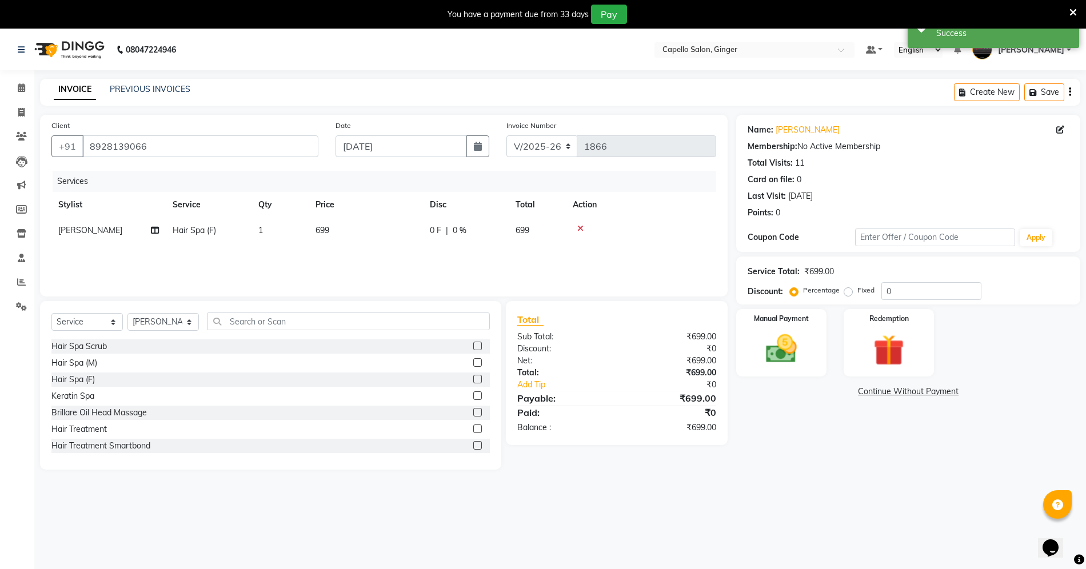
click at [354, 236] on td "699" at bounding box center [366, 231] width 114 height 26
select select "23806"
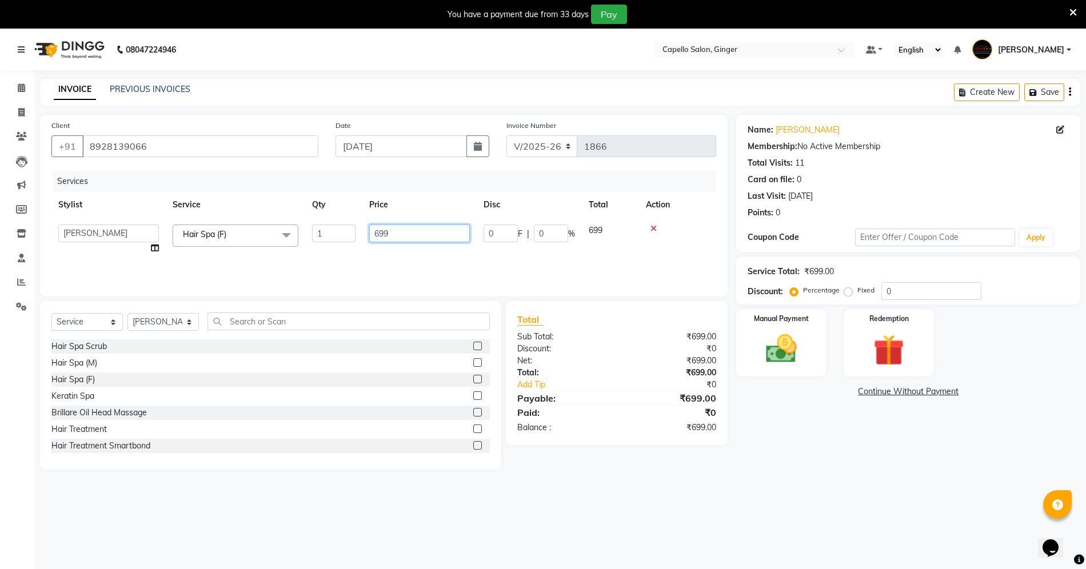
click at [408, 238] on input "699" at bounding box center [419, 234] width 101 height 18
type input "6"
type input "800"
click at [798, 348] on img at bounding box center [781, 348] width 53 height 37
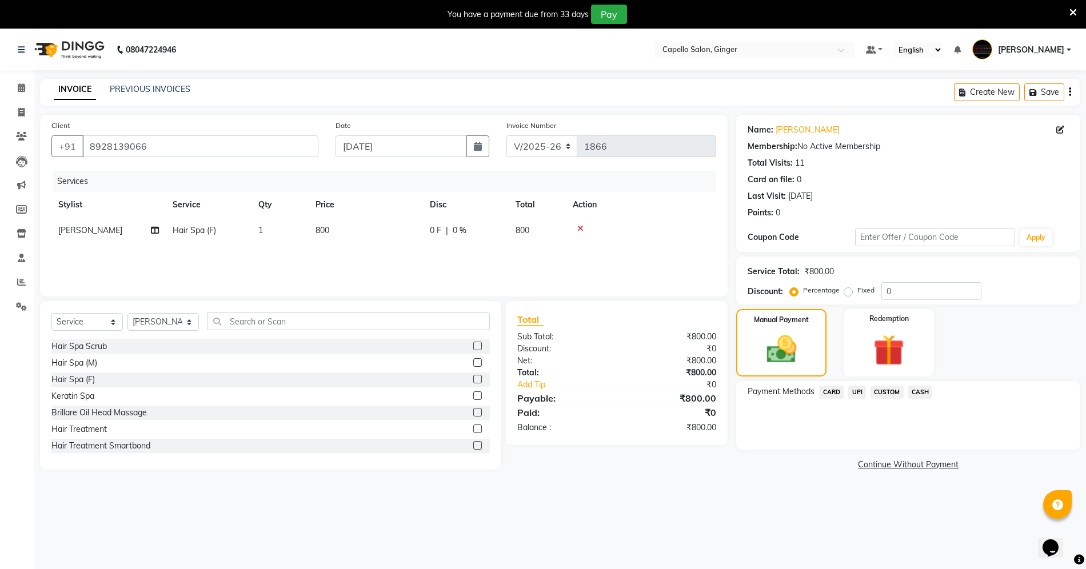
click at [857, 394] on span "UPI" at bounding box center [858, 392] width 18 height 13
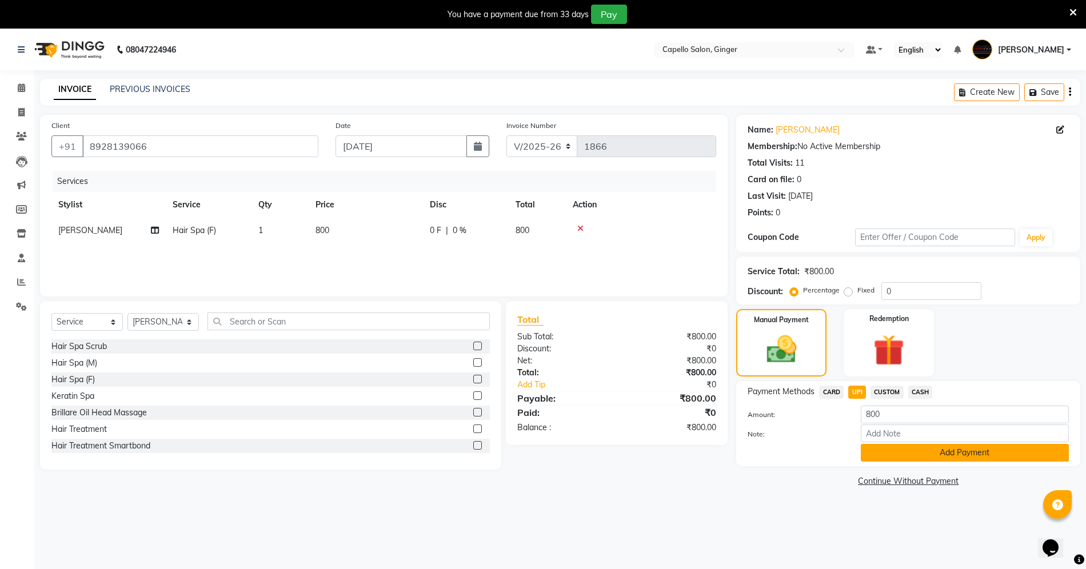
click at [893, 457] on button "Add Payment" at bounding box center [965, 453] width 208 height 18
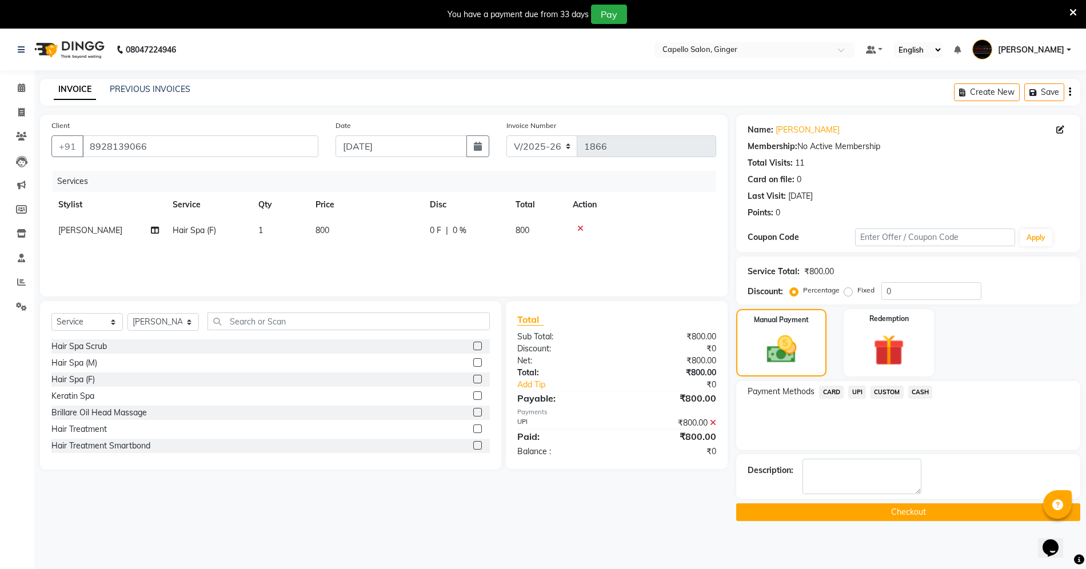
click at [829, 513] on button "Checkout" at bounding box center [908, 513] width 344 height 18
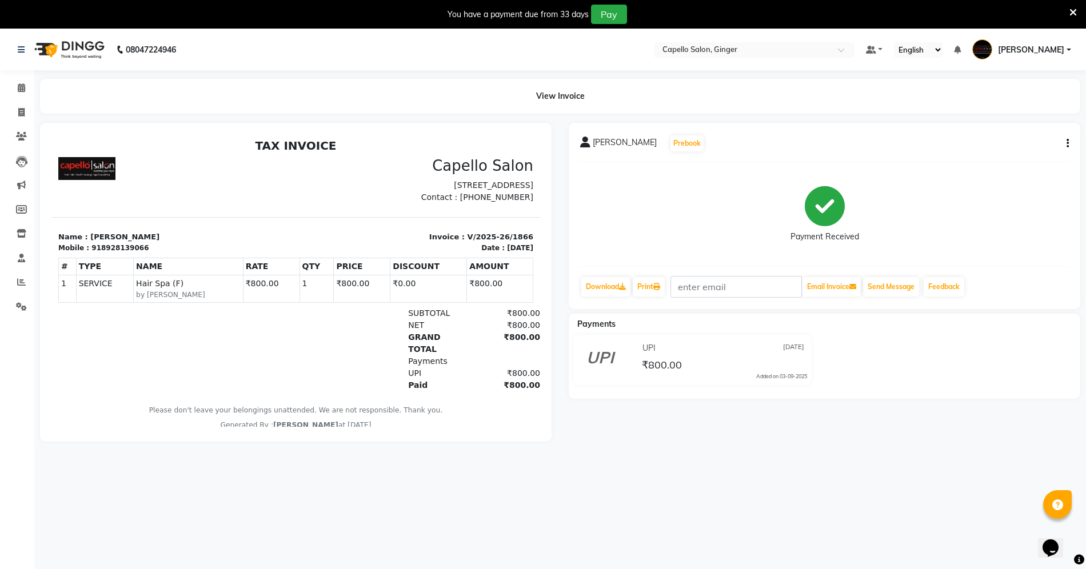
scroll to position [29, 0]
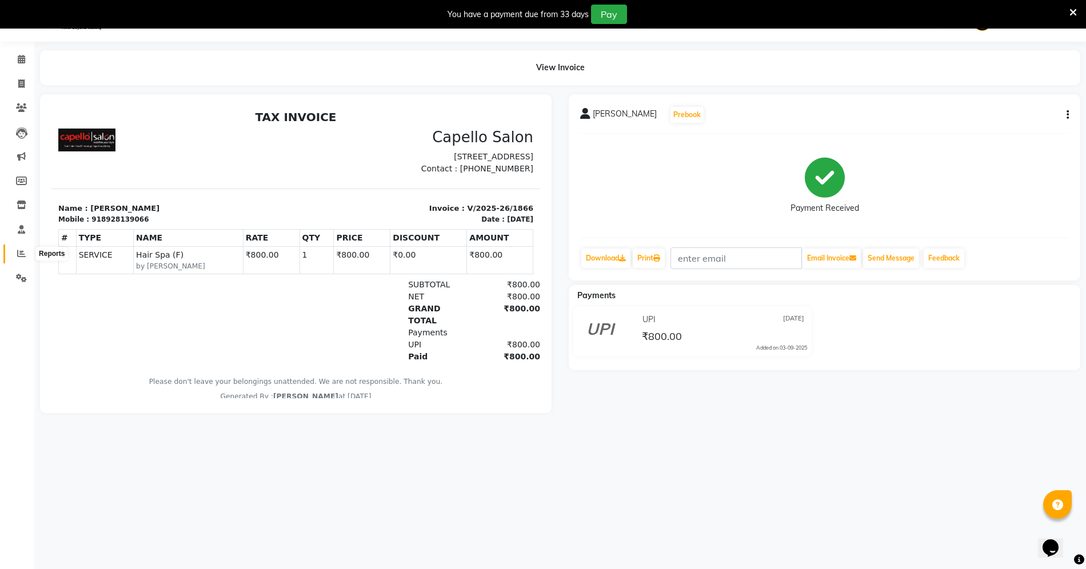
click at [17, 252] on icon at bounding box center [21, 253] width 9 height 9
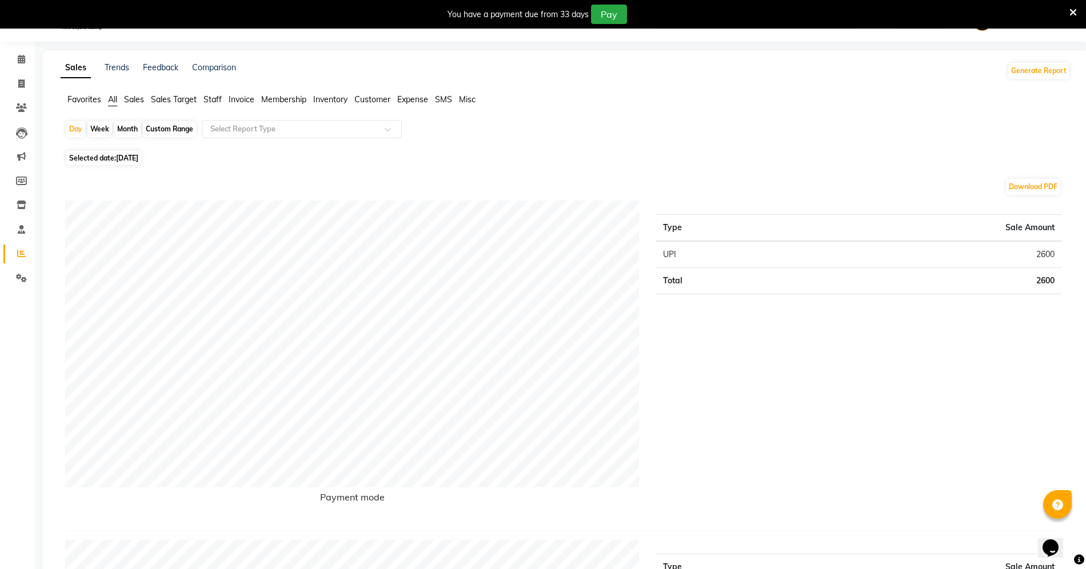
click at [161, 95] on span "Sales Target" at bounding box center [174, 99] width 46 height 10
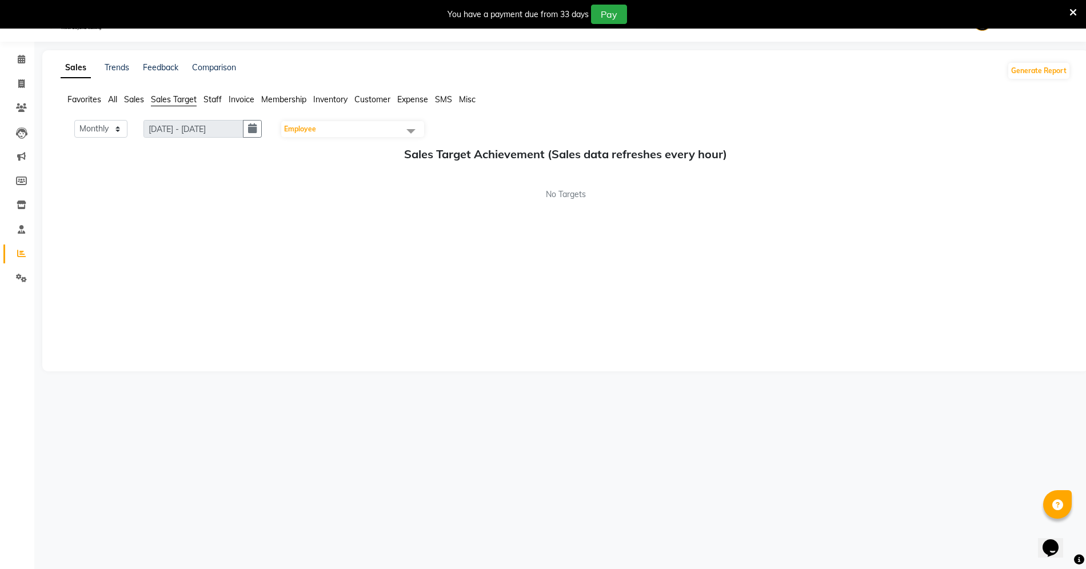
click at [215, 103] on span "Staff" at bounding box center [213, 99] width 18 height 10
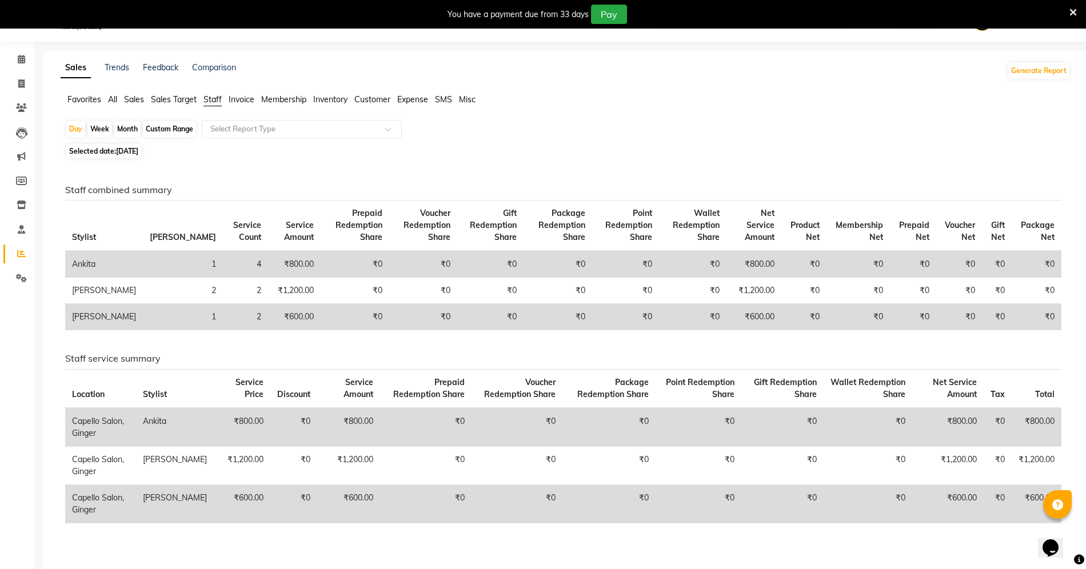
click at [133, 128] on div "Month" at bounding box center [127, 129] width 26 height 16
select select "9"
select select "2025"
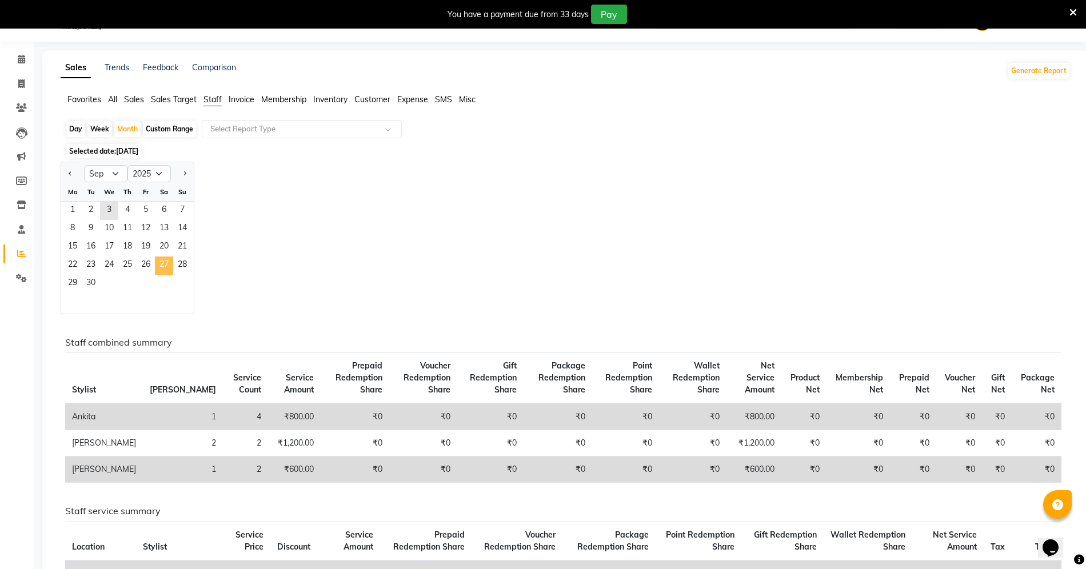
click at [155, 264] on span "27" at bounding box center [164, 266] width 18 height 18
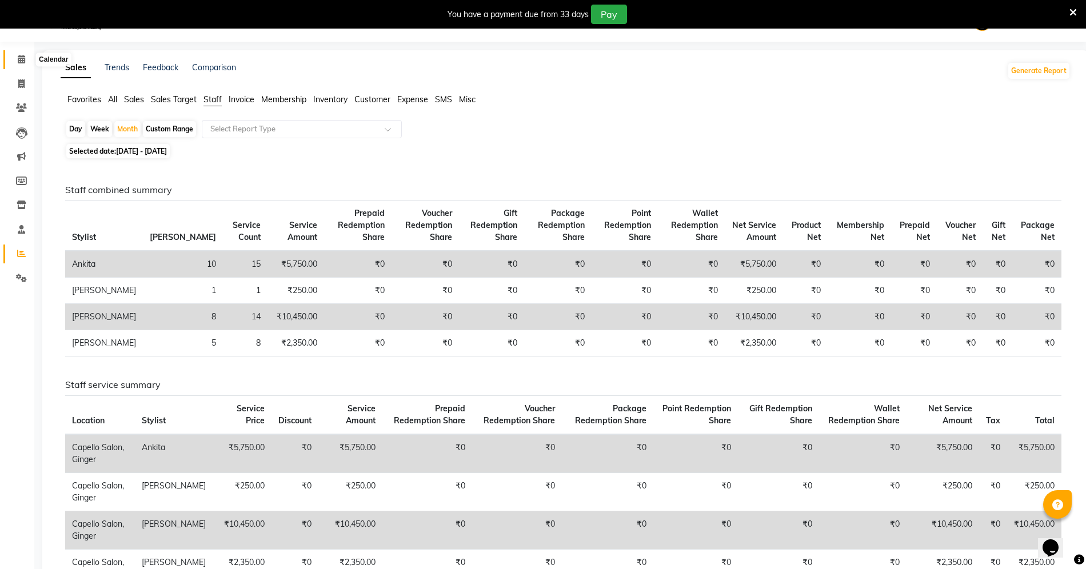
click at [16, 56] on span at bounding box center [21, 59] width 20 height 13
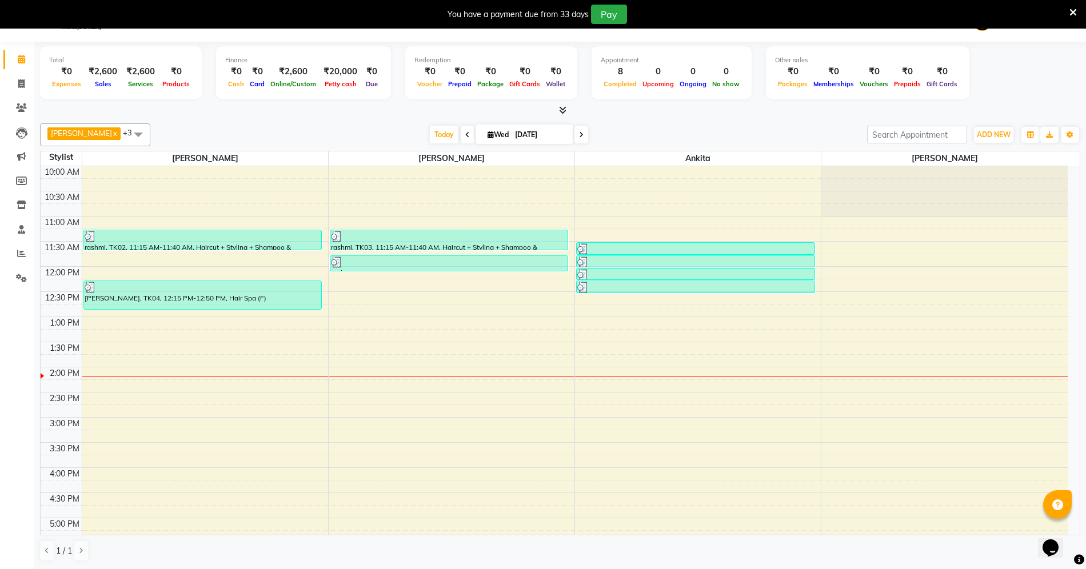
click at [1073, 9] on icon at bounding box center [1073, 12] width 7 height 10
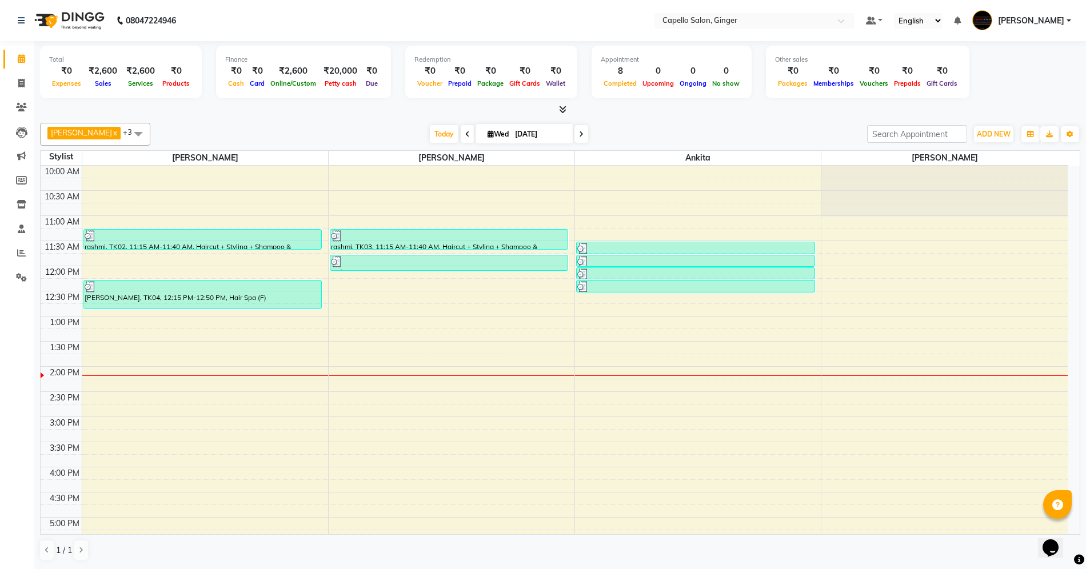
scroll to position [1, 0]
